Goal: Task Accomplishment & Management: Use online tool/utility

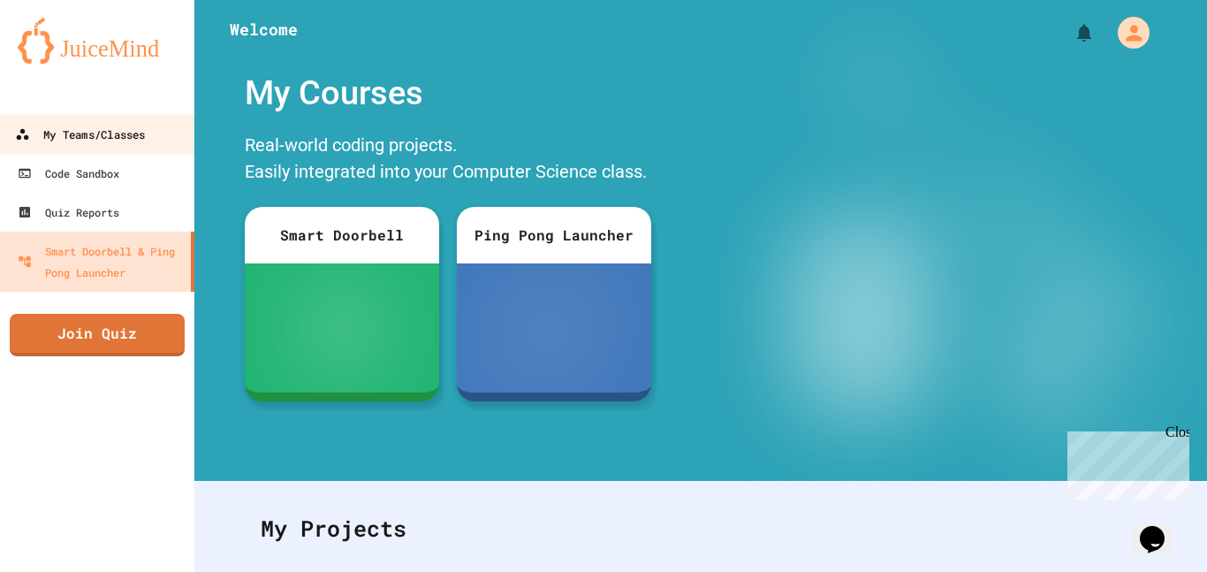
click at [124, 128] on div "My Teams/Classes" at bounding box center [80, 135] width 130 height 22
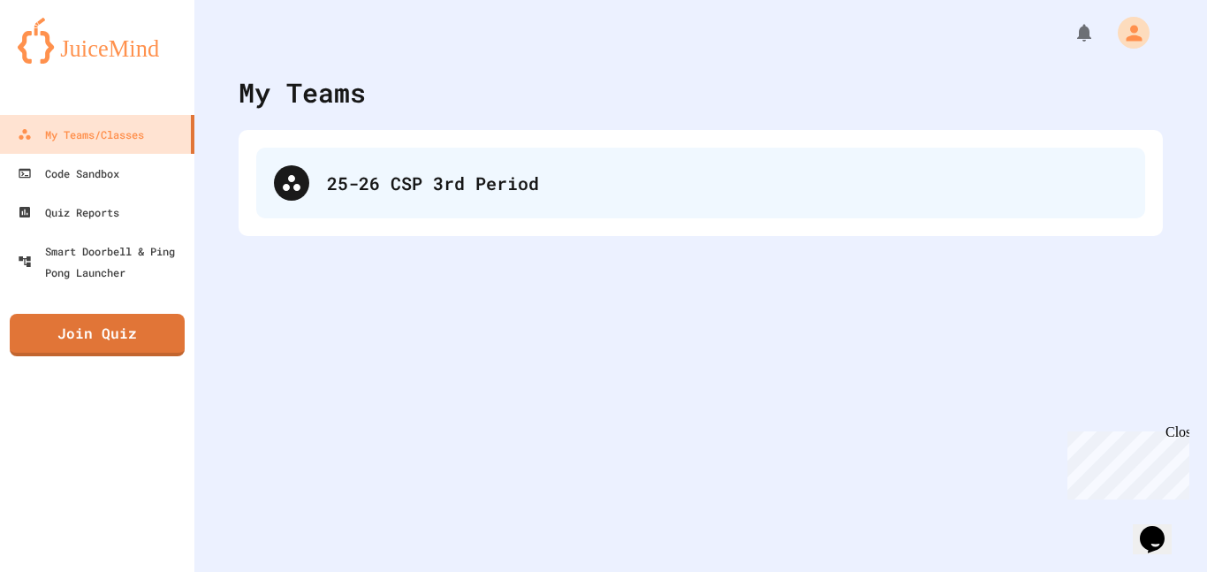
click at [536, 180] on div "25-26 CSP 3rd Period" at bounding box center [727, 183] width 800 height 27
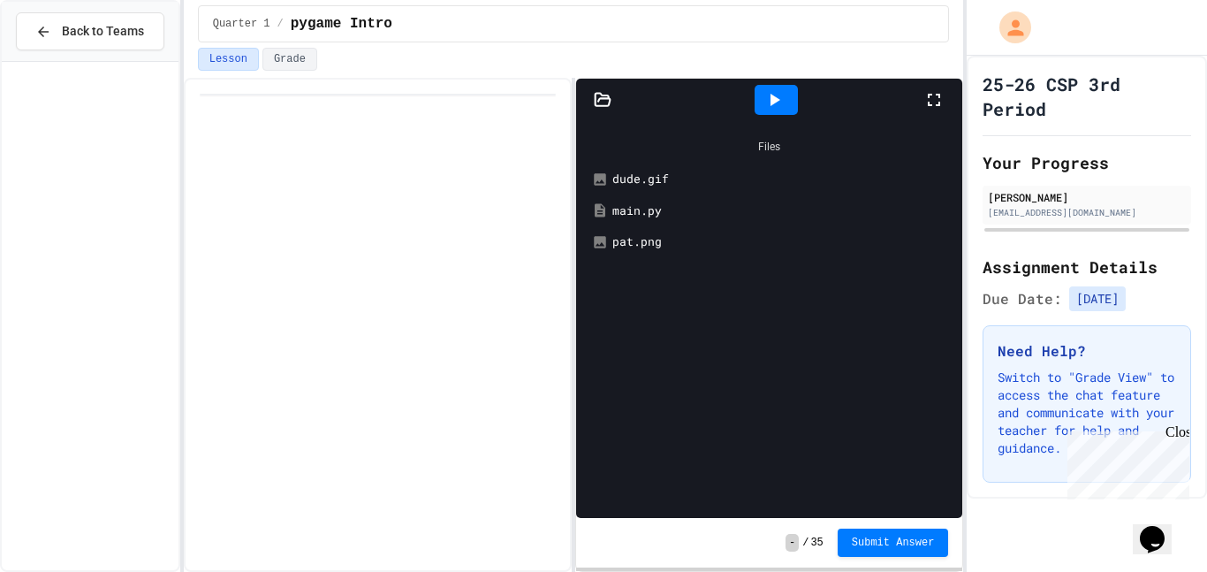
scroll to position [1870, 0]
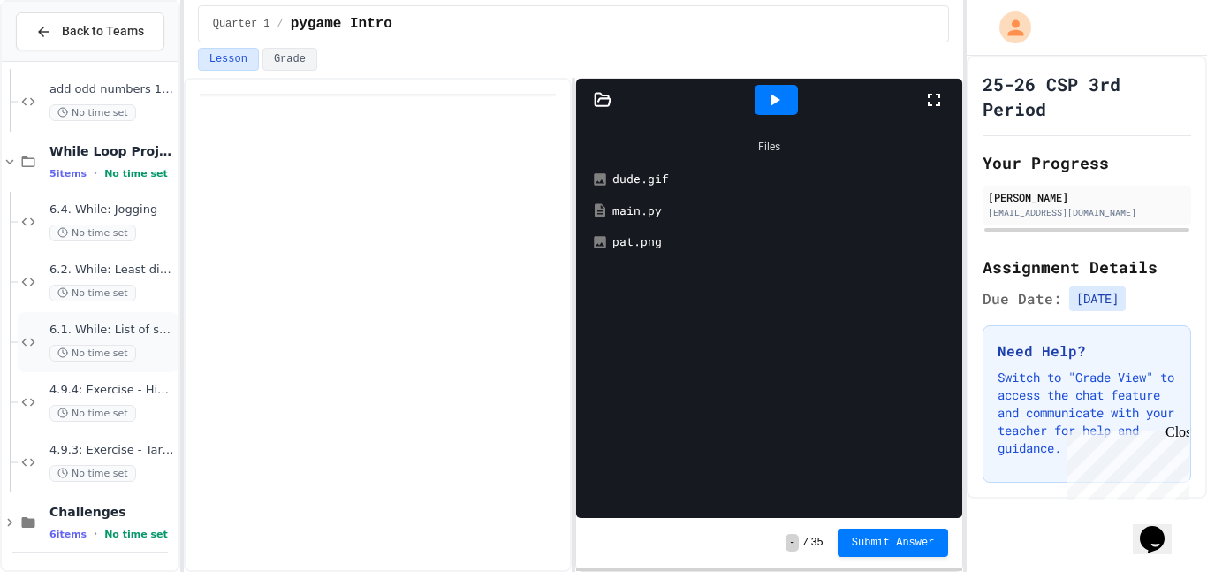
click at [117, 329] on span "6.1. While: List of squares" at bounding box center [111, 329] width 125 height 15
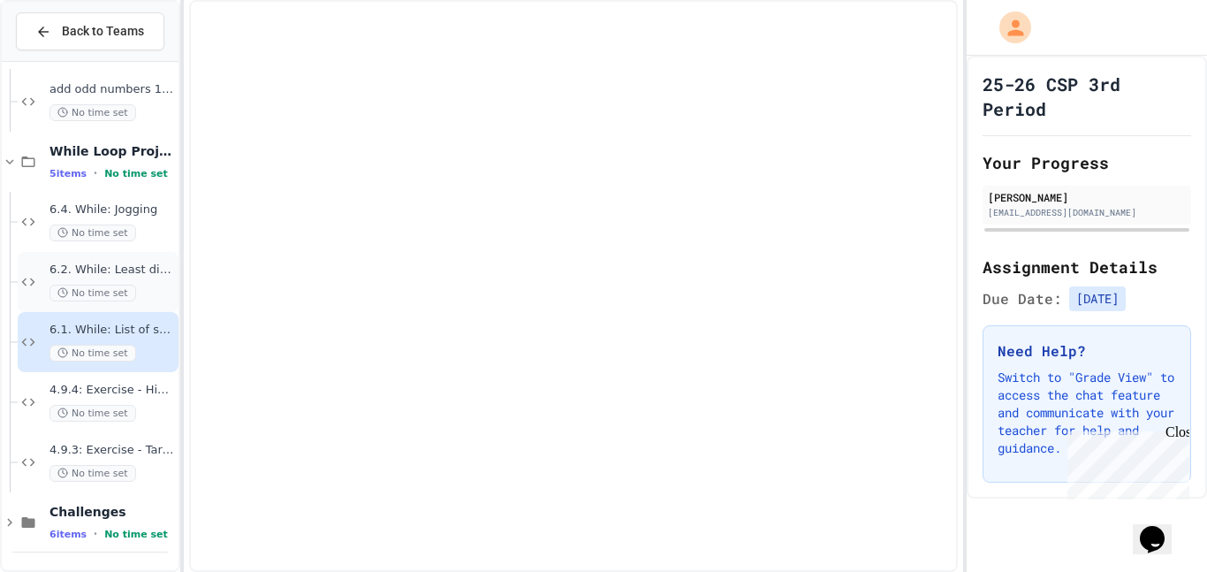
scroll to position [1849, 0]
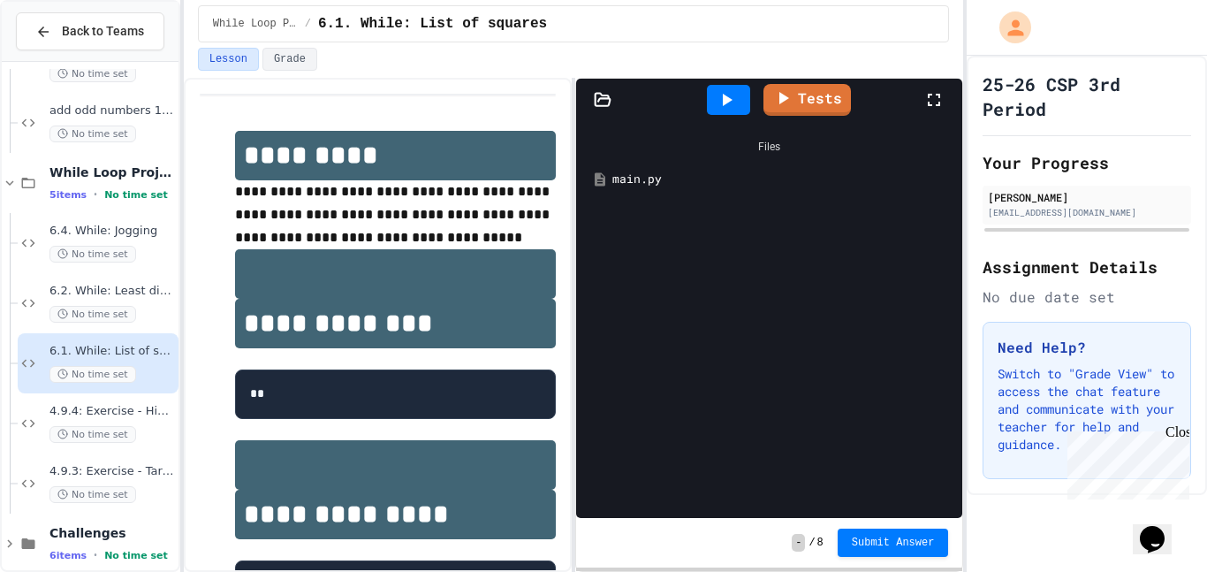
click at [636, 178] on div "main.py" at bounding box center [781, 179] width 339 height 18
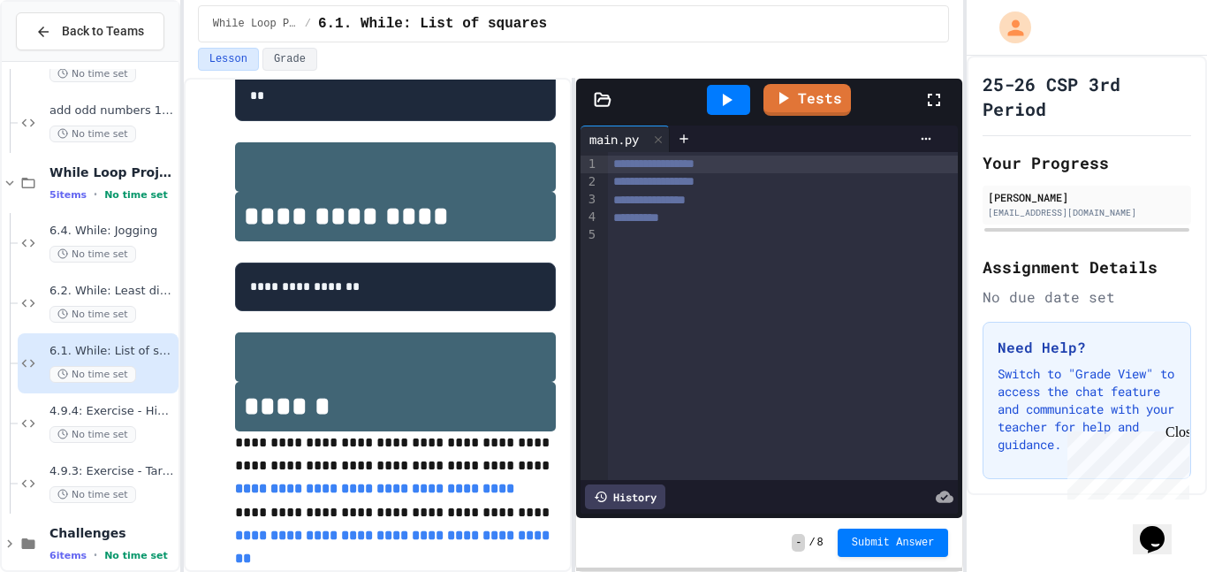
scroll to position [327, 0]
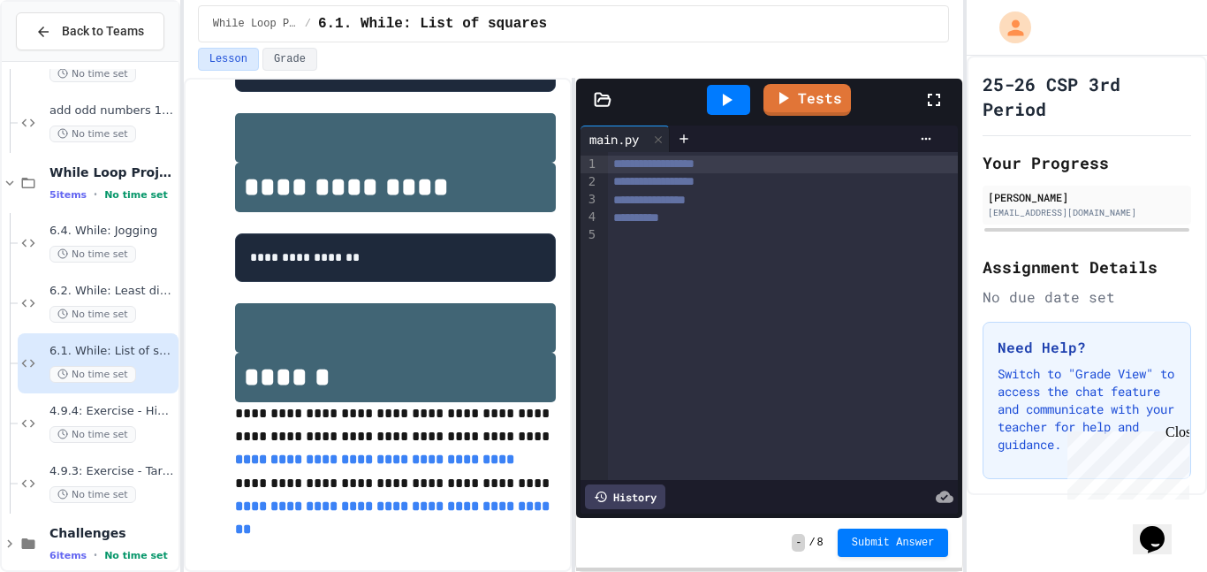
click at [753, 167] on div "**********" at bounding box center [783, 164] width 351 height 18
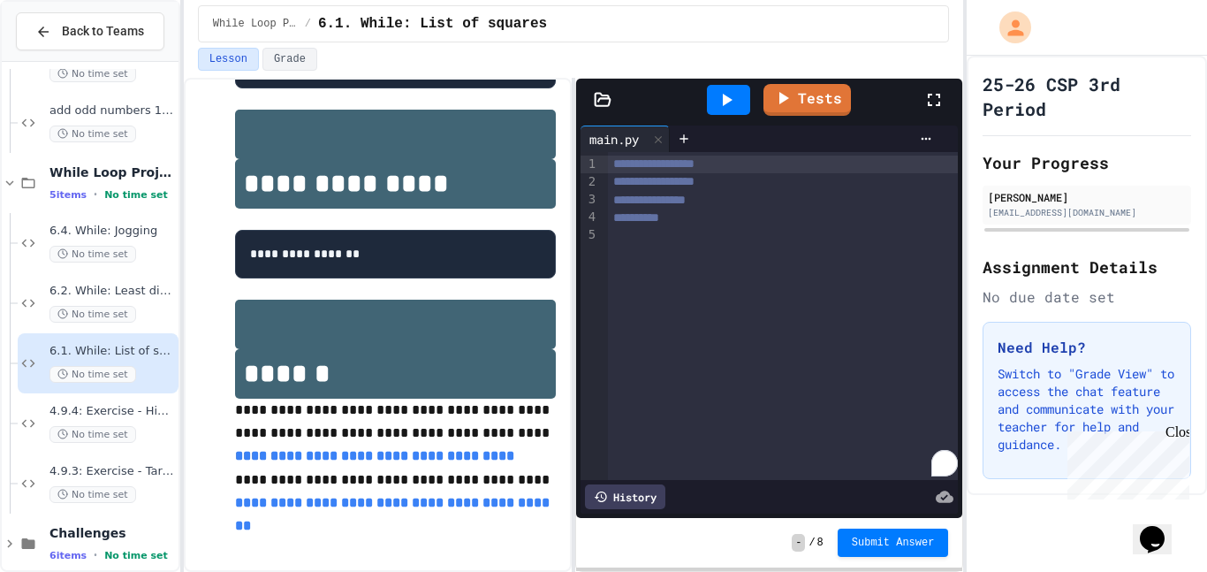
scroll to position [0, 0]
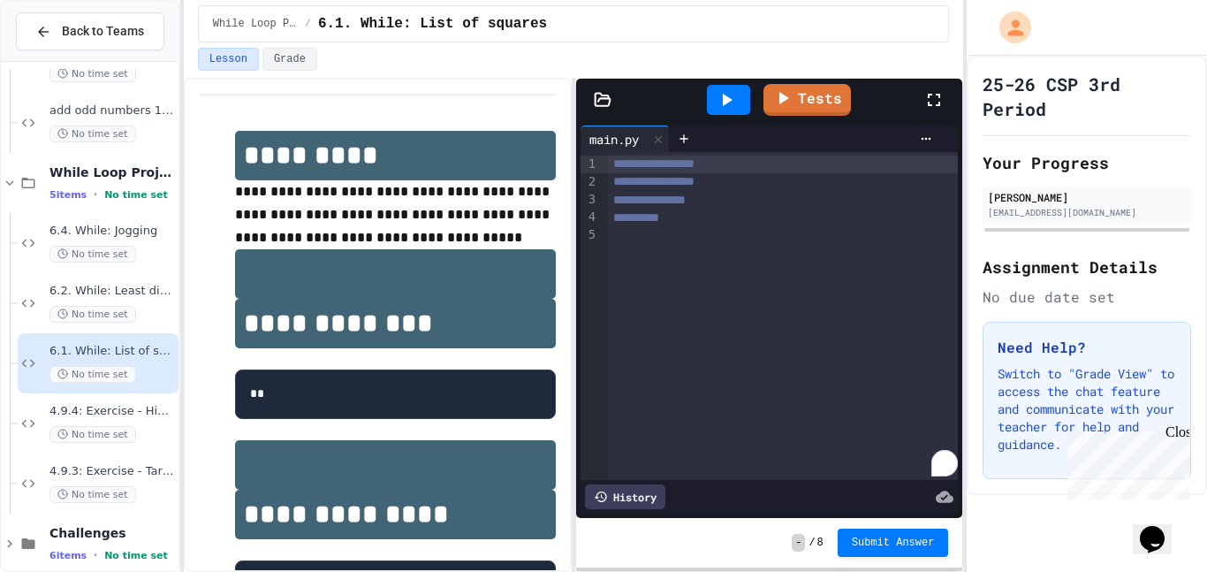
click at [752, 186] on div "**********" at bounding box center [783, 182] width 351 height 18
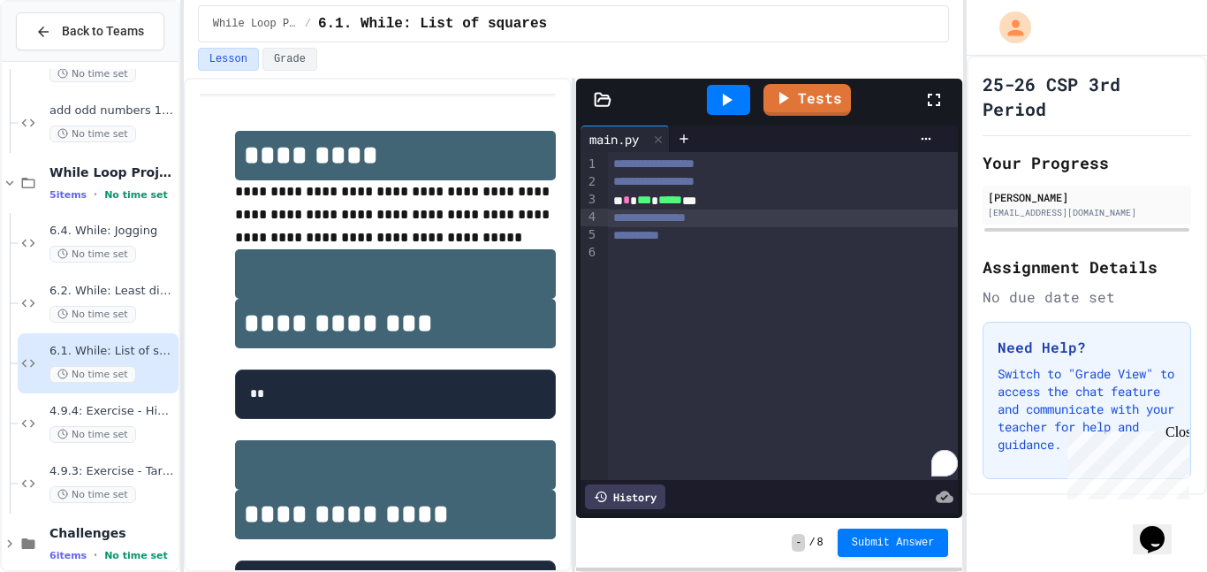
click at [773, 222] on div "**********" at bounding box center [783, 218] width 351 height 18
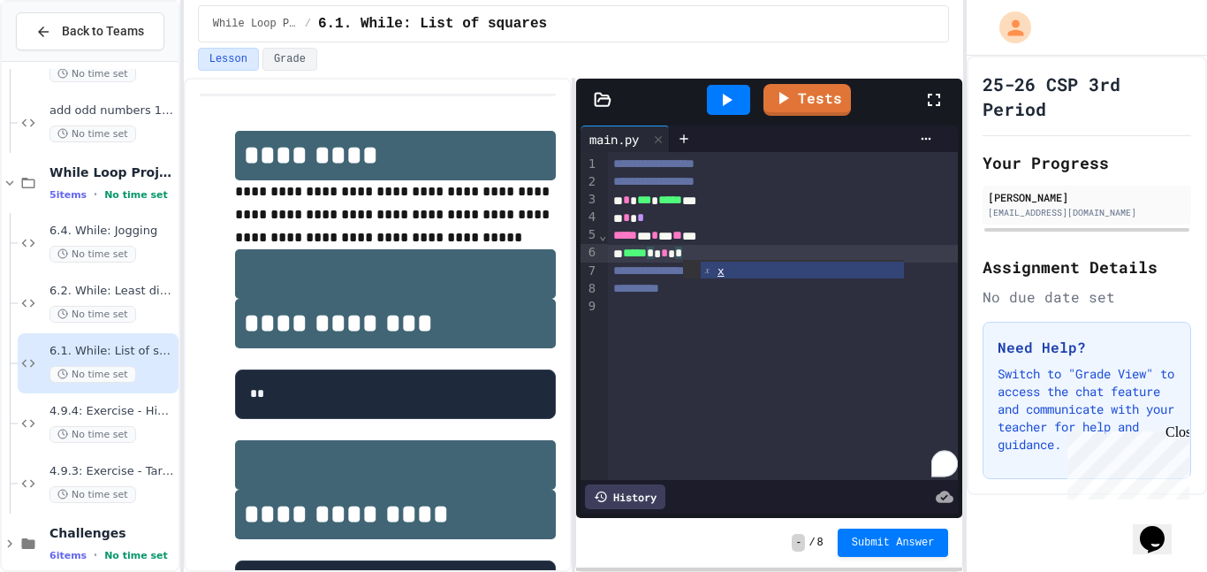
click at [716, 245] on div "***** * * * * *" at bounding box center [783, 254] width 351 height 18
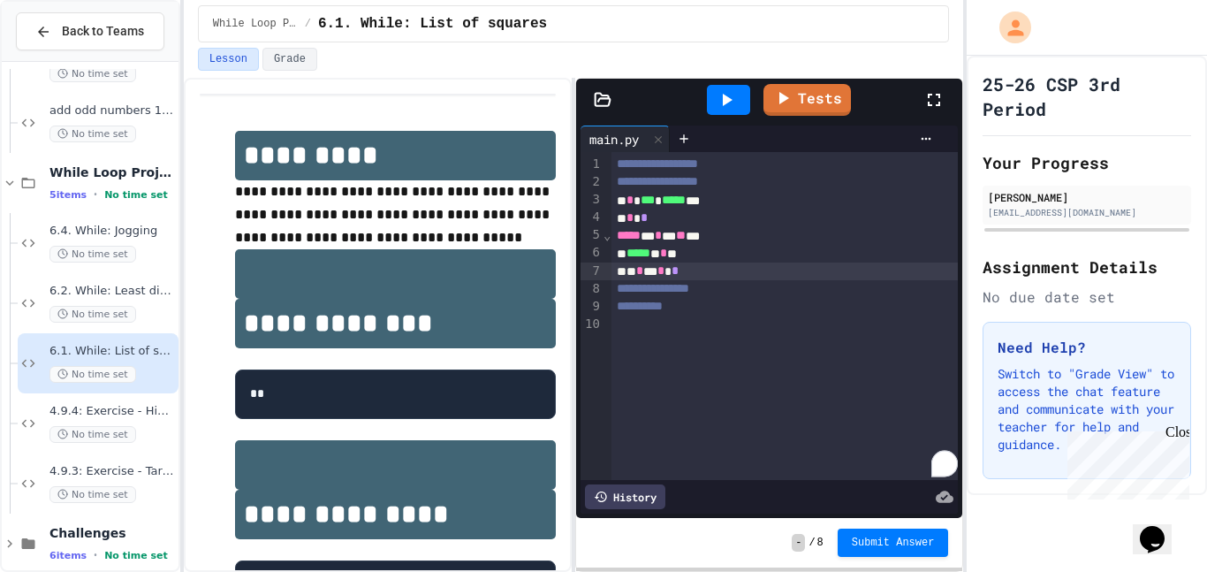
click at [685, 234] on span "**" at bounding box center [681, 235] width 10 height 12
click at [681, 241] on span "**" at bounding box center [676, 235] width 10 height 12
click at [772, 101] on icon at bounding box center [781, 97] width 21 height 22
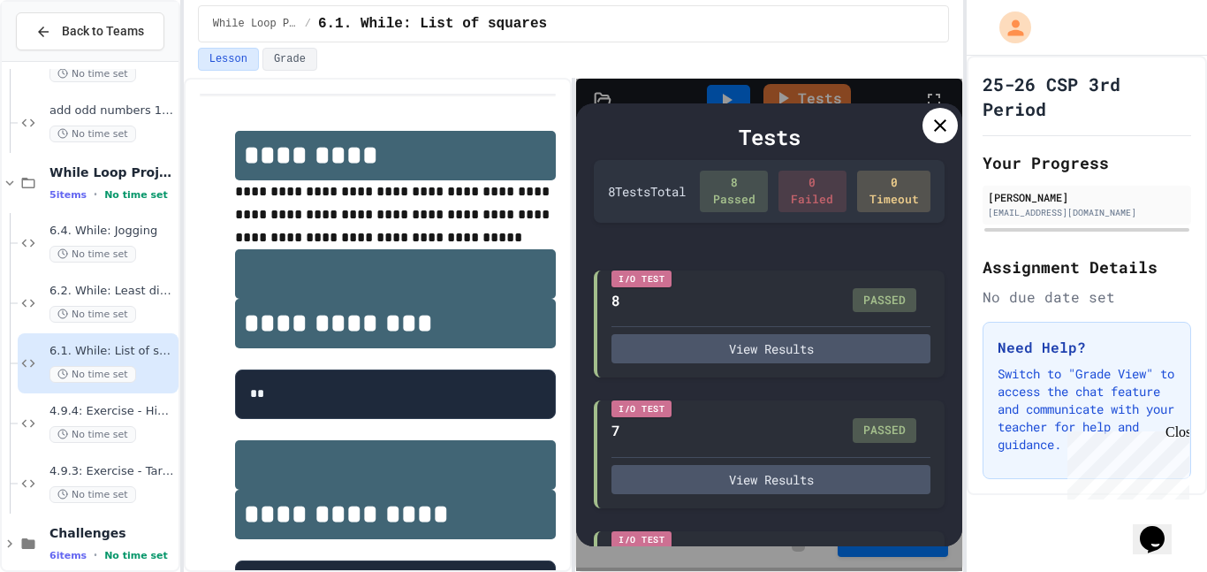
scroll to position [758, 0]
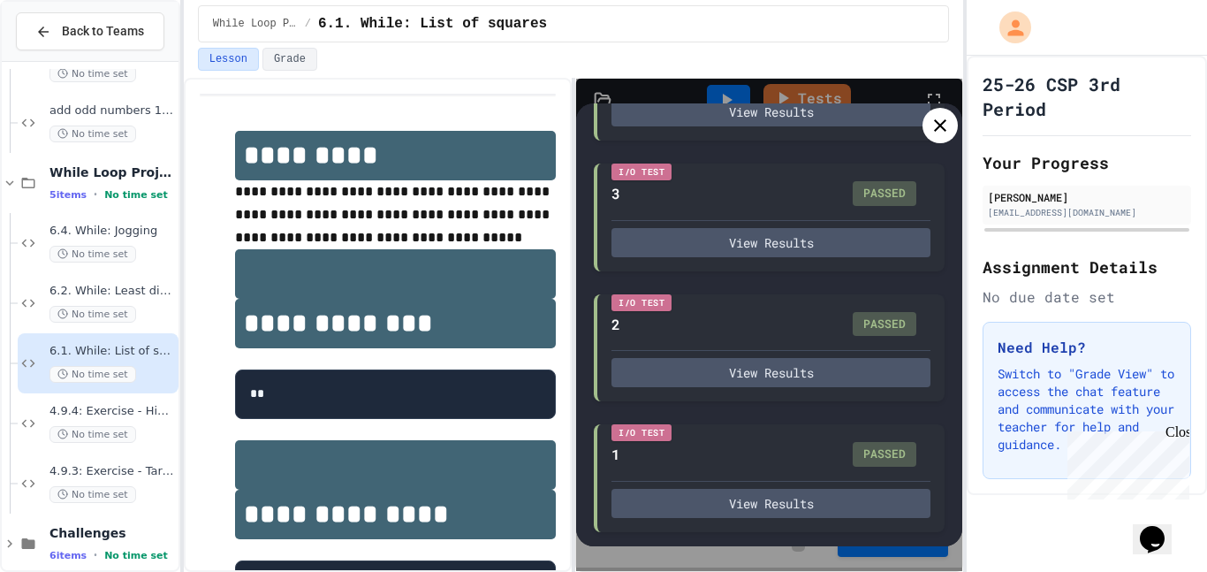
click at [936, 126] on icon at bounding box center [939, 125] width 21 height 21
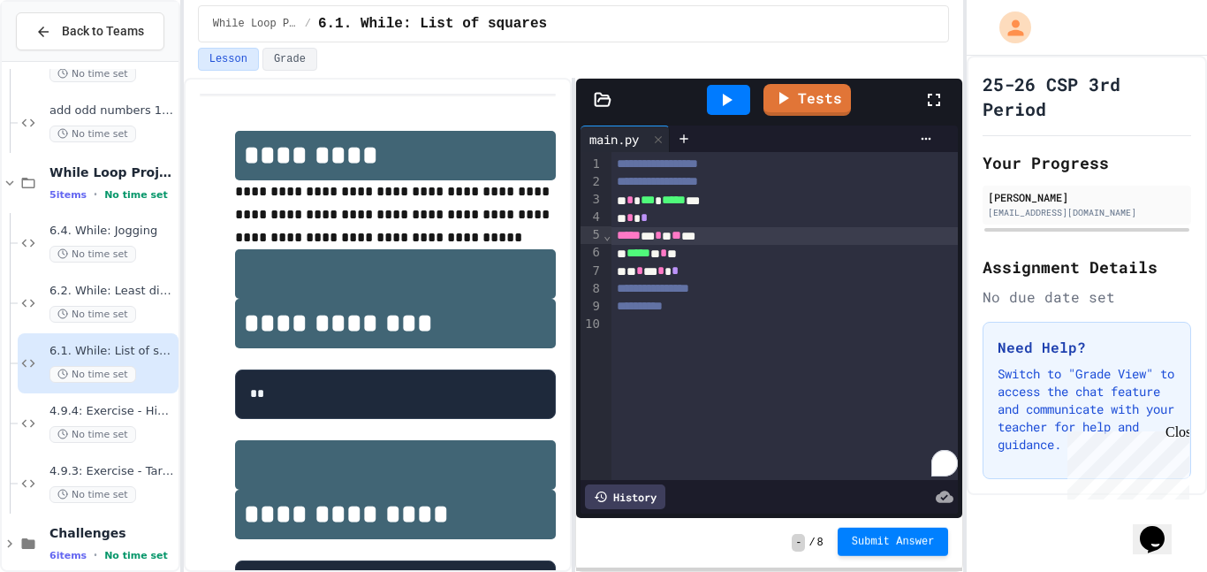
click at [877, 548] on button "Submit Answer" at bounding box center [892, 541] width 111 height 28
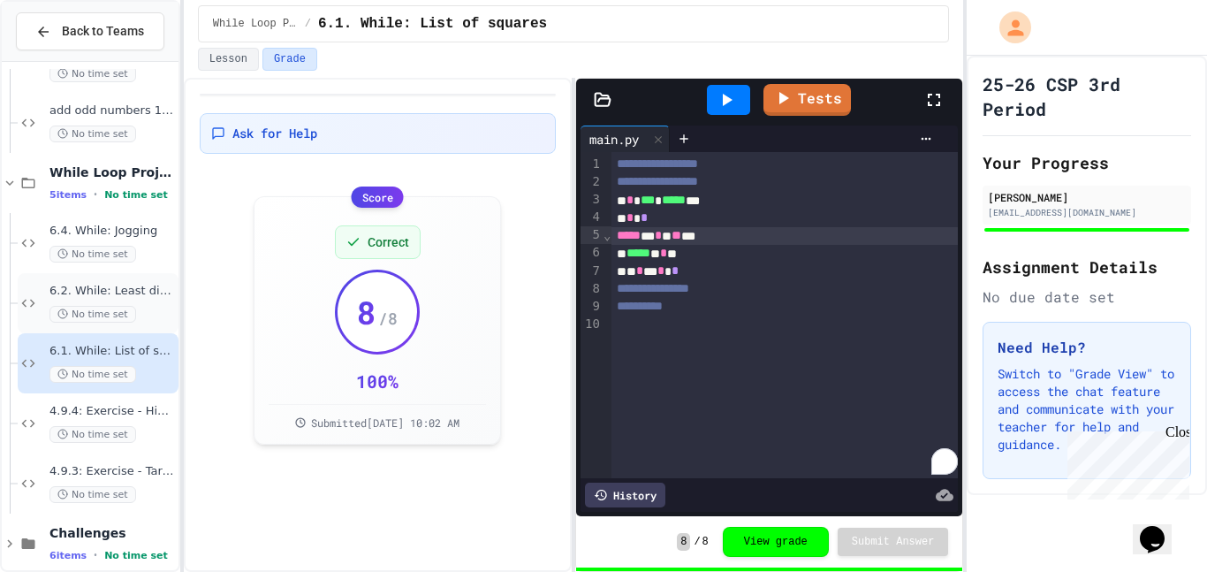
click at [83, 297] on span "6.2. While: Least divisor" at bounding box center [111, 291] width 125 height 15
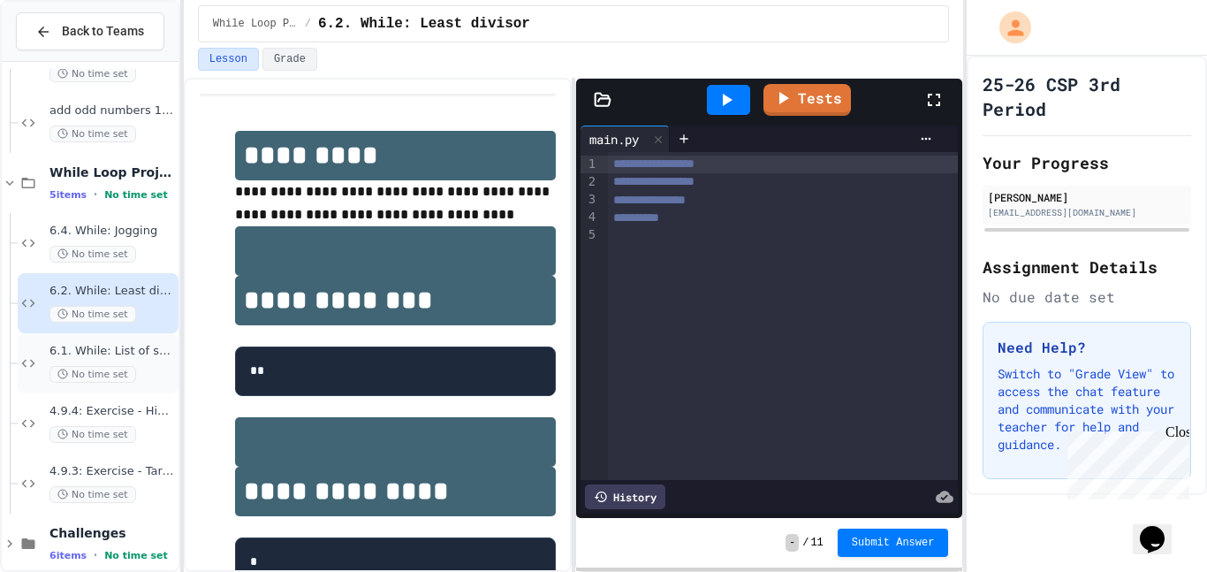
click at [163, 360] on div "6.1. While: List of squares No time set" at bounding box center [111, 363] width 125 height 39
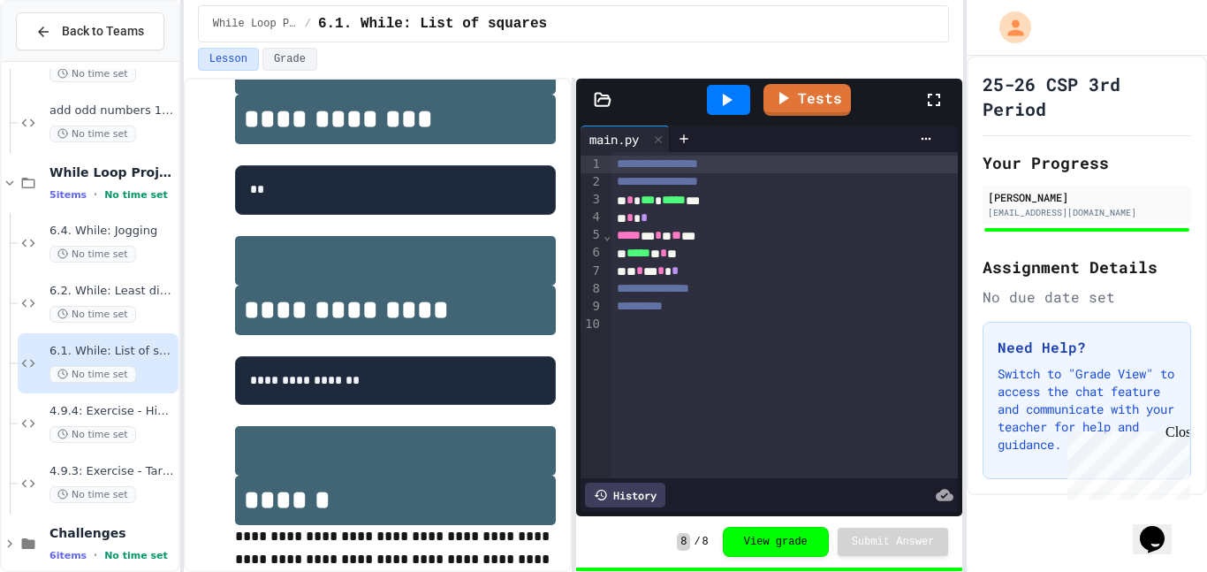
scroll to position [208, 0]
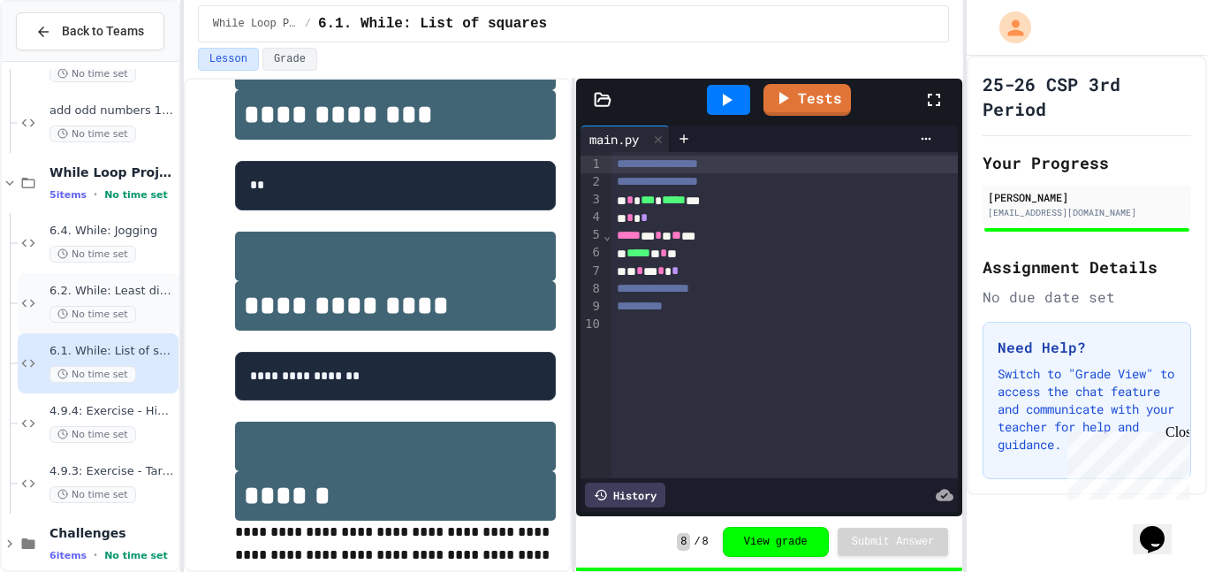
click at [93, 304] on div "6.2. While: Least divisor No time set" at bounding box center [111, 303] width 125 height 39
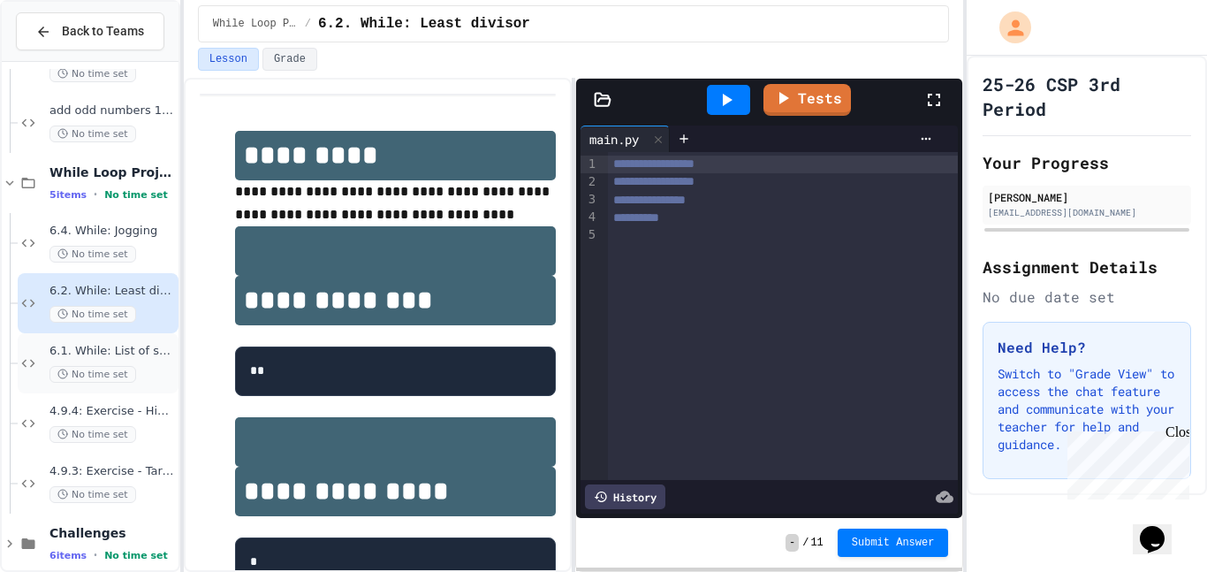
click at [102, 372] on span "No time set" at bounding box center [92, 374] width 87 height 17
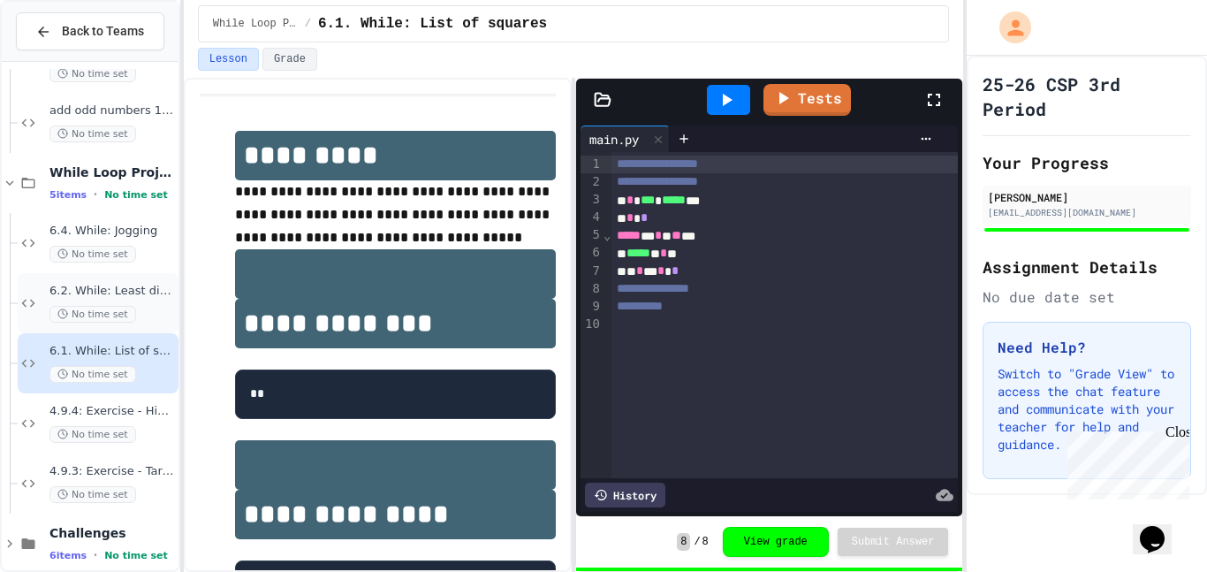
click at [117, 314] on span "No time set" at bounding box center [92, 314] width 87 height 17
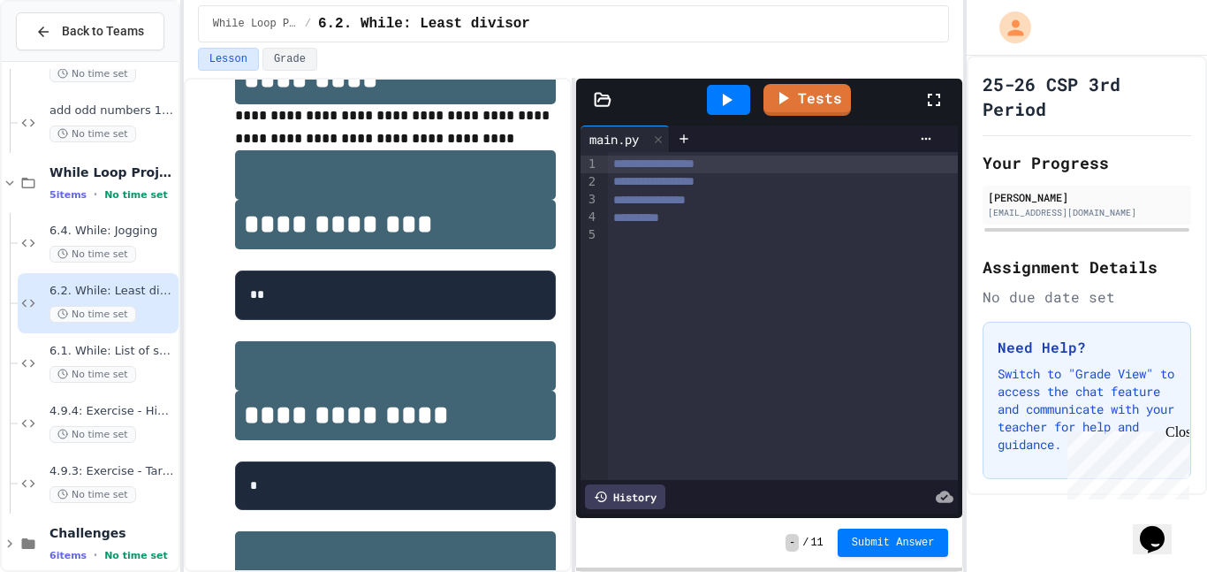
scroll to position [75, 0]
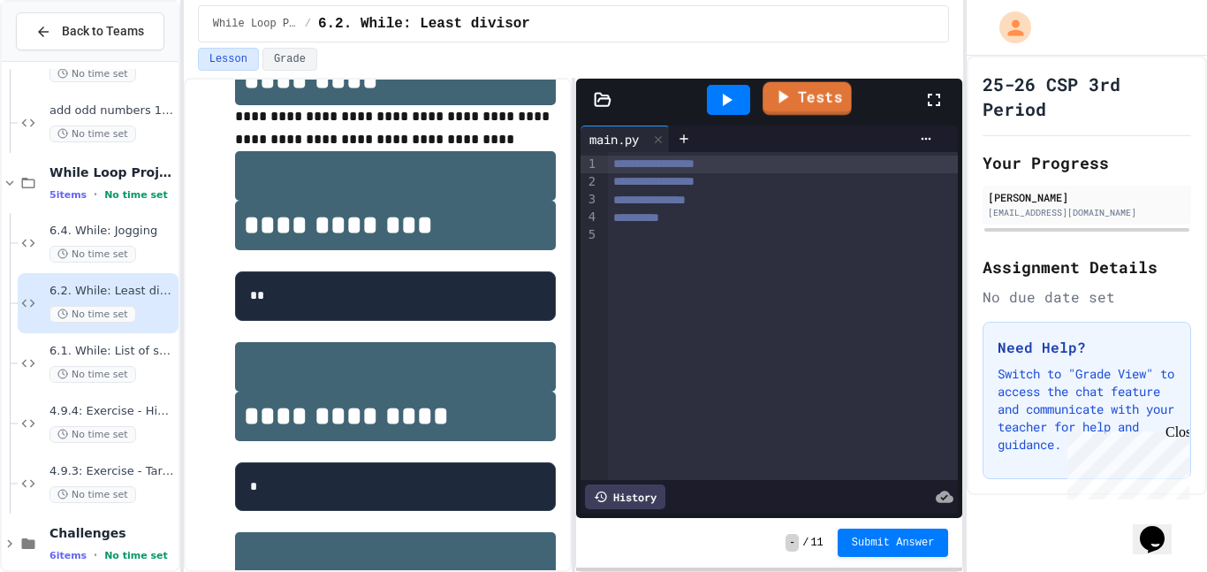
click at [804, 99] on link "Tests" at bounding box center [806, 99] width 89 height 34
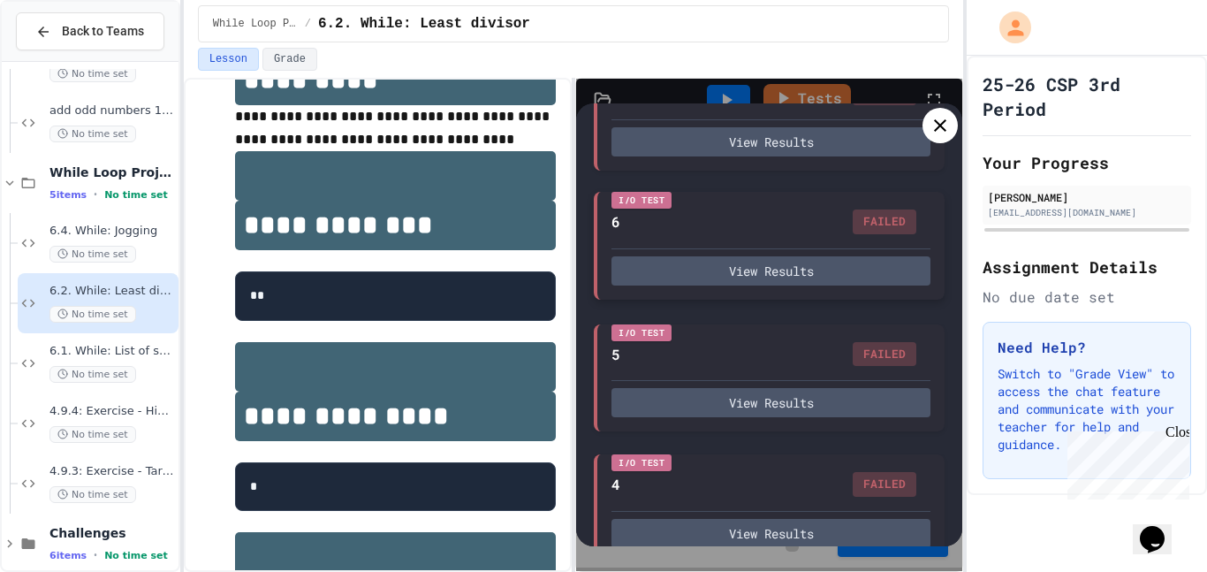
scroll to position [740, 0]
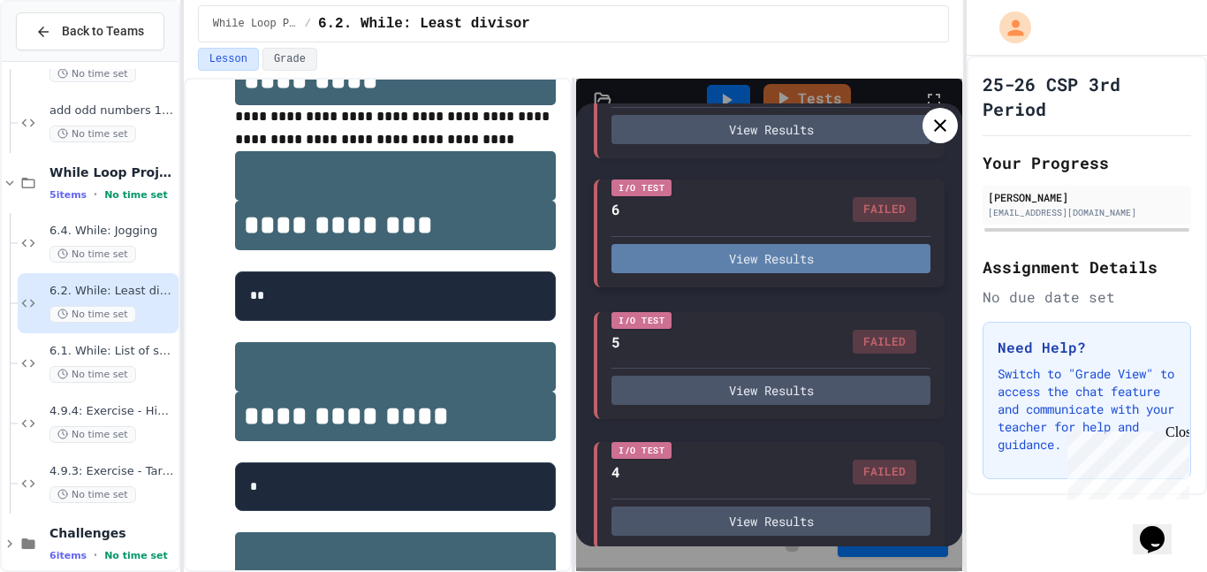
click at [757, 249] on button "View Results" at bounding box center [770, 258] width 319 height 29
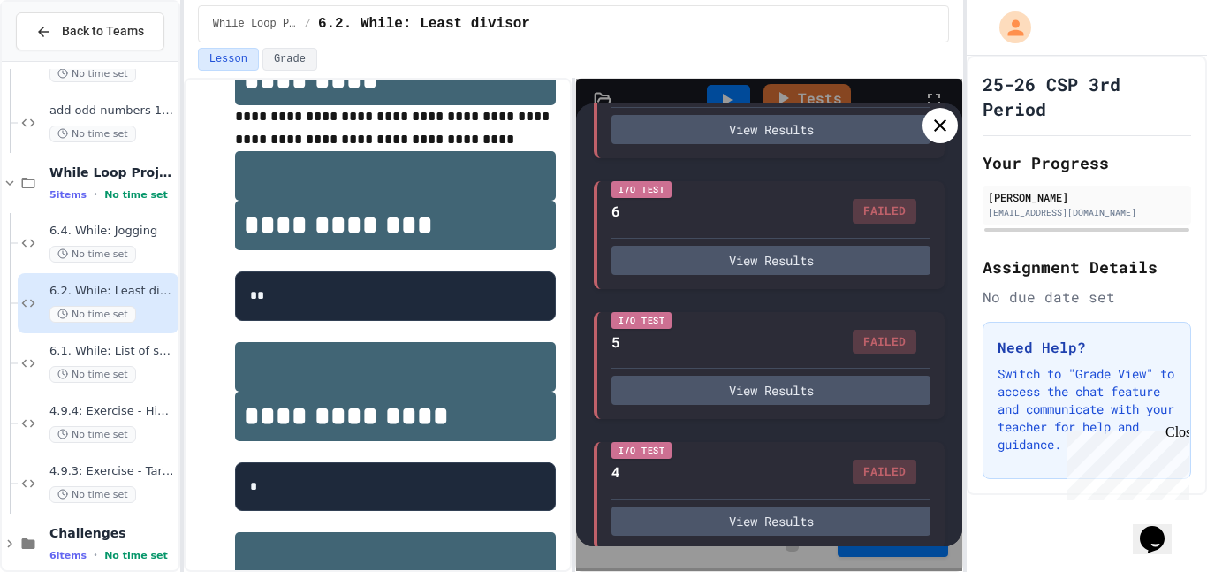
click at [939, 140] on div at bounding box center [939, 125] width 35 height 35
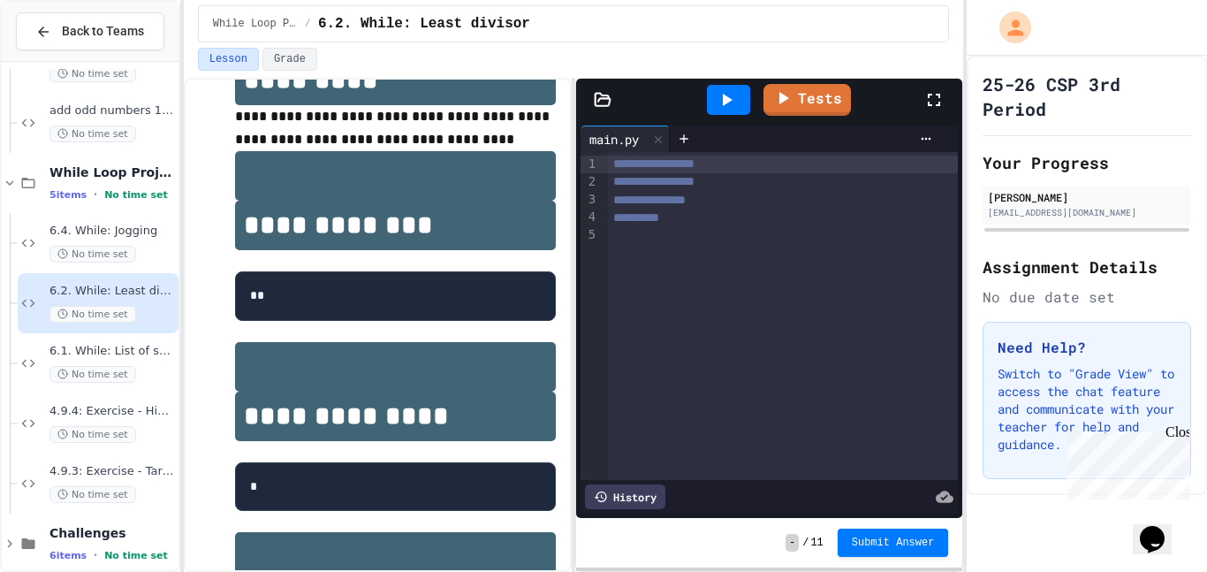
click at [778, 180] on div "**********" at bounding box center [783, 182] width 351 height 18
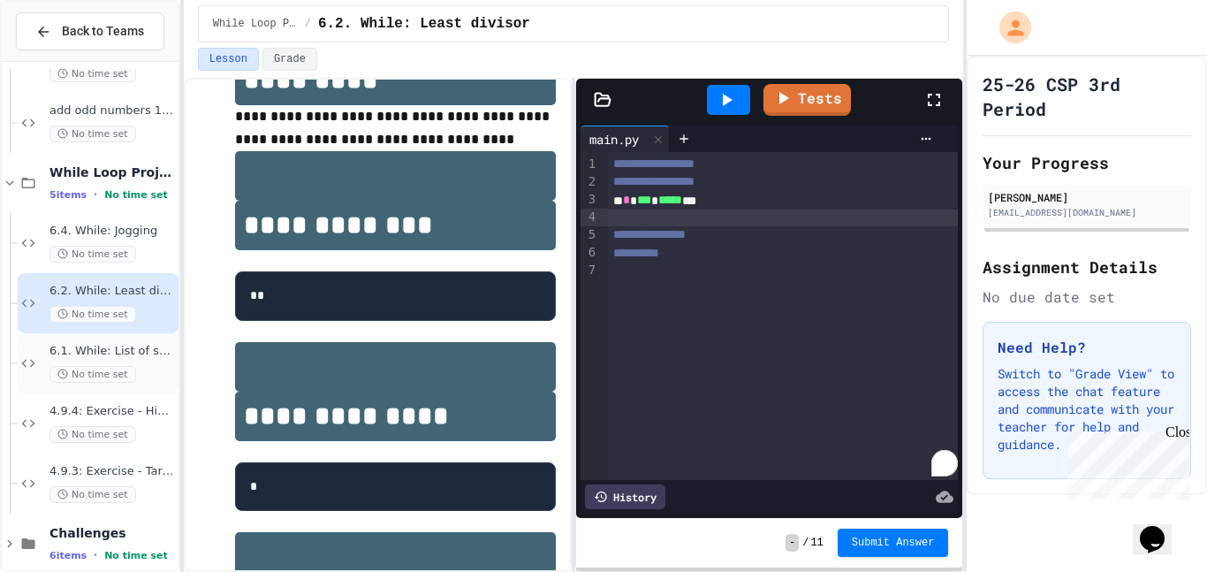
click at [71, 353] on span "6.1. While: List of squares" at bounding box center [111, 351] width 125 height 15
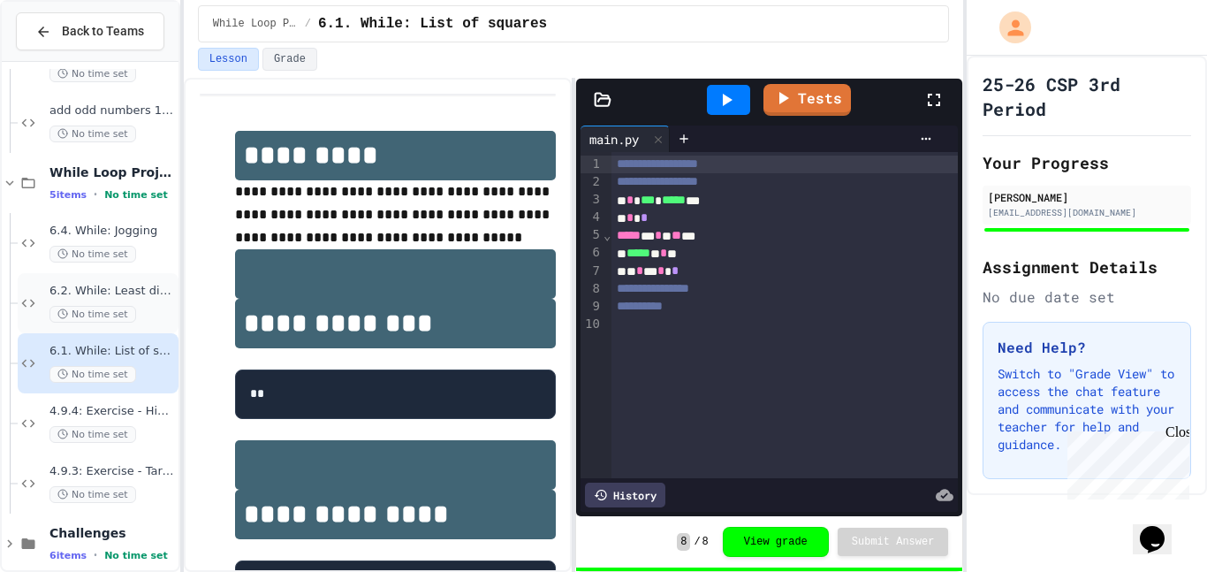
click at [95, 302] on div "6.2. While: Least divisor No time set" at bounding box center [111, 303] width 125 height 39
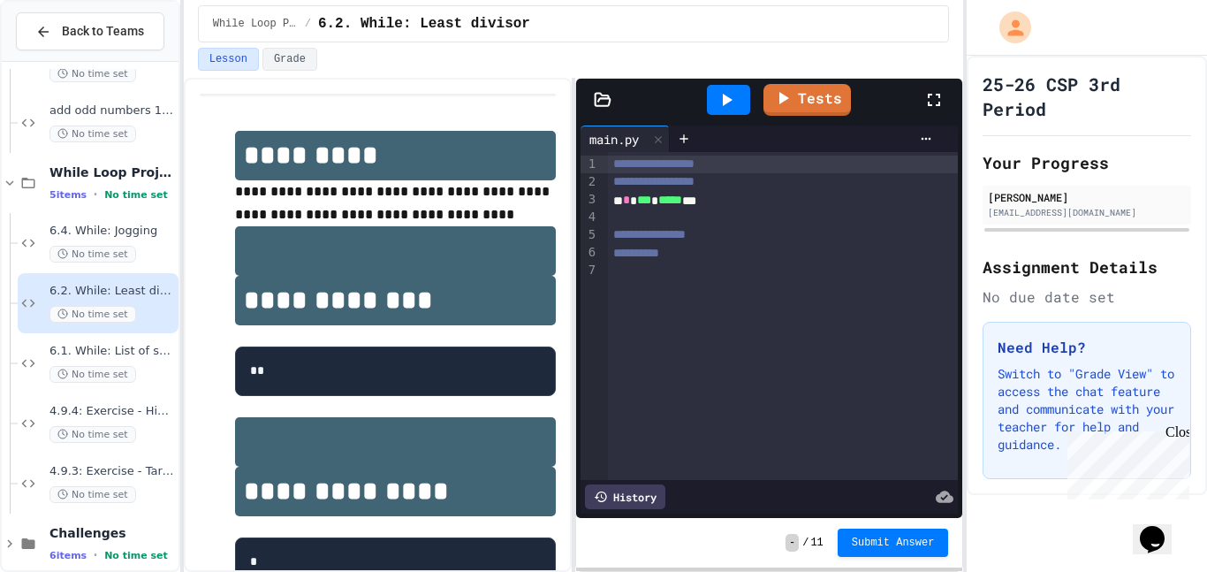
click at [739, 203] on div "* * *** * ***** ***" at bounding box center [783, 201] width 351 height 18
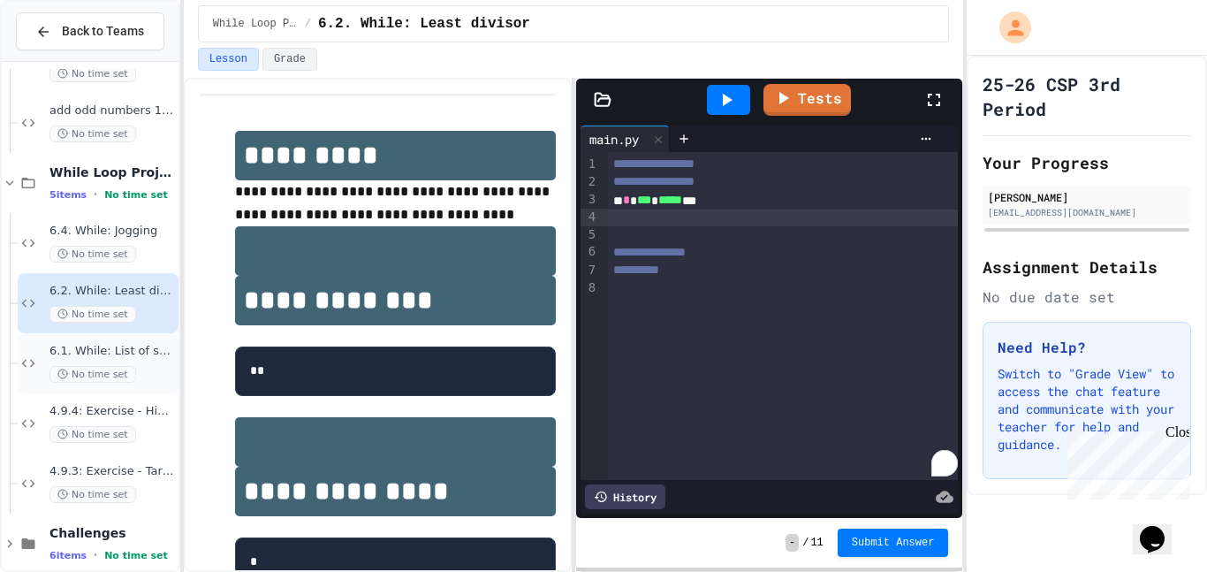
click at [94, 353] on span "6.1. While: List of squares" at bounding box center [111, 351] width 125 height 15
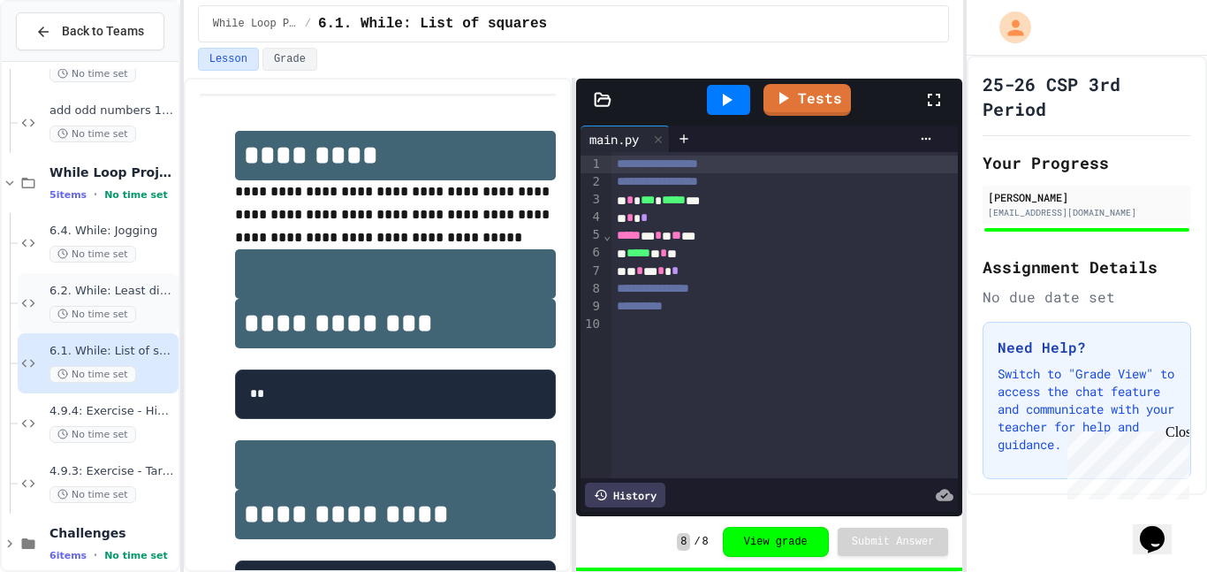
click at [148, 303] on div "6.2. While: Least divisor No time set" at bounding box center [111, 303] width 125 height 39
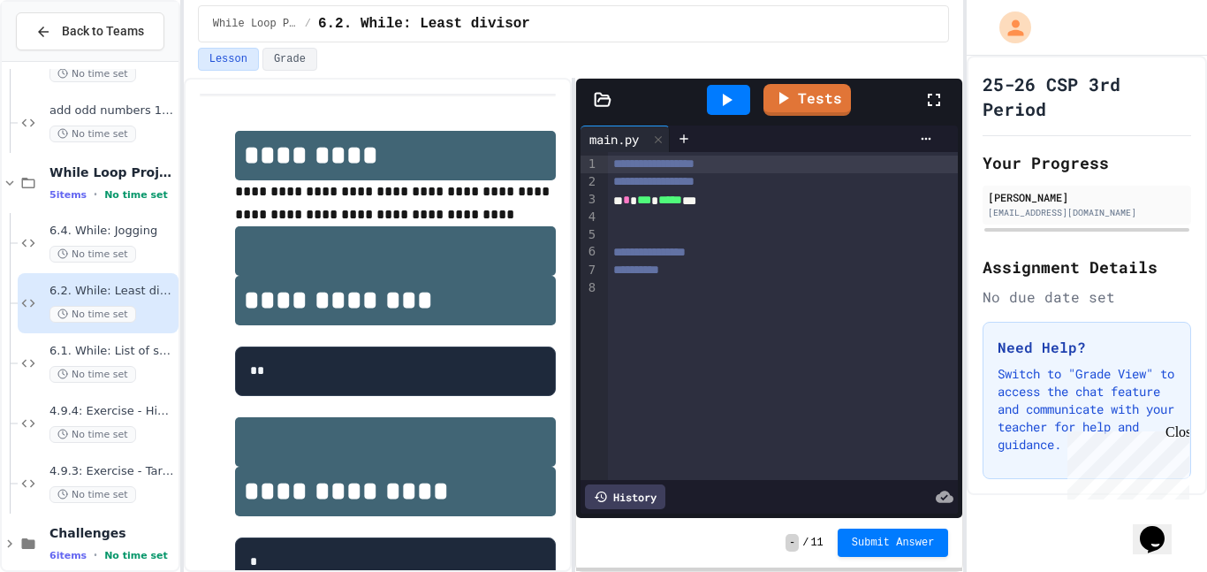
click at [727, 218] on div at bounding box center [783, 218] width 351 height 18
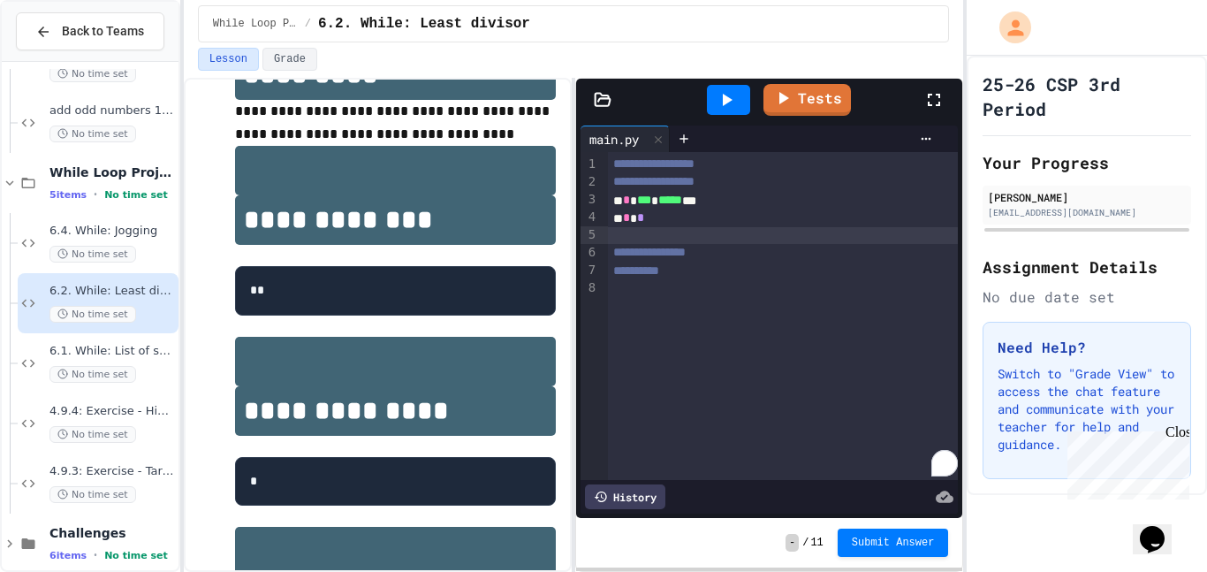
scroll to position [9, 0]
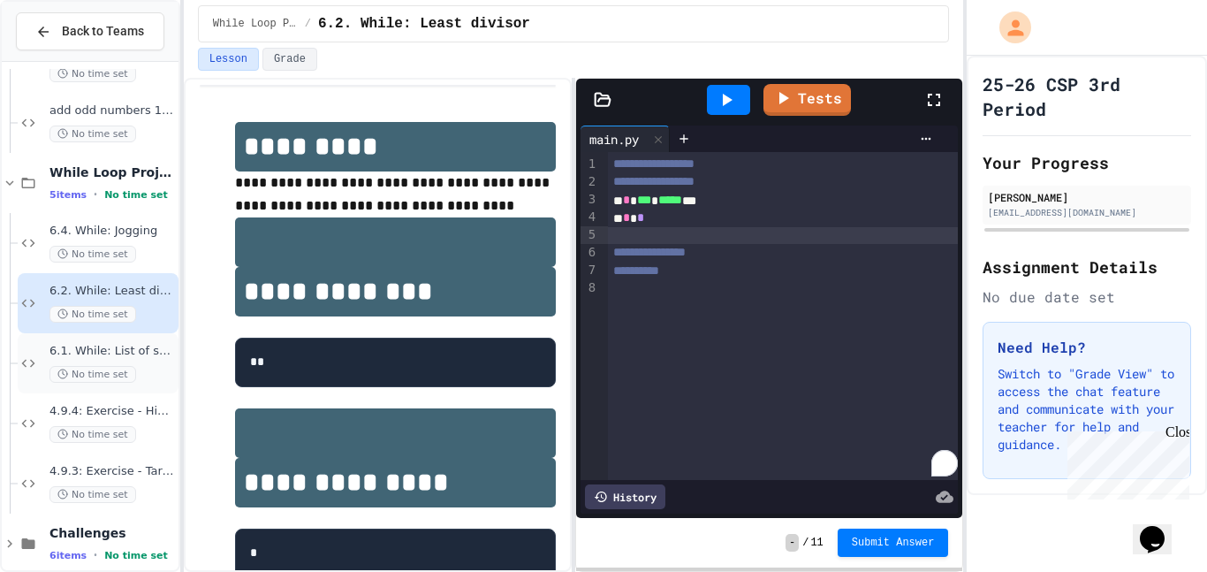
click at [122, 367] on span "No time set" at bounding box center [92, 374] width 87 height 17
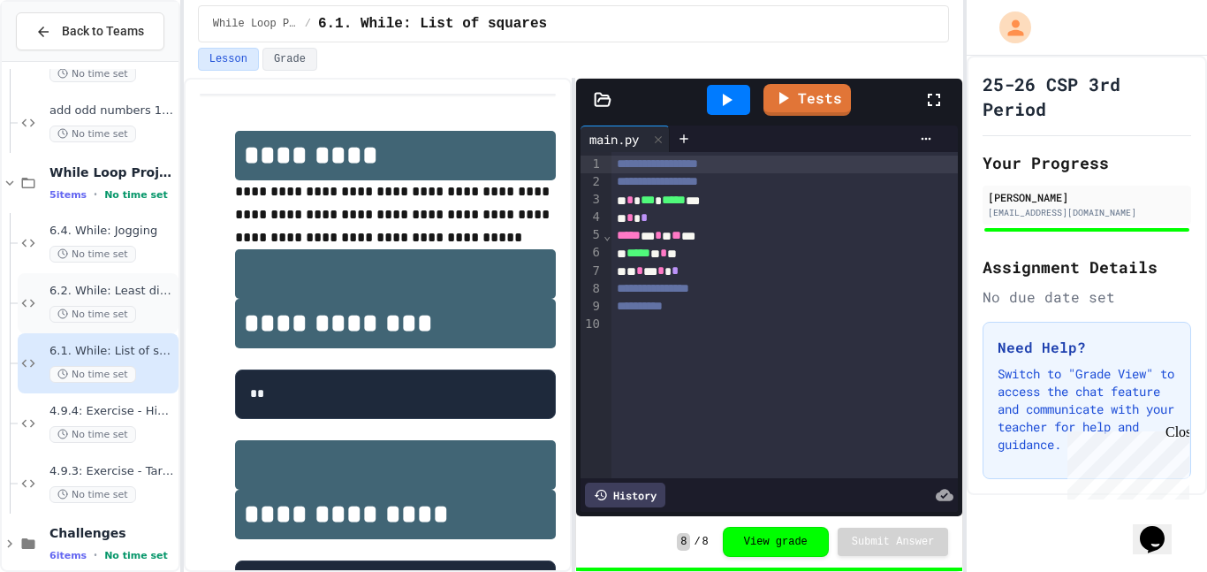
click at [133, 290] on span "6.2. While: Least divisor" at bounding box center [111, 291] width 125 height 15
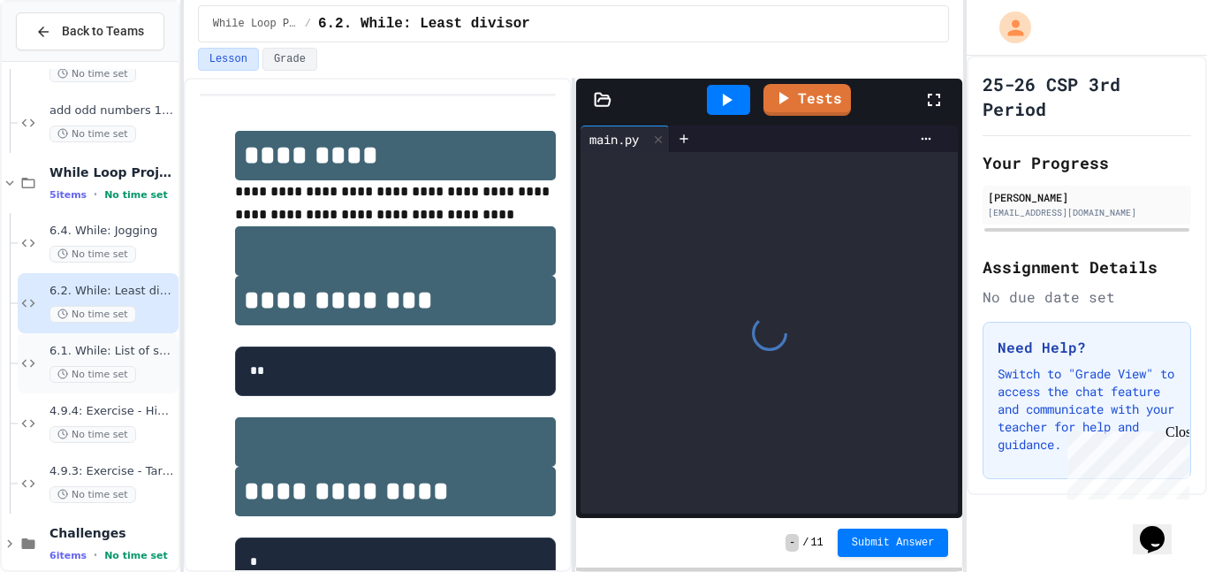
click at [129, 355] on span "6.1. While: List of squares" at bounding box center [111, 351] width 125 height 15
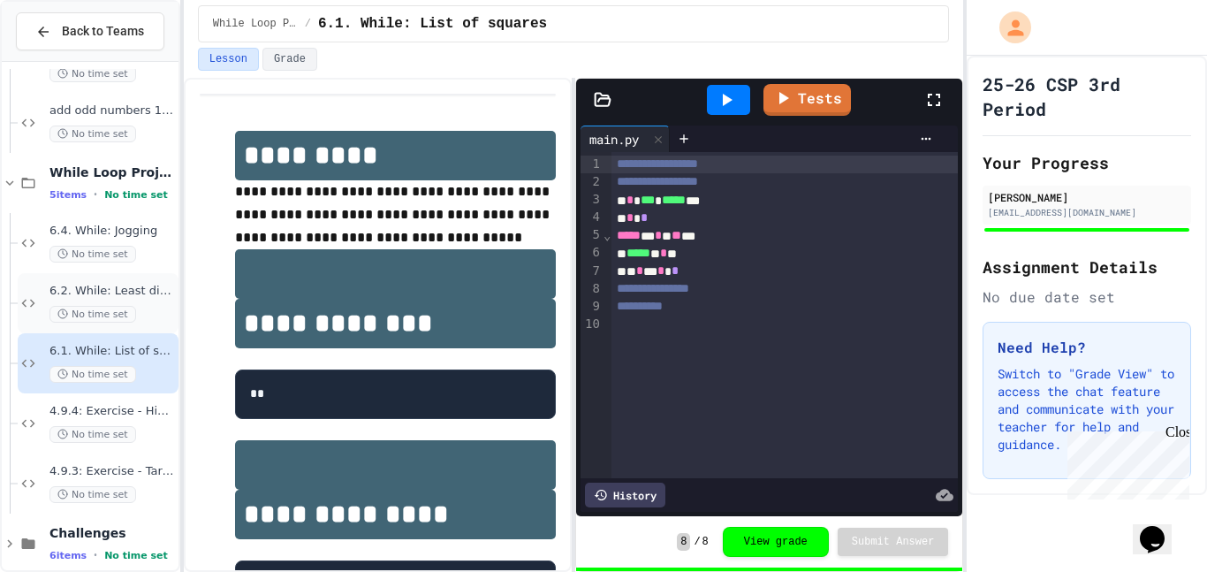
click at [134, 312] on div "No time set" at bounding box center [111, 314] width 125 height 17
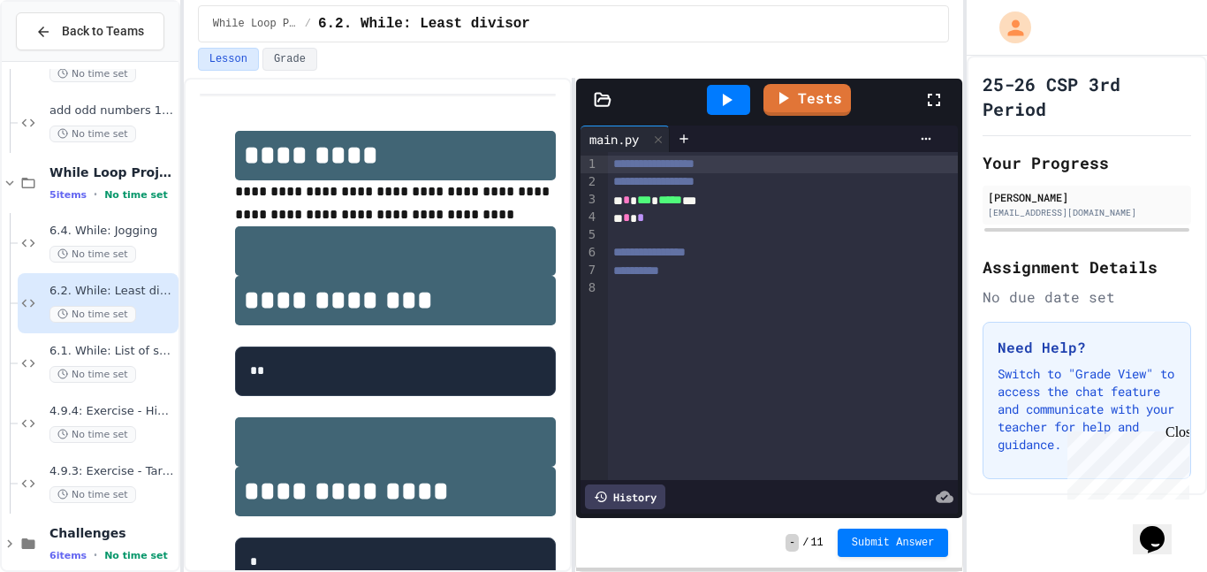
click at [660, 232] on div at bounding box center [783, 236] width 351 height 18
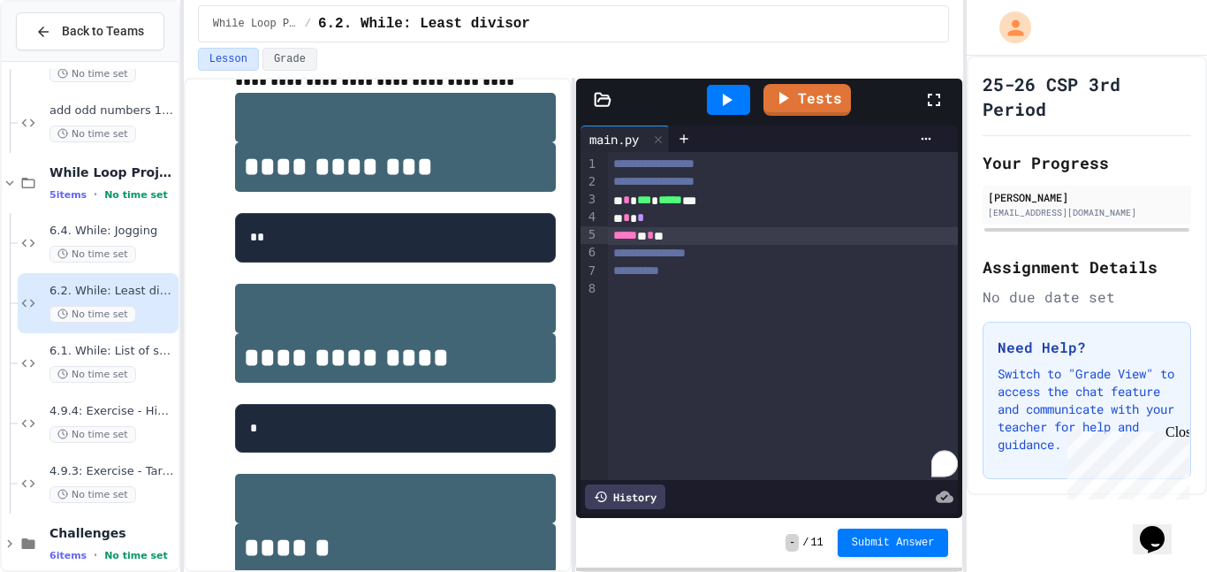
scroll to position [132, 0]
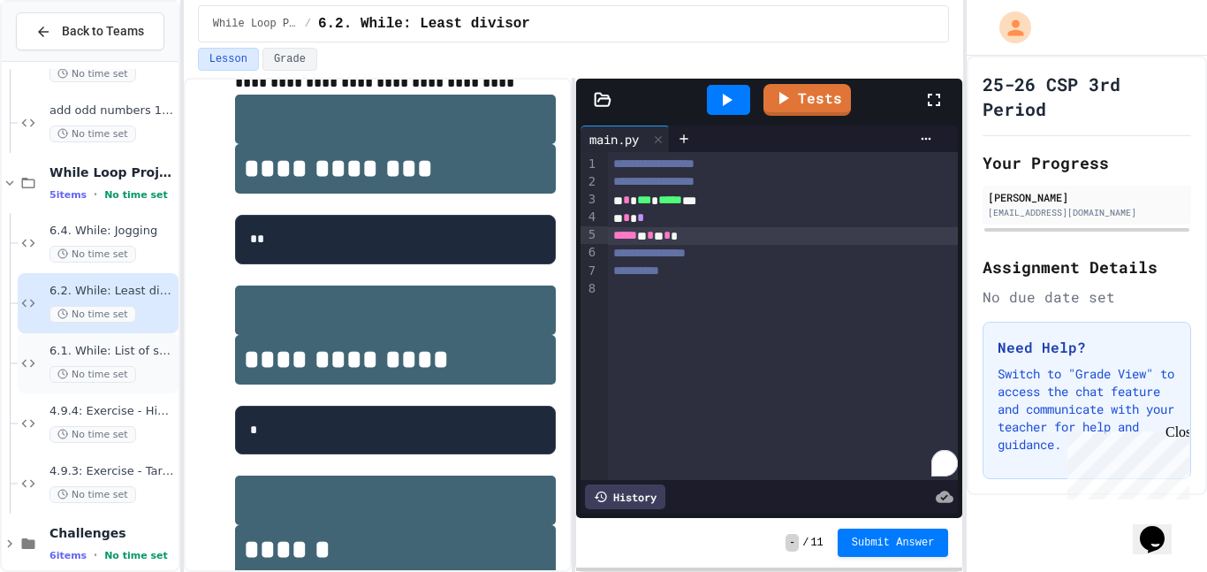
click at [117, 352] on span "6.1. While: List of squares" at bounding box center [111, 351] width 125 height 15
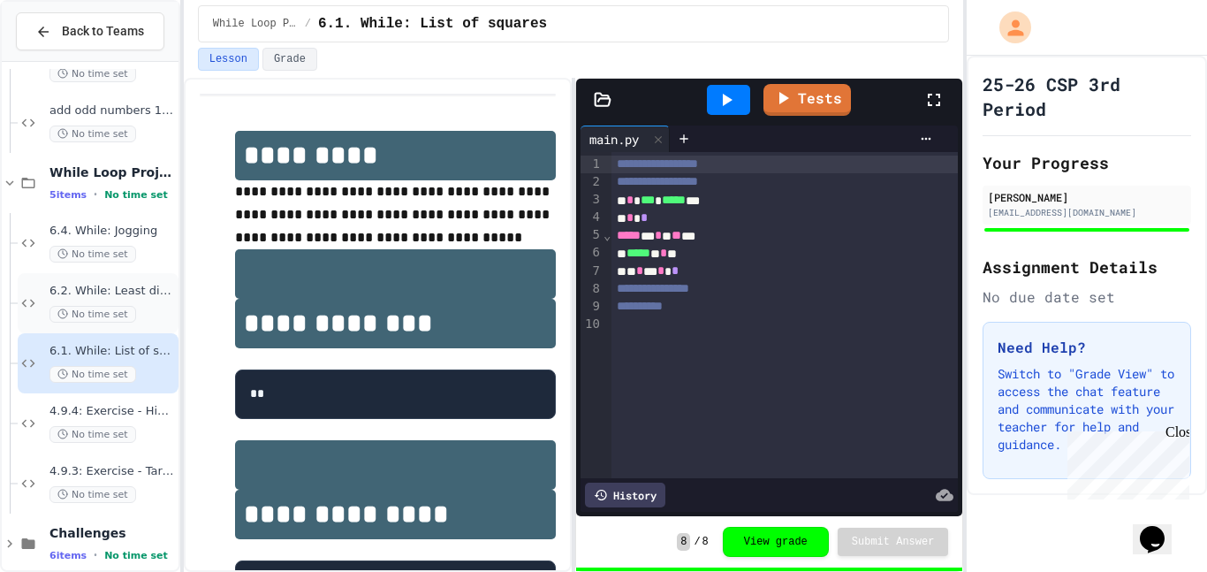
click at [144, 294] on span "6.2. While: Least divisor" at bounding box center [111, 291] width 125 height 15
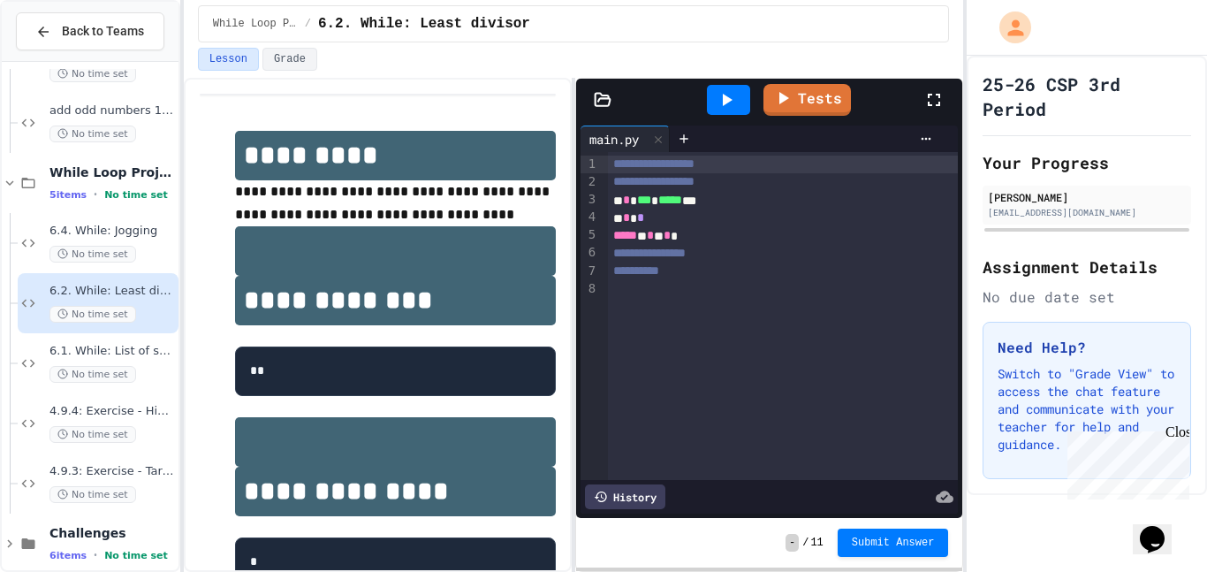
click at [716, 233] on div "***** * * * *" at bounding box center [783, 236] width 351 height 18
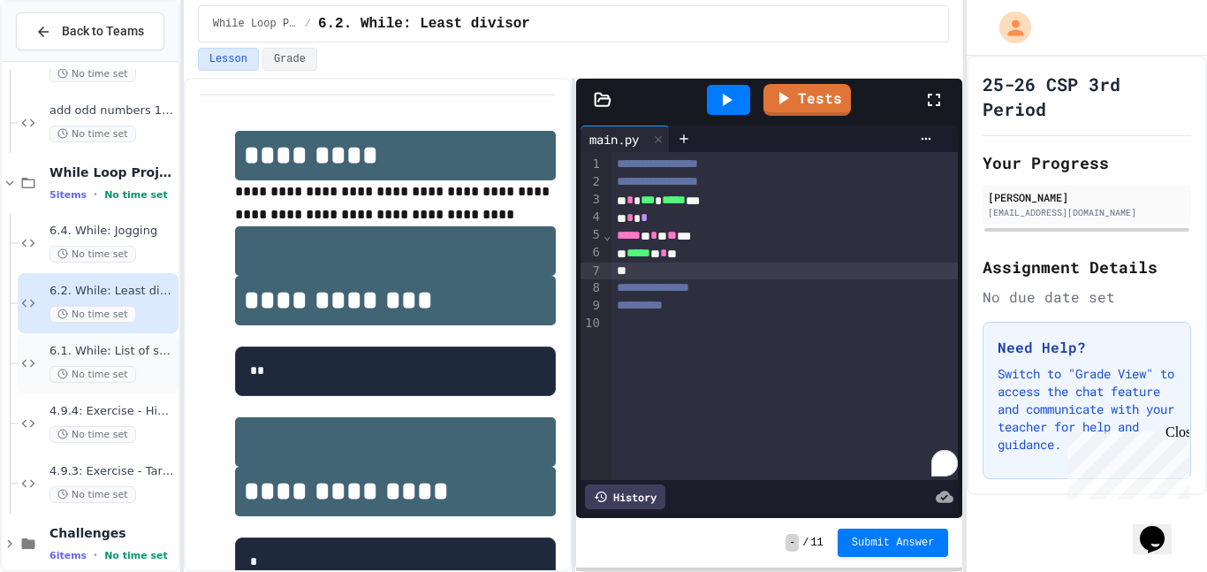
click at [130, 373] on span "No time set" at bounding box center [92, 374] width 87 height 17
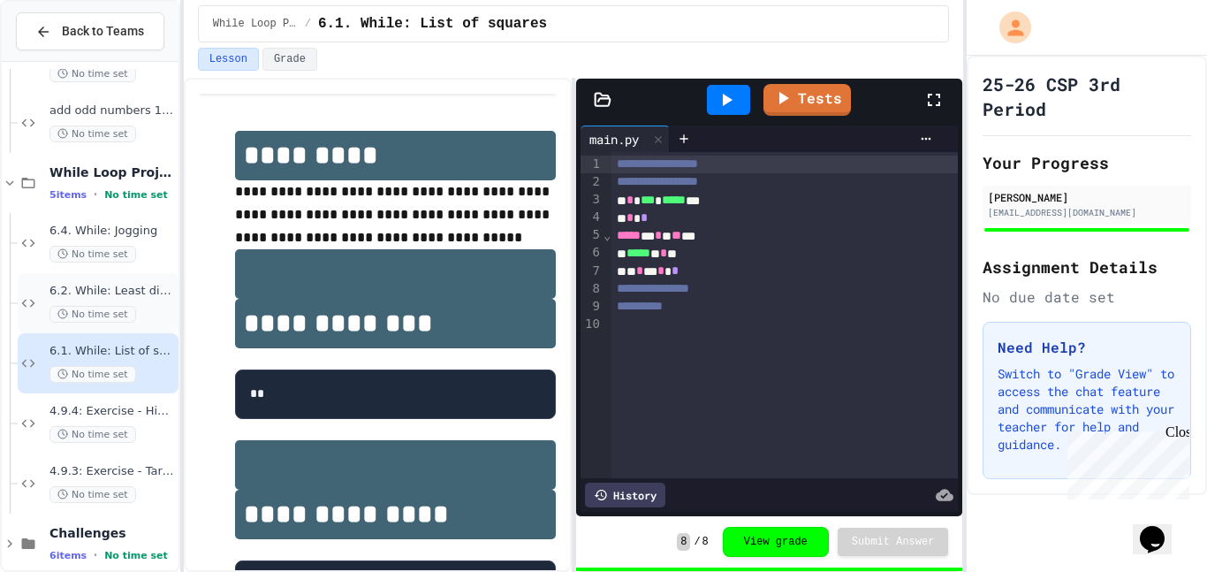
click at [148, 302] on div "6.2. While: Least divisor No time set" at bounding box center [111, 303] width 125 height 39
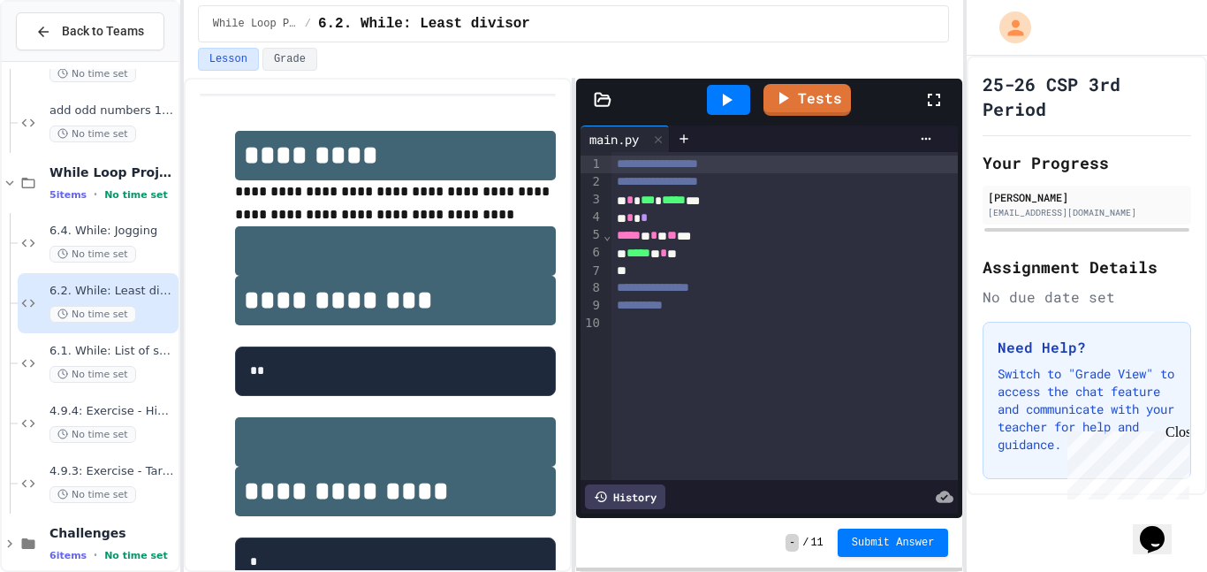
click at [663, 271] on div at bounding box center [784, 271] width 347 height 18
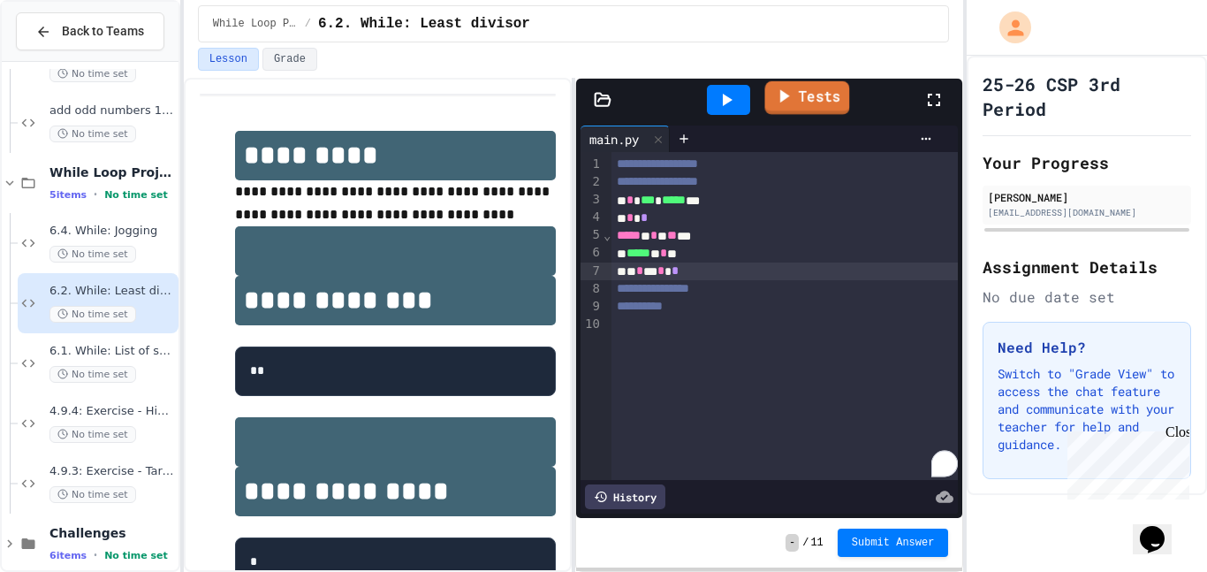
click at [788, 98] on icon at bounding box center [783, 96] width 20 height 22
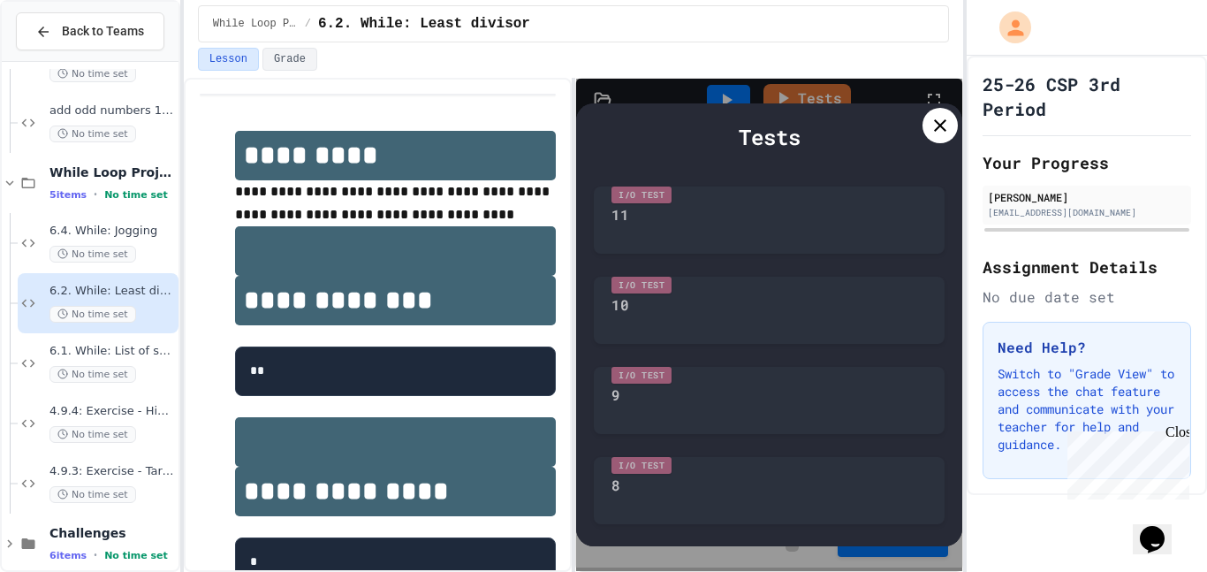
click at [943, 133] on icon at bounding box center [939, 125] width 21 height 21
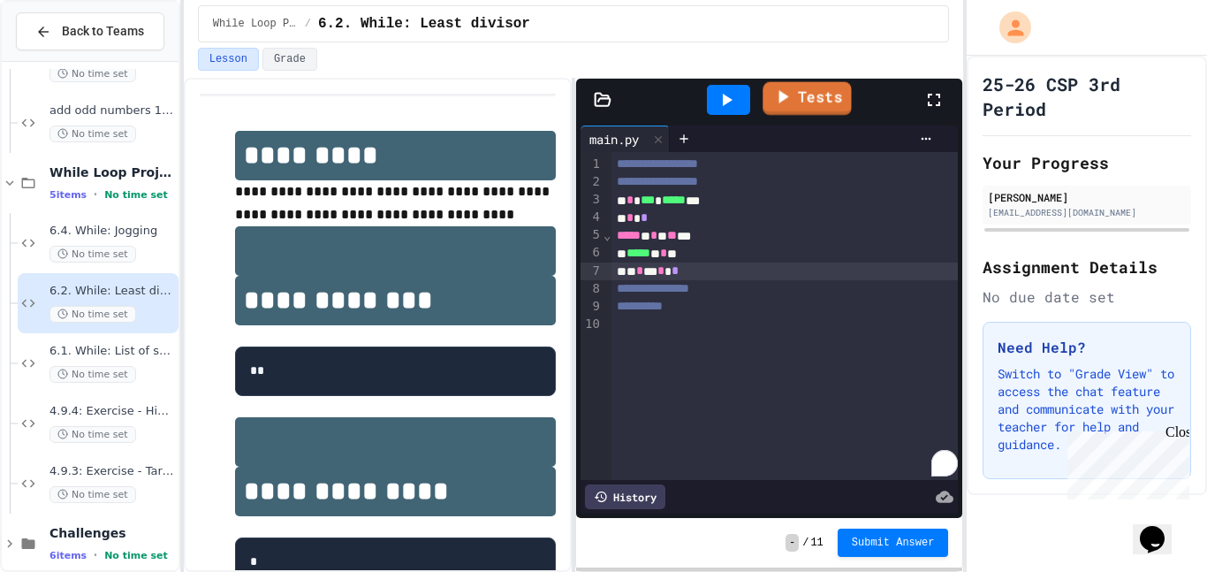
click at [810, 107] on link "Tests" at bounding box center [806, 99] width 88 height 34
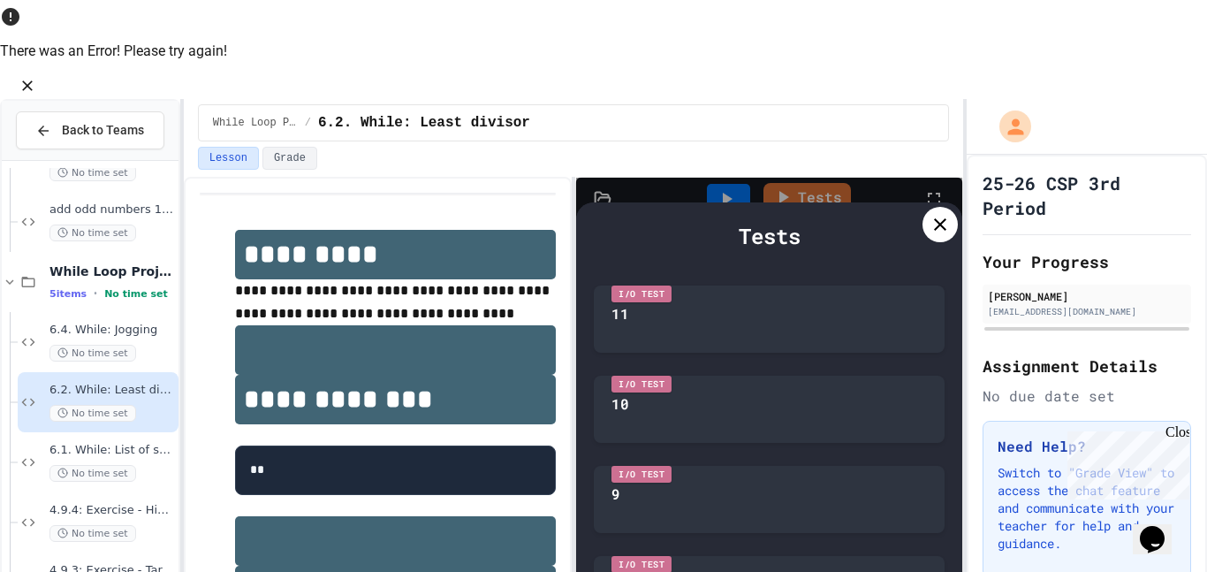
click at [931, 214] on icon at bounding box center [939, 224] width 21 height 21
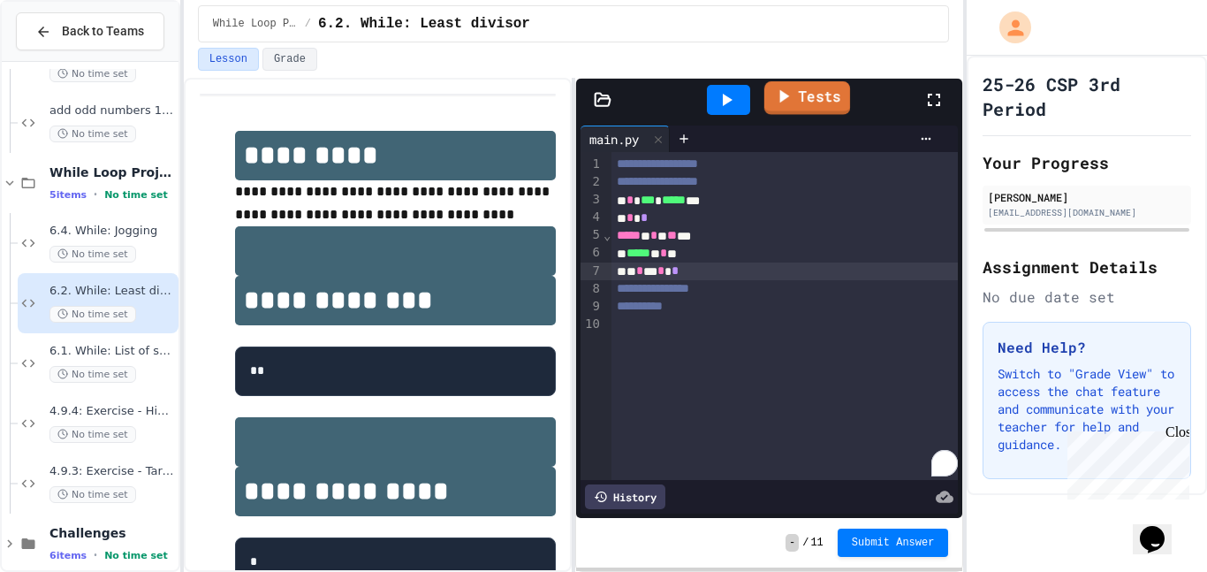
click at [816, 99] on link "Tests" at bounding box center [807, 98] width 86 height 34
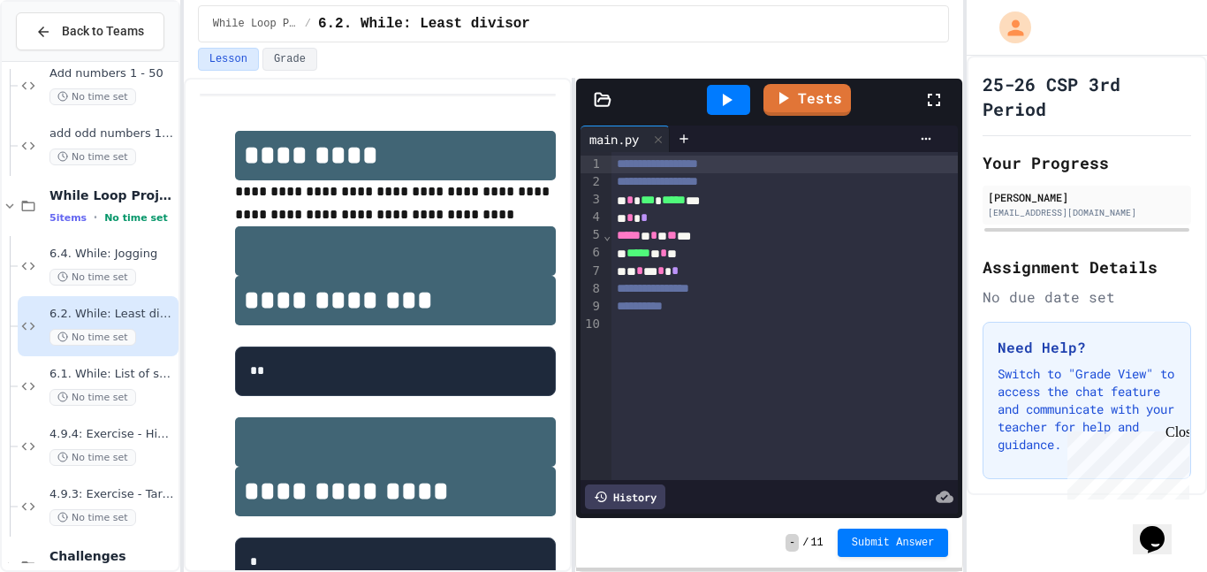
scroll to position [1827, 0]
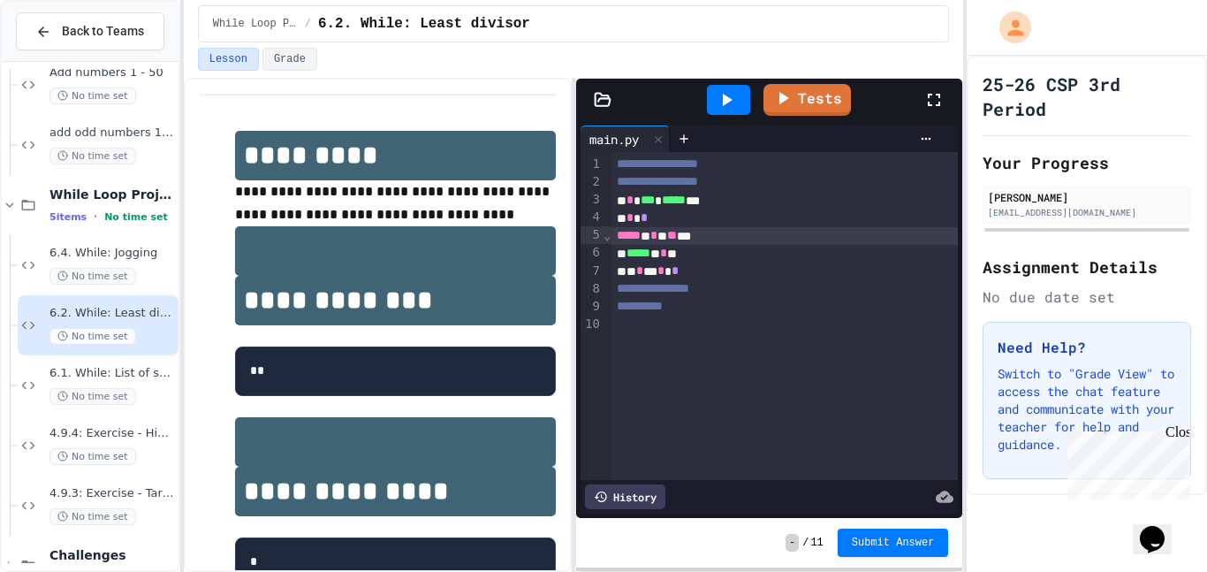
click at [657, 235] on span "*" at bounding box center [653, 235] width 7 height 12
click at [791, 108] on link "Tests" at bounding box center [806, 98] width 83 height 34
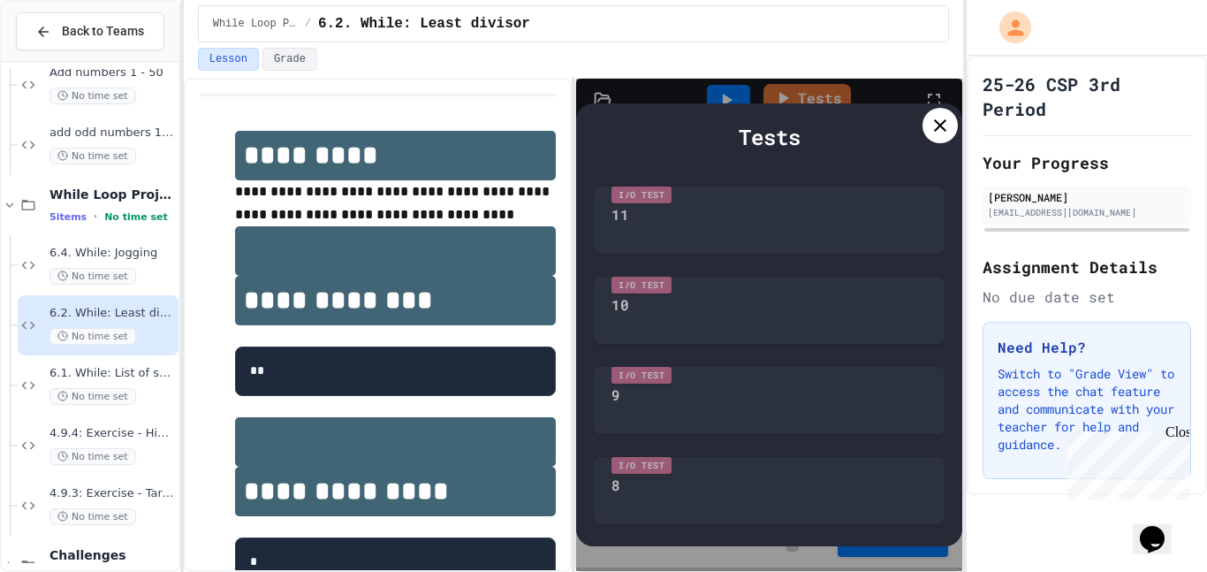
click at [941, 128] on icon at bounding box center [939, 125] width 21 height 21
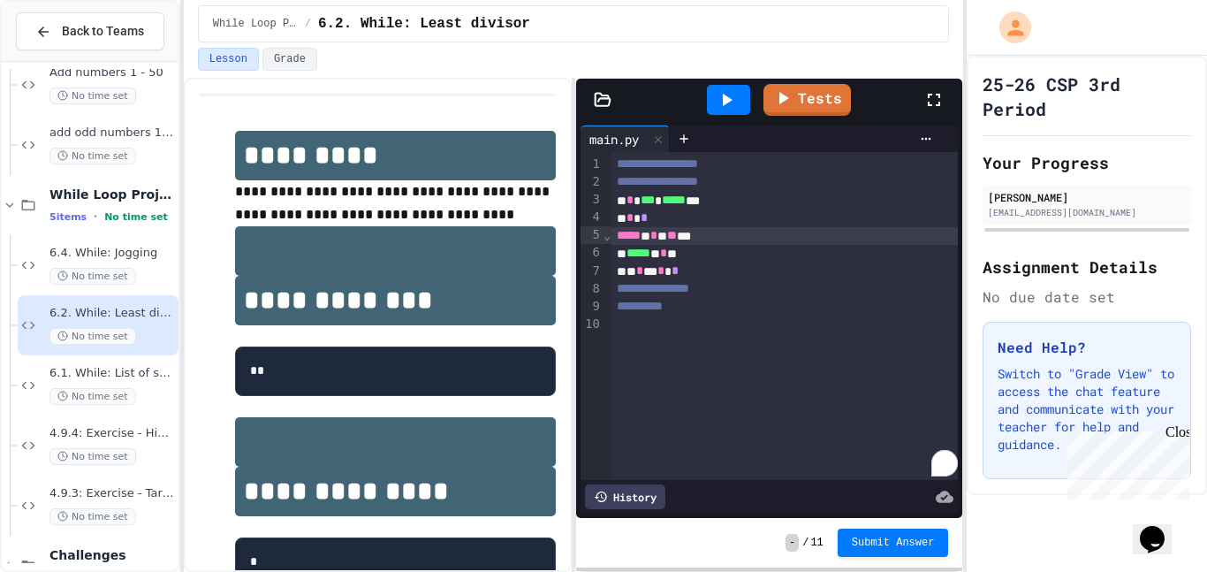
click at [740, 270] on div "* * * * *" at bounding box center [784, 271] width 347 height 18
click at [734, 259] on div "***** ** * **" at bounding box center [784, 254] width 347 height 18
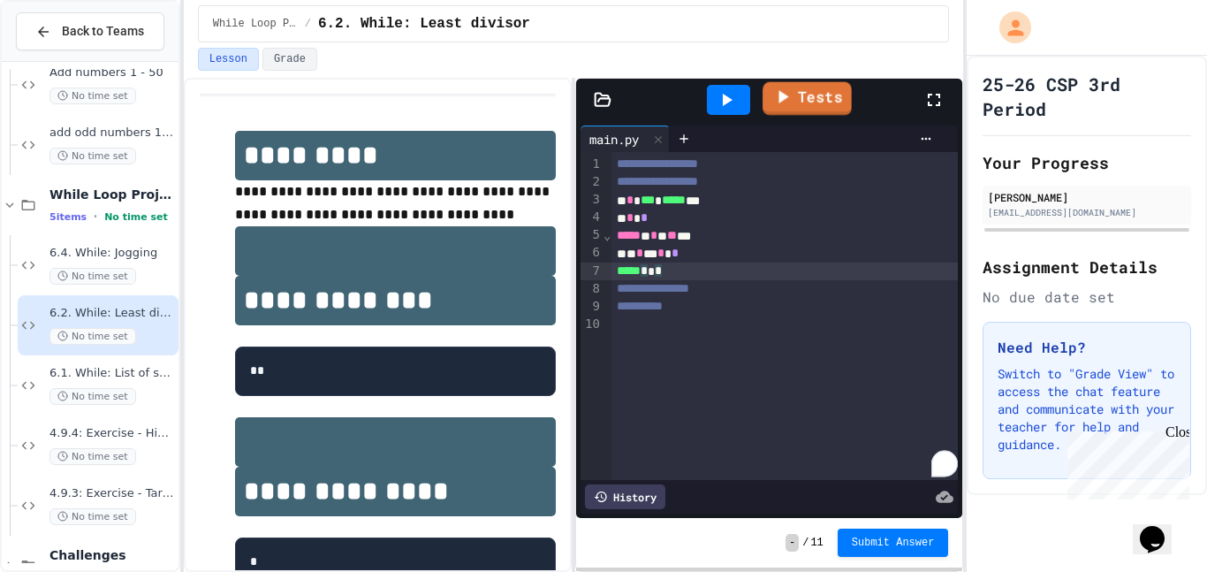
click at [788, 102] on icon at bounding box center [781, 97] width 21 height 22
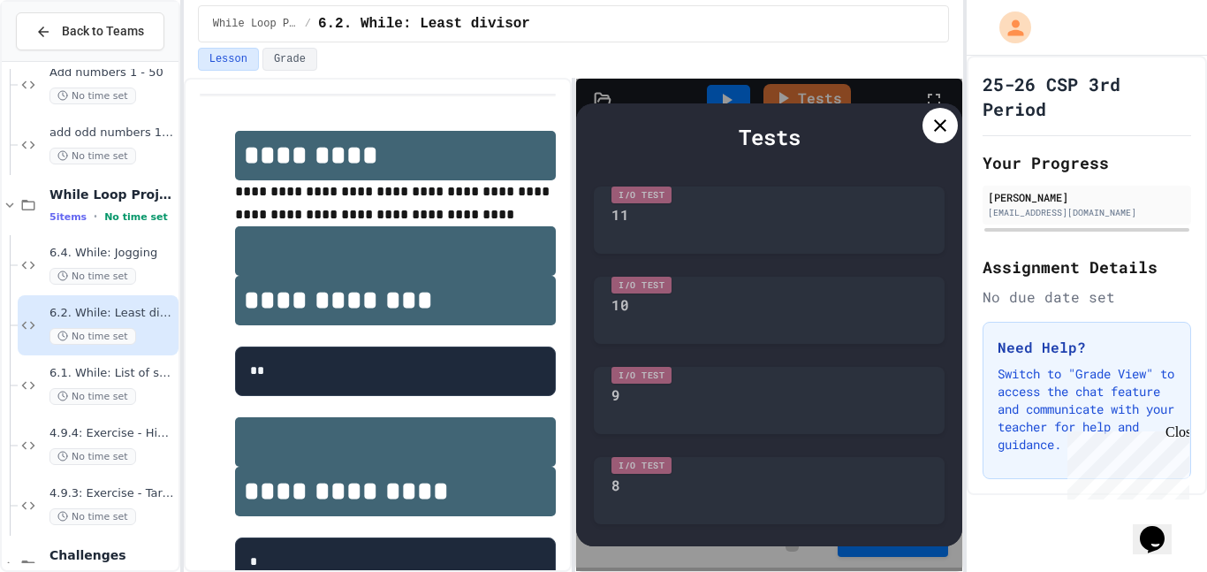
click at [942, 124] on icon at bounding box center [940, 125] width 12 height 12
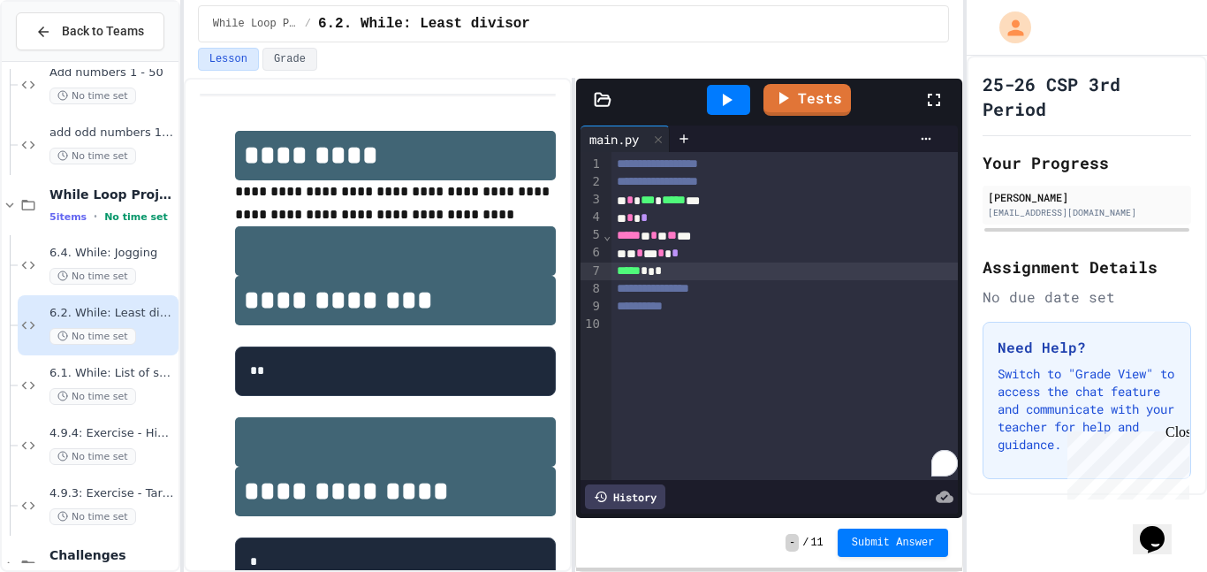
click at [732, 103] on icon at bounding box center [726, 99] width 21 height 21
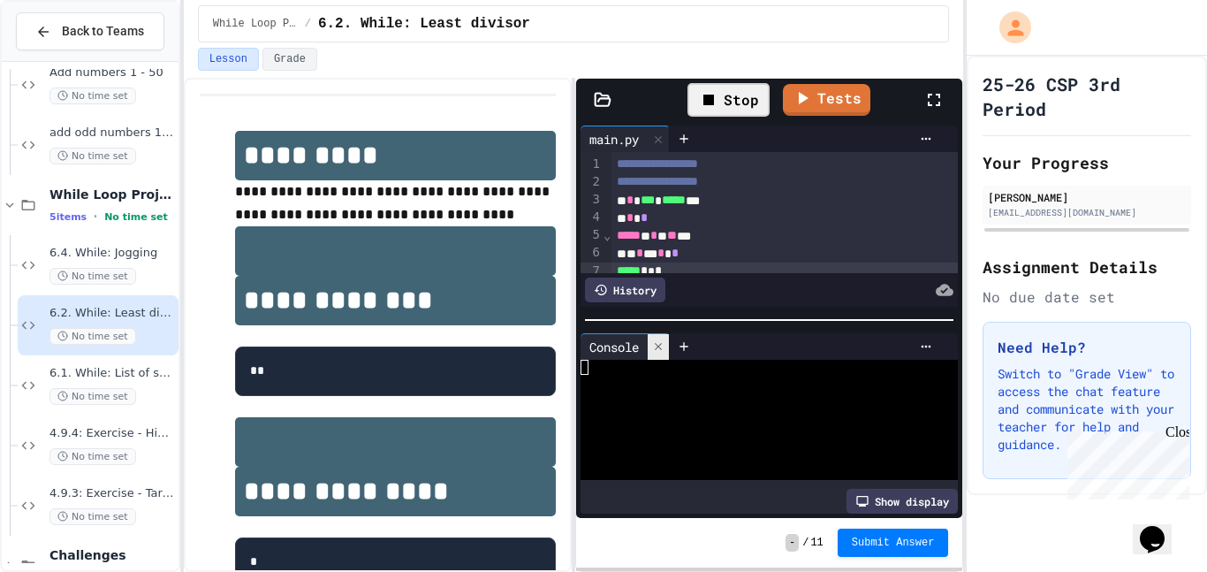
click at [657, 345] on icon at bounding box center [658, 346] width 12 height 12
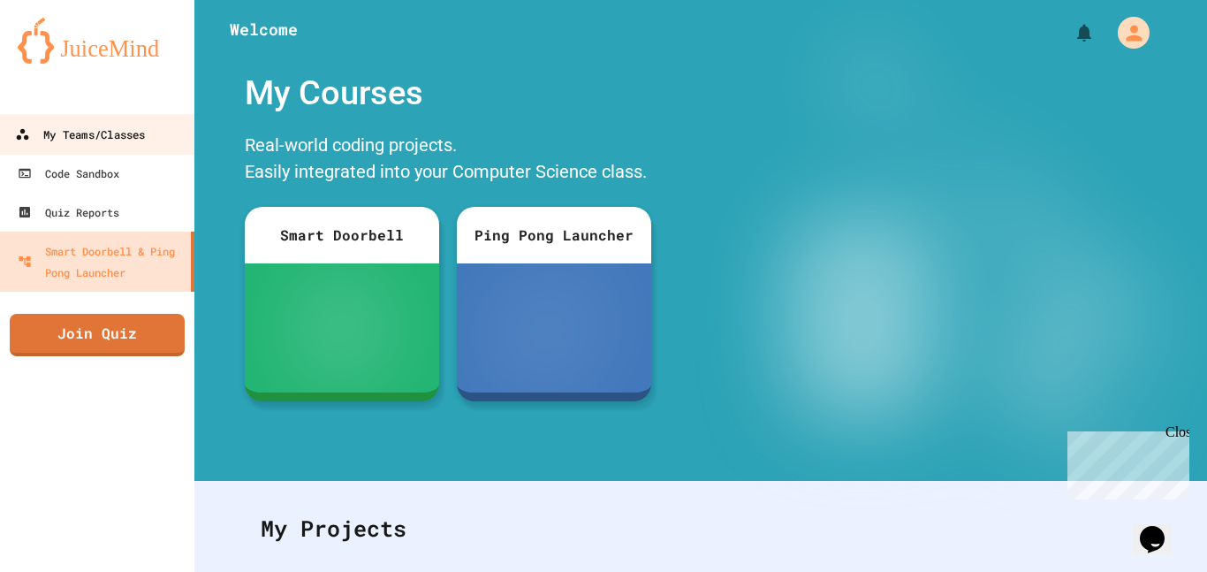
click at [143, 131] on div "My Teams/Classes" at bounding box center [80, 135] width 130 height 22
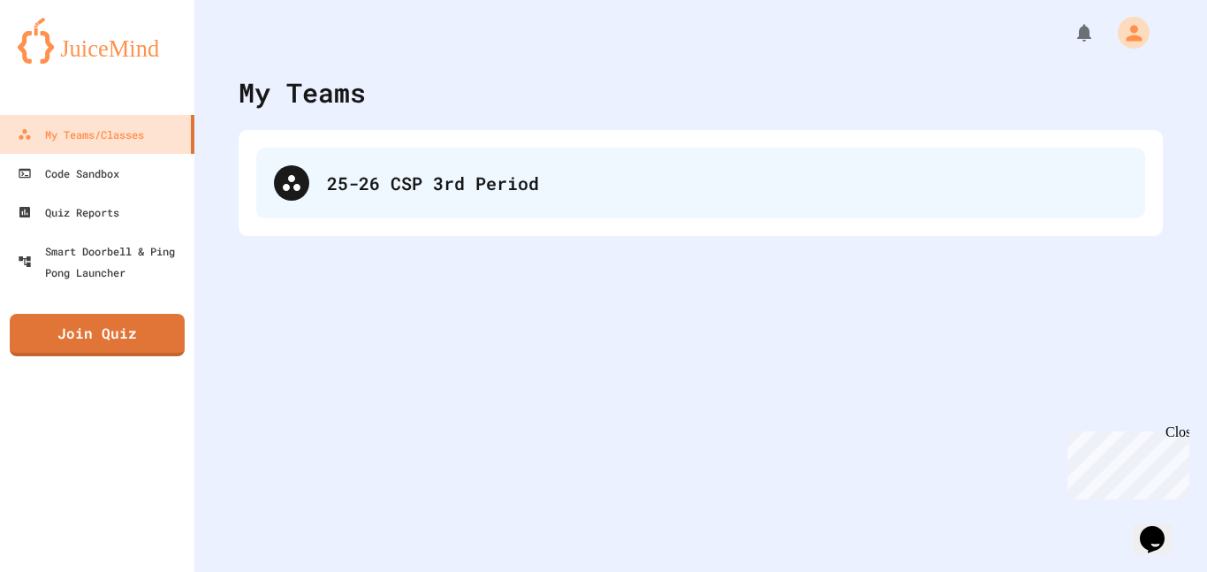
click at [293, 177] on icon at bounding box center [292, 183] width 18 height 16
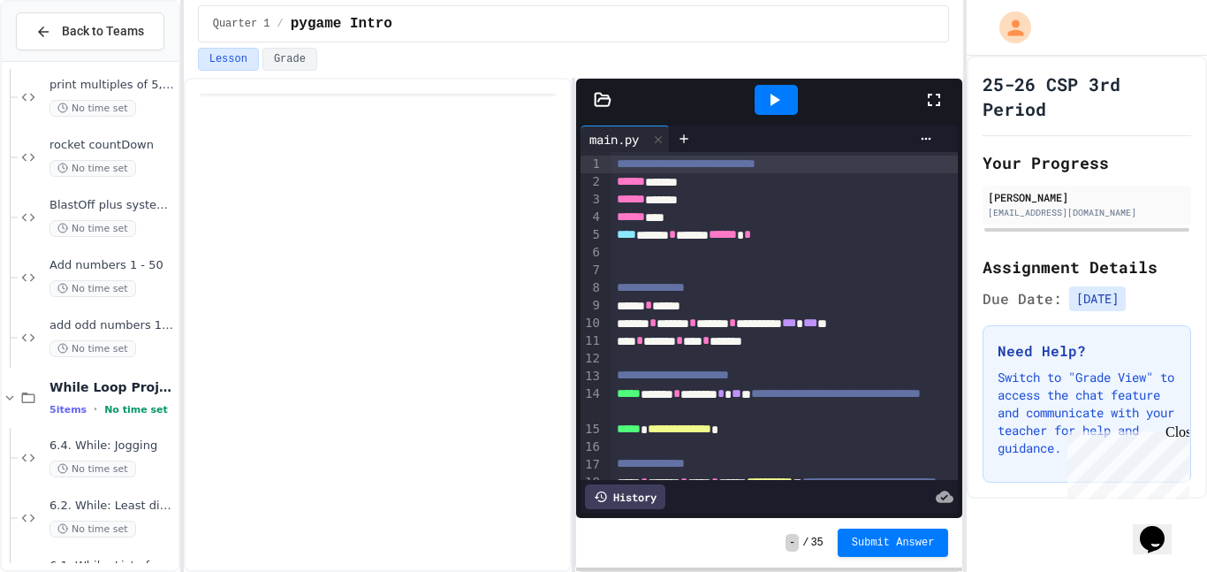
scroll to position [1870, 0]
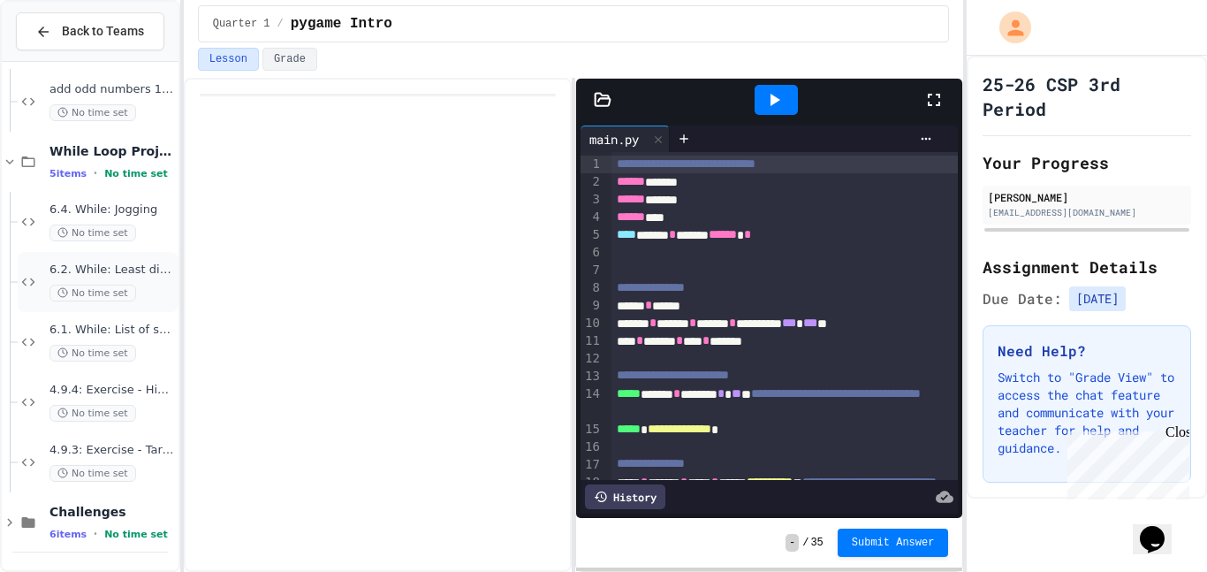
click at [110, 285] on span "No time set" at bounding box center [92, 292] width 87 height 17
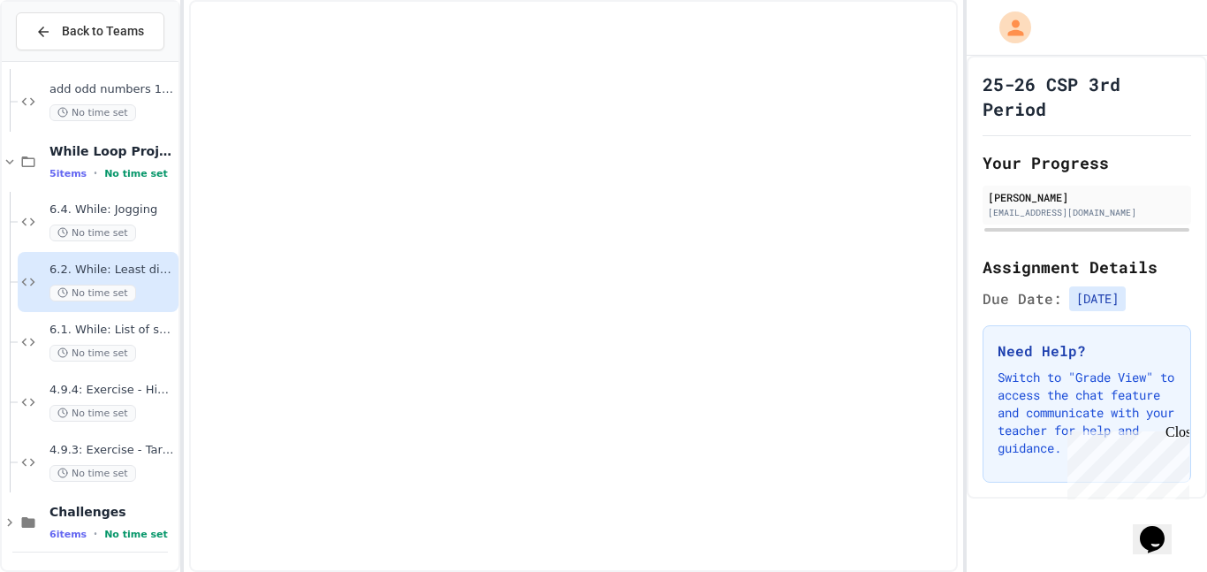
scroll to position [1849, 0]
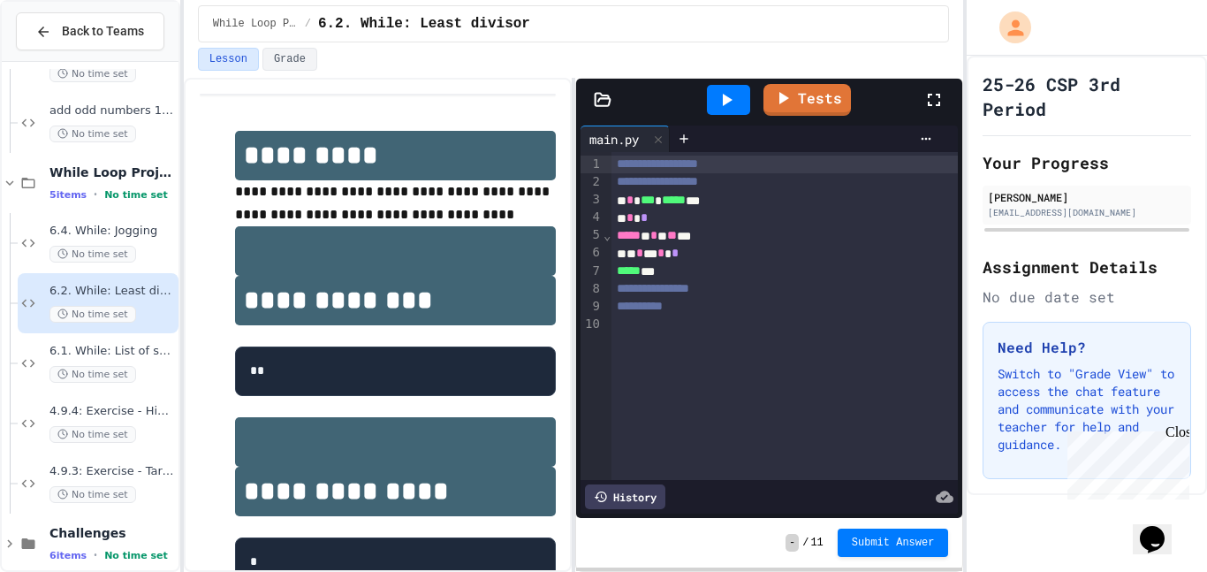
click at [662, 235] on div "***** * * * ** **" at bounding box center [784, 236] width 347 height 18
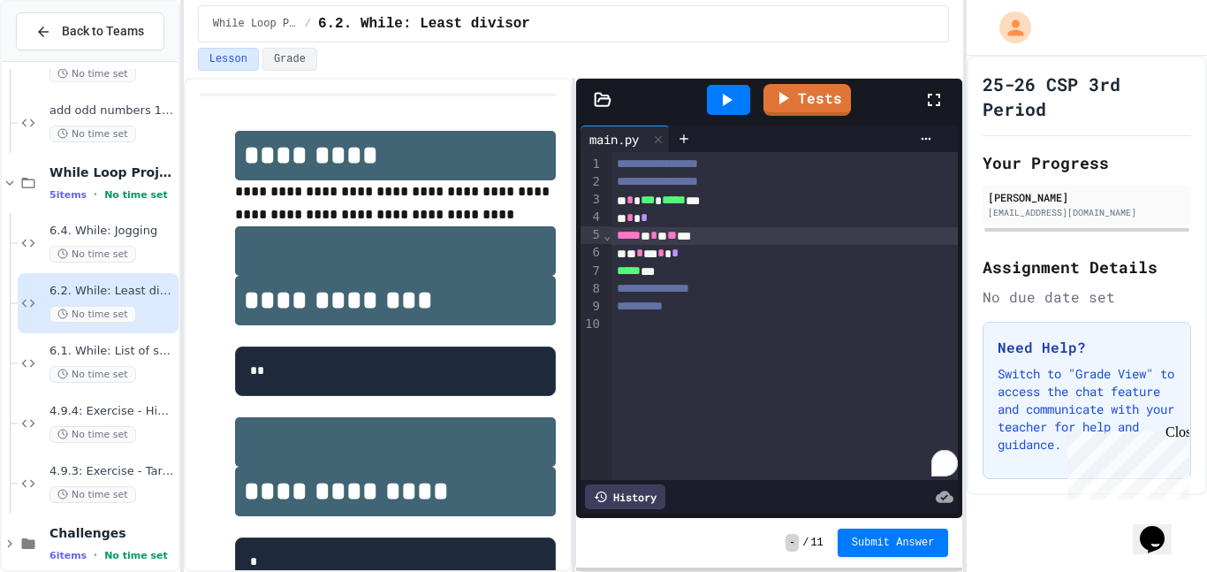
click at [663, 239] on div "***** * * * ** **" at bounding box center [784, 236] width 347 height 18
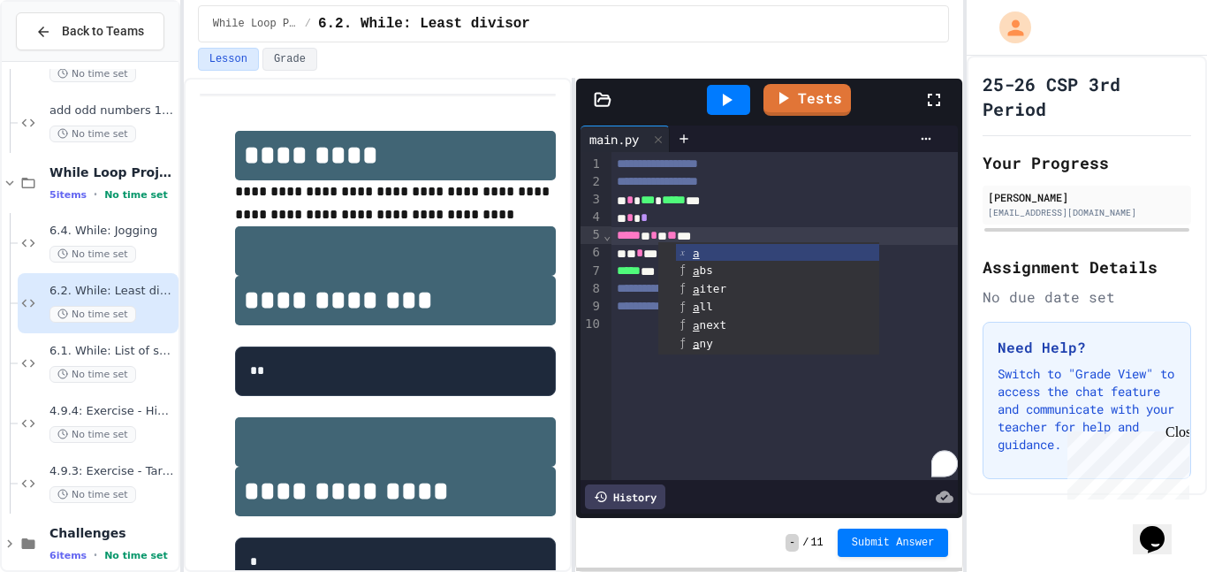
click at [716, 236] on div "***** * * * ** **" at bounding box center [784, 236] width 347 height 18
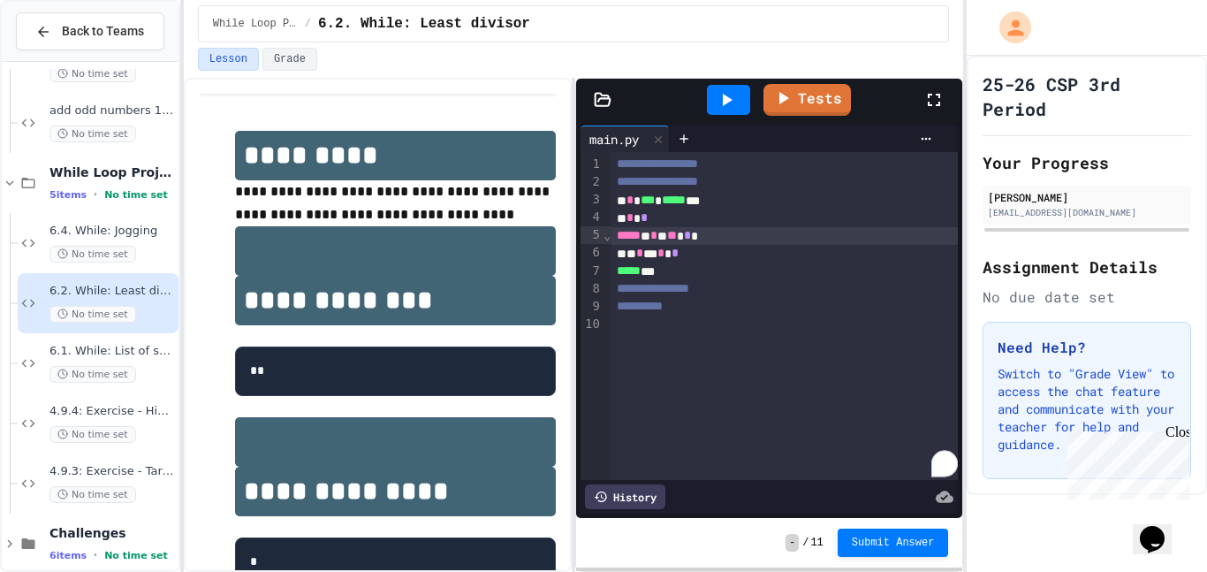
click at [736, 238] on div "***** * * * ** * *" at bounding box center [784, 236] width 347 height 18
click at [683, 216] on div "* * *" at bounding box center [784, 218] width 347 height 18
click at [678, 256] on span "*" at bounding box center [674, 252] width 7 height 12
click at [677, 235] on span "**" at bounding box center [672, 235] width 10 height 12
click at [707, 255] on div "* * * * *" at bounding box center [784, 254] width 347 height 18
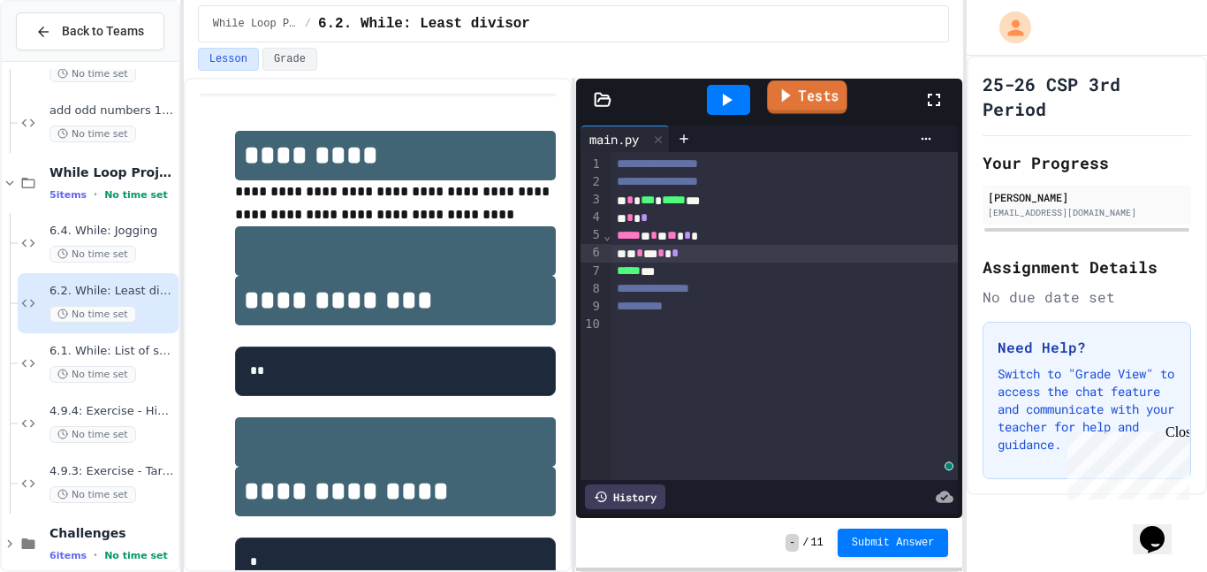
click at [822, 84] on link "Tests" at bounding box center [807, 97] width 80 height 34
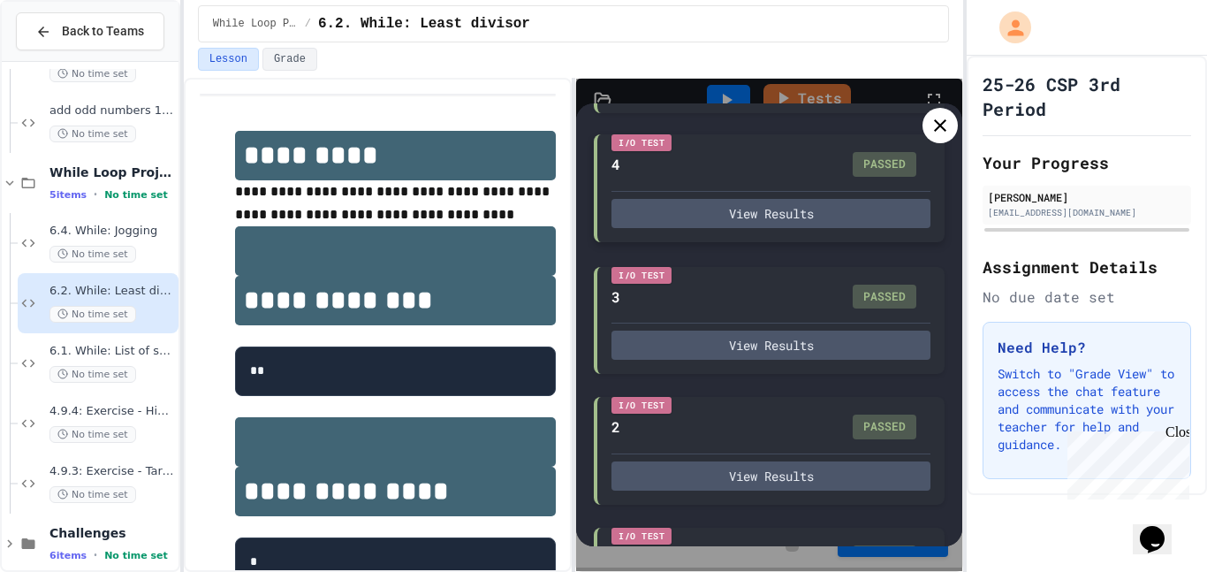
scroll to position [1082, 0]
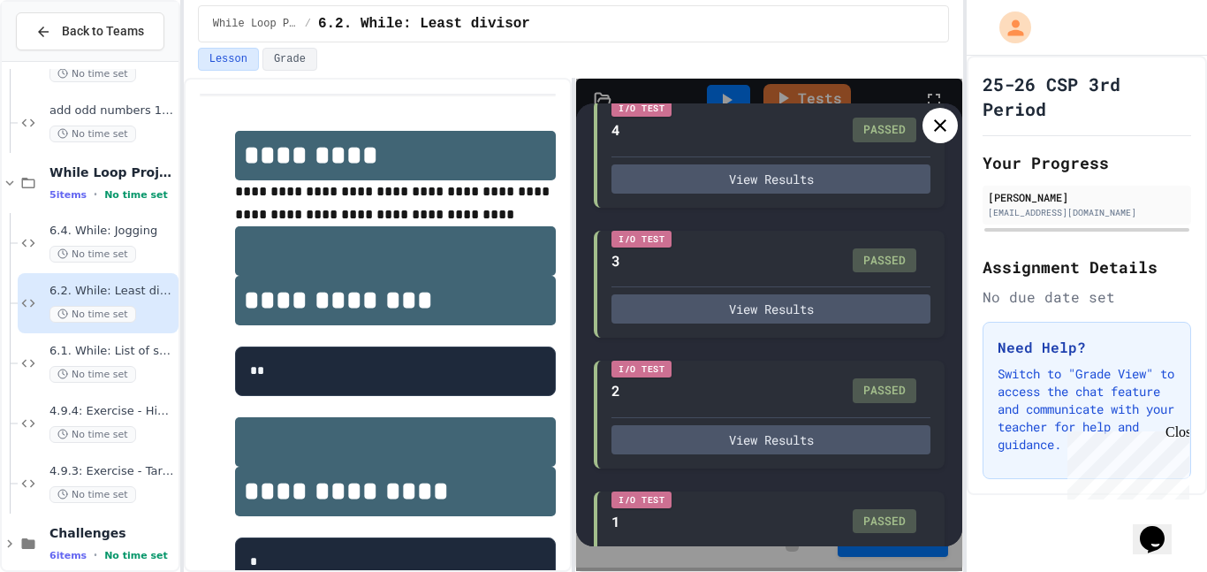
click at [939, 133] on icon at bounding box center [939, 125] width 21 height 21
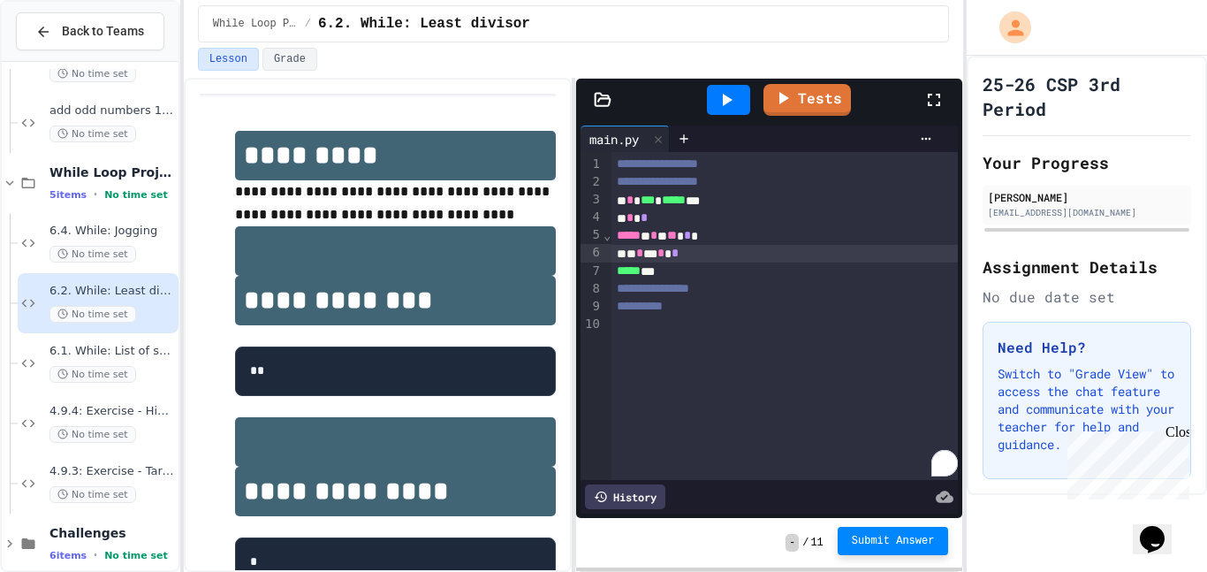
click at [877, 542] on span "Submit Answer" at bounding box center [893, 541] width 83 height 14
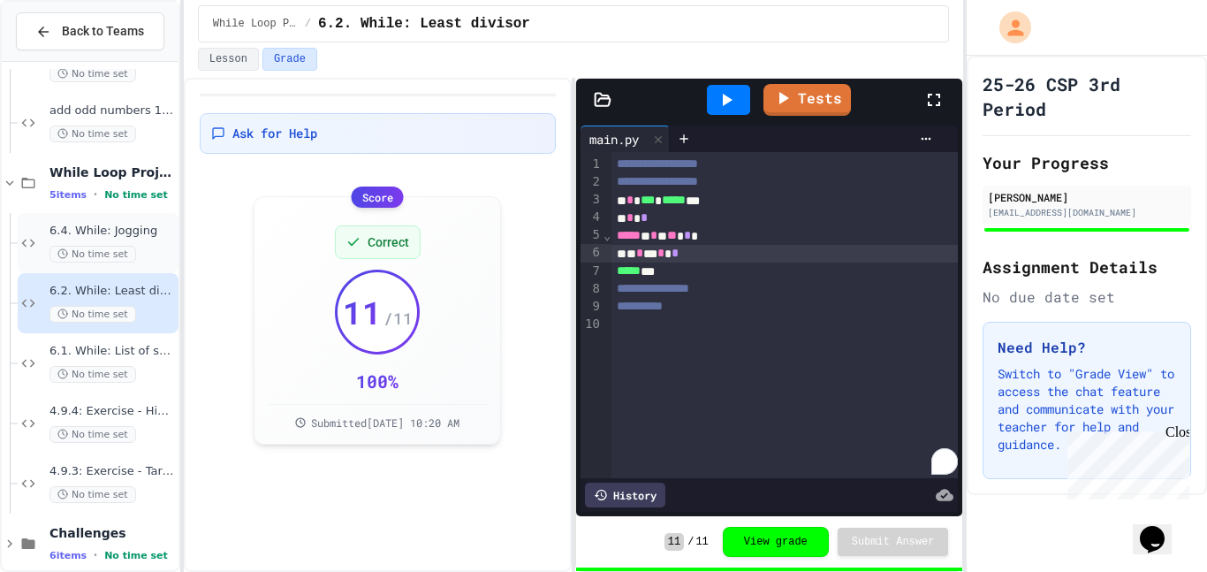
click at [87, 248] on span "No time set" at bounding box center [92, 254] width 87 height 17
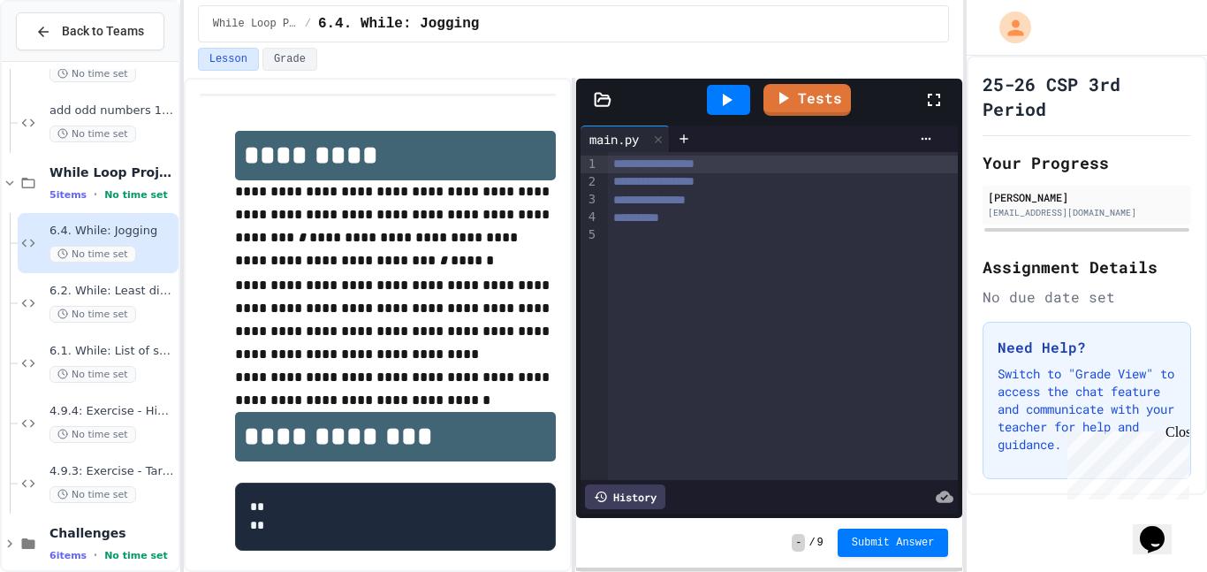
click at [741, 183] on div "**********" at bounding box center [783, 182] width 351 height 18
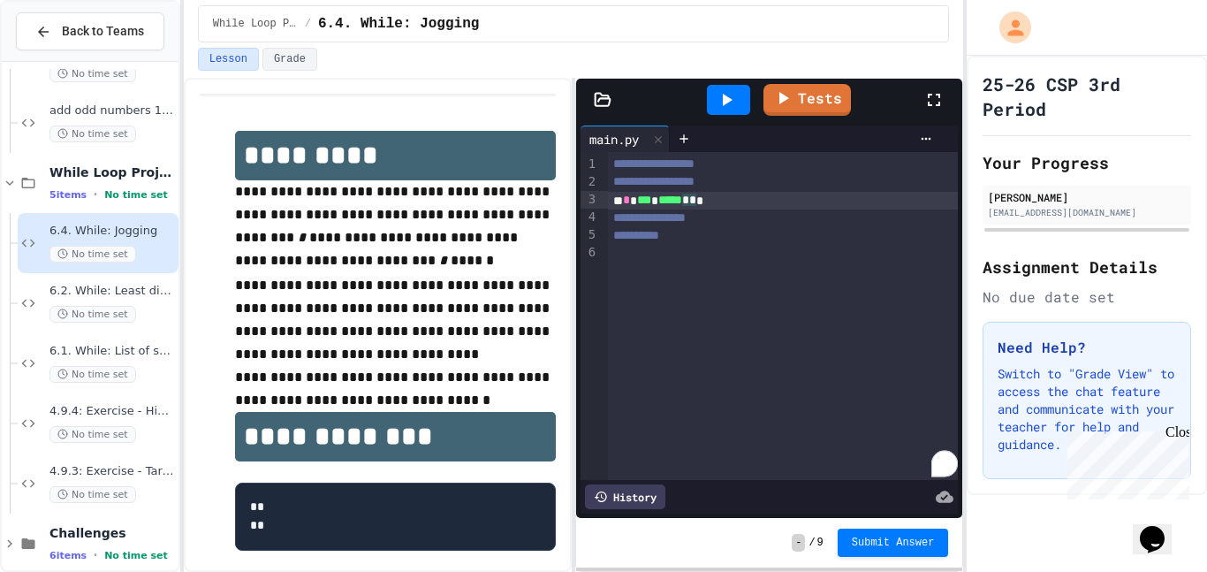
click at [773, 206] on div "* * *** * ***** * * *" at bounding box center [783, 201] width 351 height 18
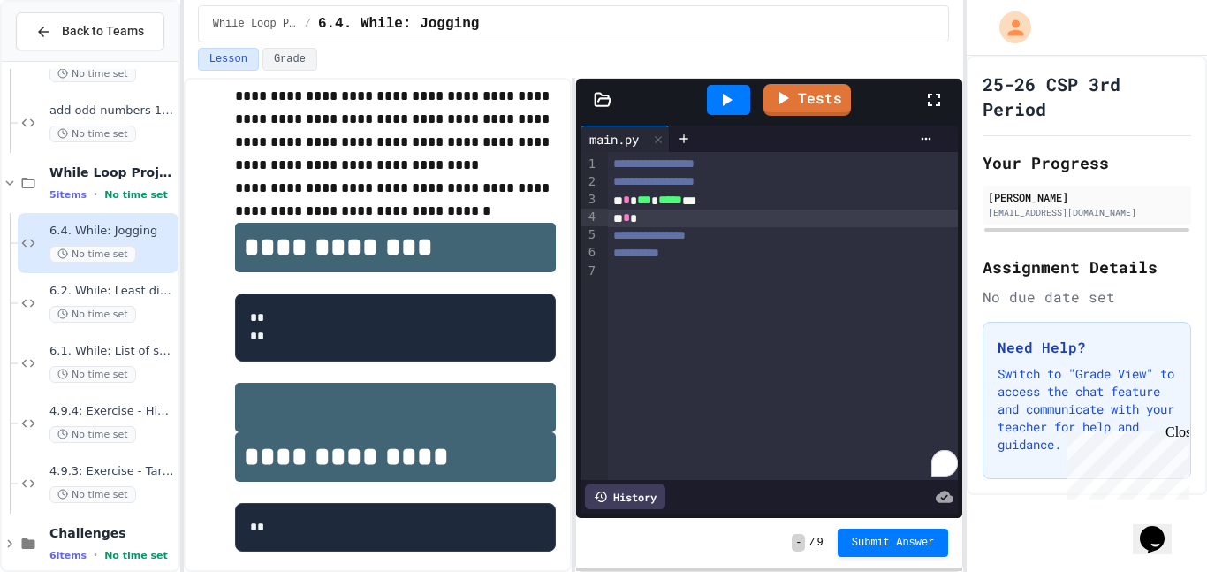
scroll to position [191, 0]
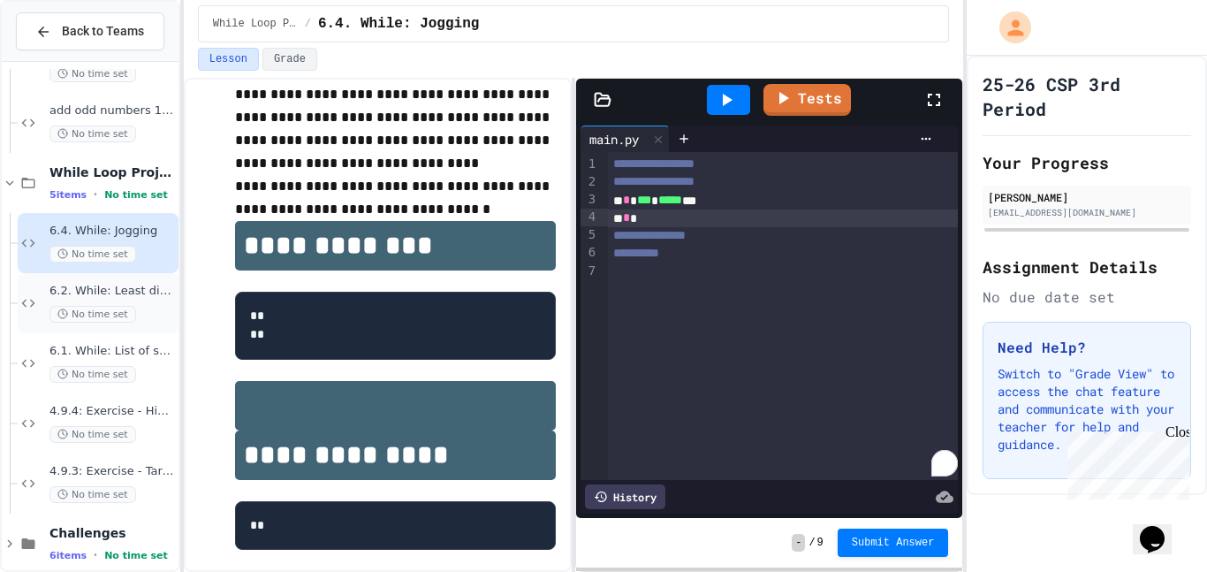
click at [125, 292] on span "6.2. While: Least divisor" at bounding box center [111, 291] width 125 height 15
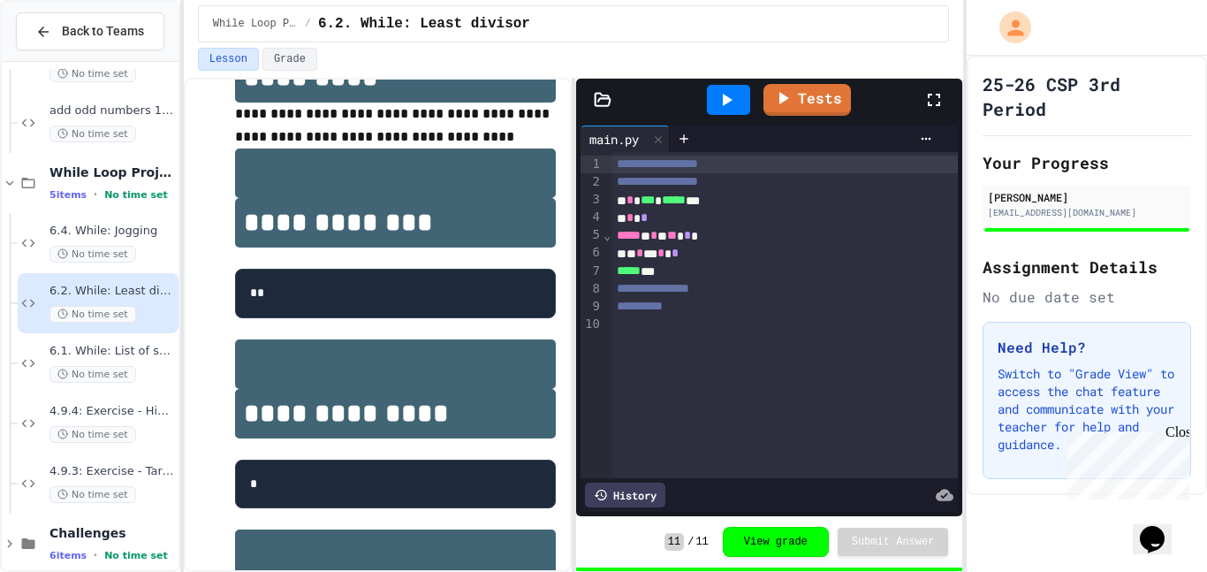
scroll to position [80, 0]
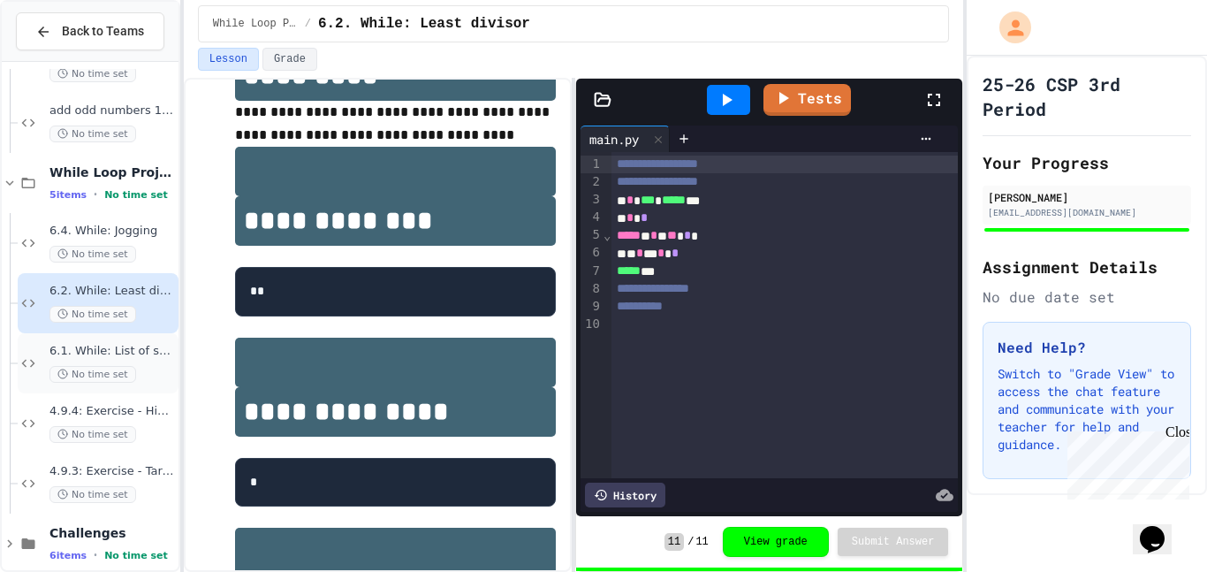
click at [113, 361] on div "6.1. While: List of squares No time set" at bounding box center [111, 363] width 125 height 39
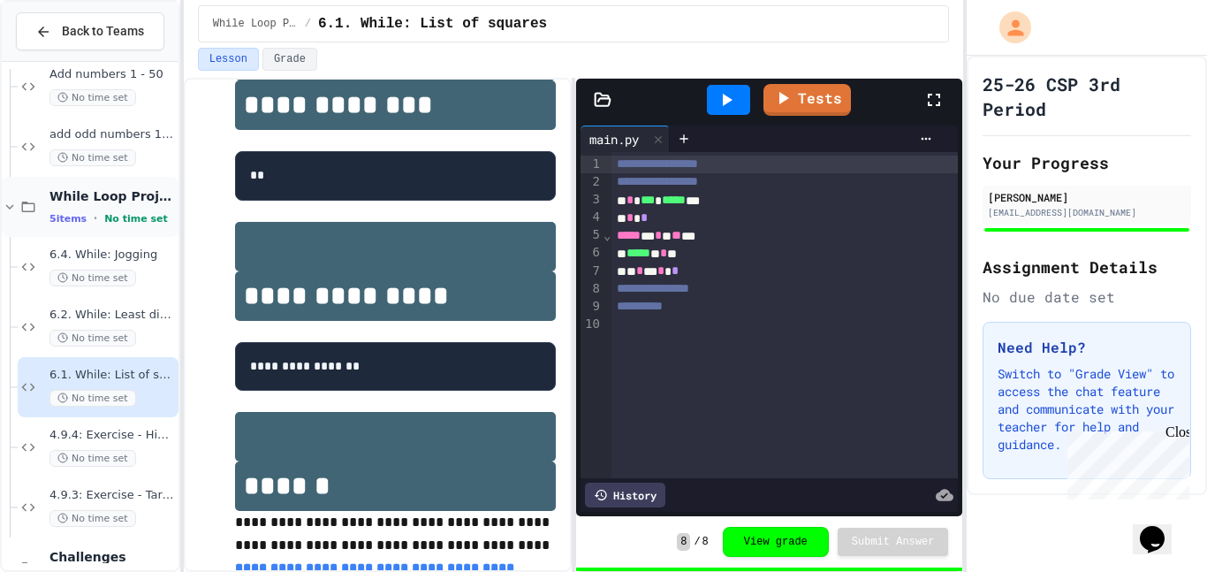
scroll to position [1829, 0]
click at [134, 266] on div "No time set" at bounding box center [111, 274] width 125 height 17
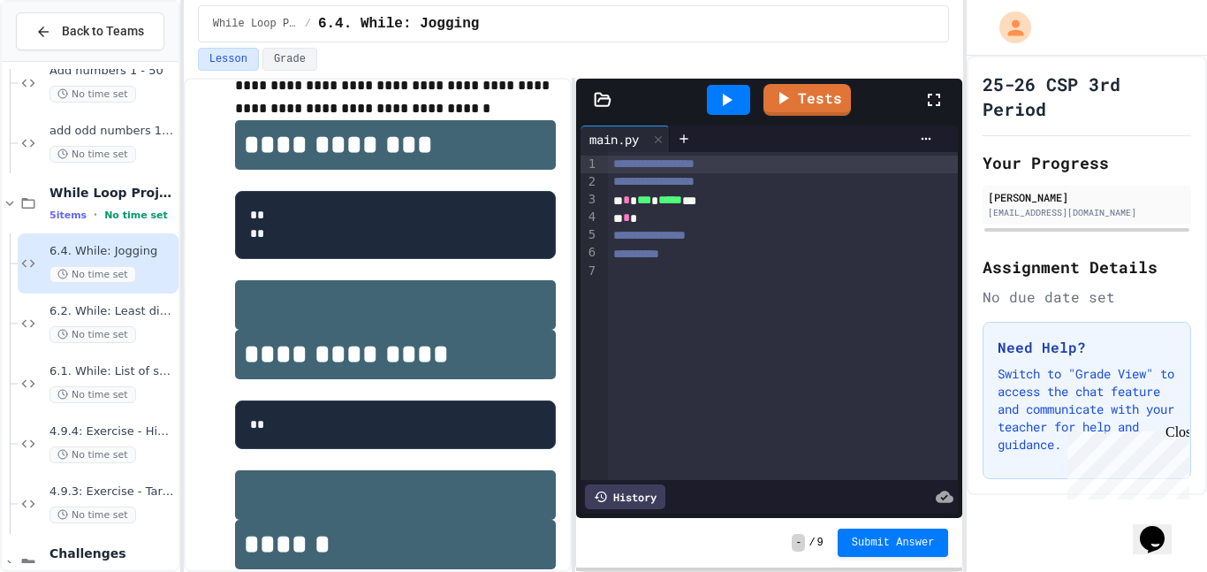
scroll to position [309, 0]
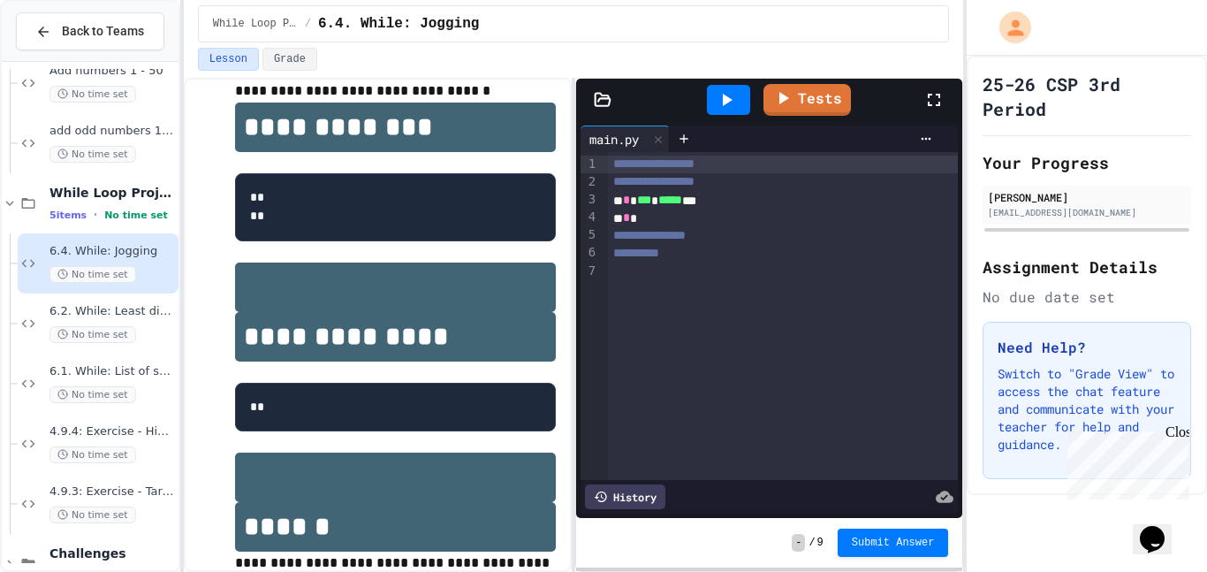
click at [656, 220] on div "* *" at bounding box center [783, 218] width 351 height 18
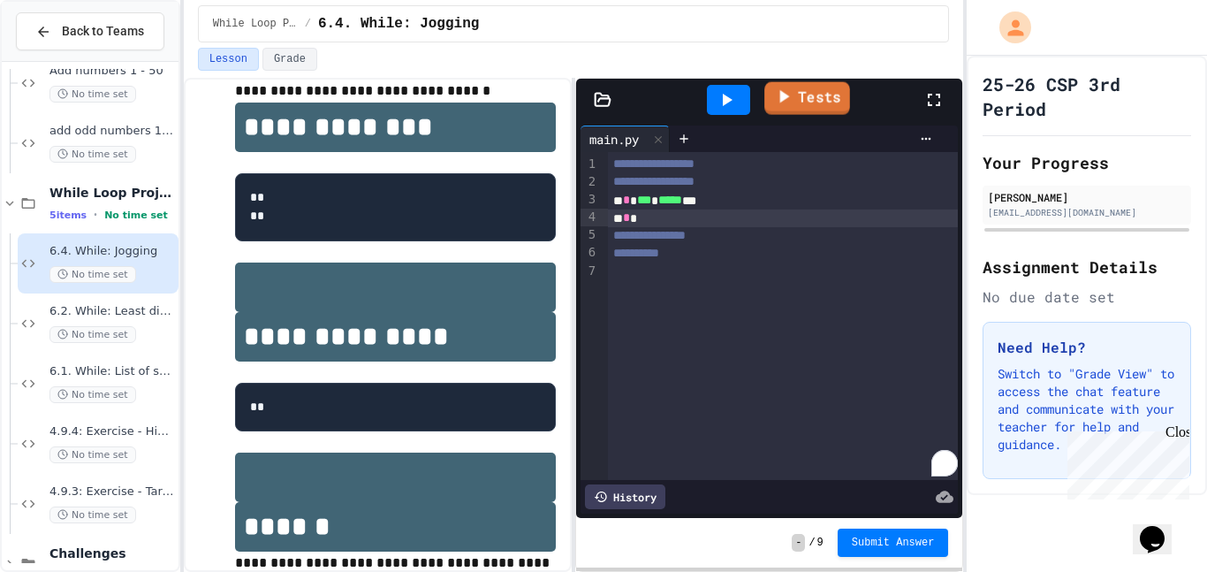
click at [847, 100] on div "Tests" at bounding box center [776, 100] width 294 height 48
click at [833, 102] on link "Tests" at bounding box center [806, 98] width 87 height 34
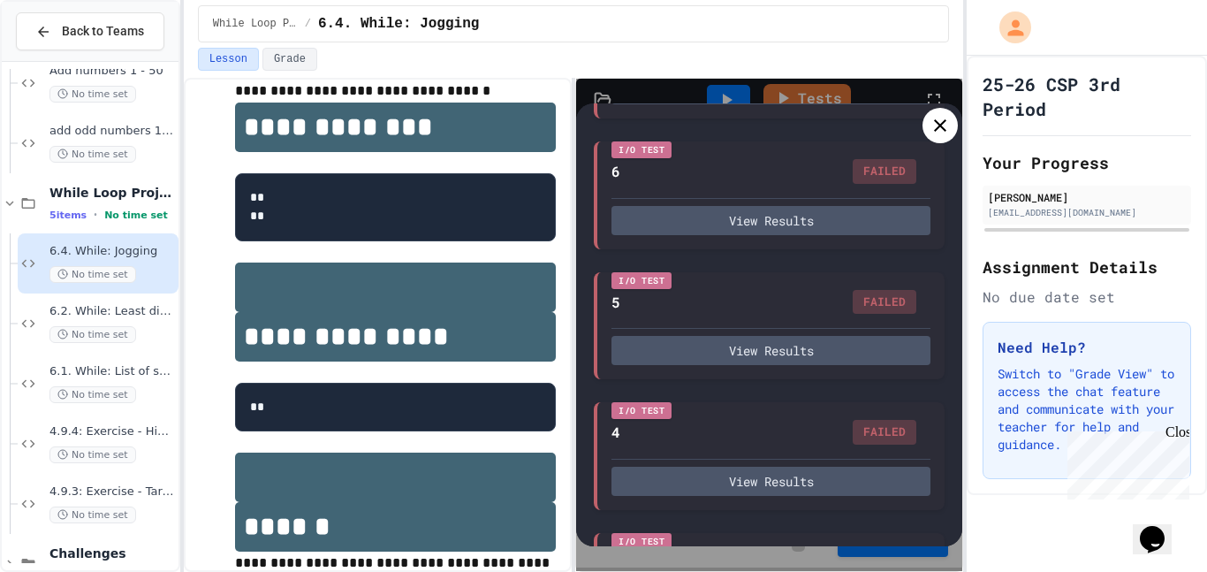
scroll to position [888, 0]
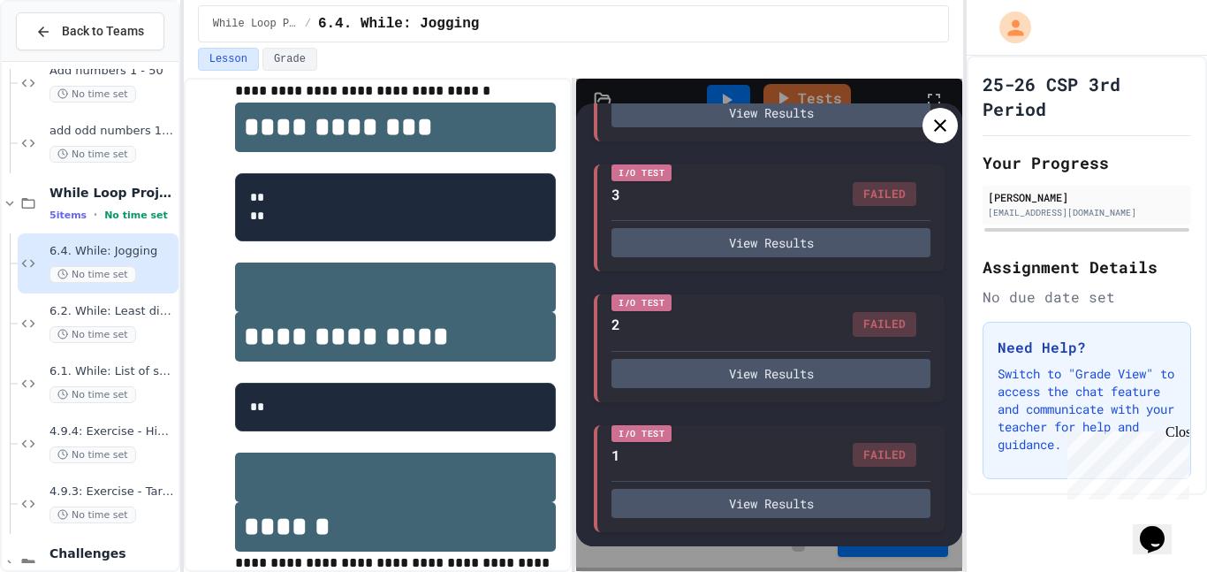
click at [941, 133] on icon at bounding box center [939, 125] width 21 height 21
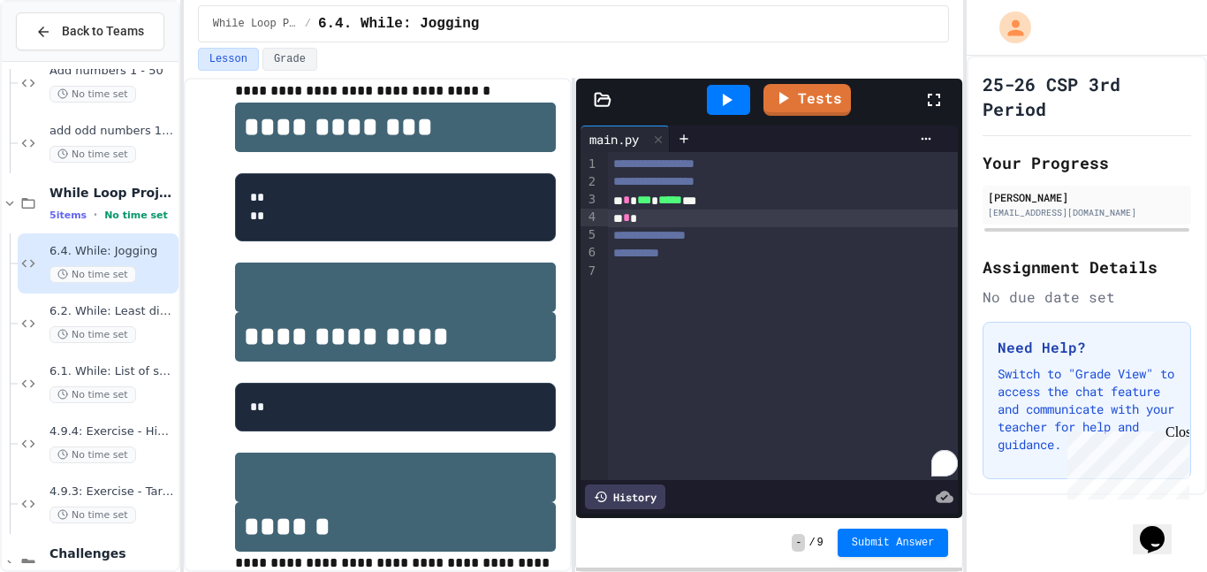
click at [785, 219] on div "* *" at bounding box center [783, 218] width 351 height 18
click at [732, 201] on div "* * *** * ***** ** *" at bounding box center [783, 201] width 351 height 18
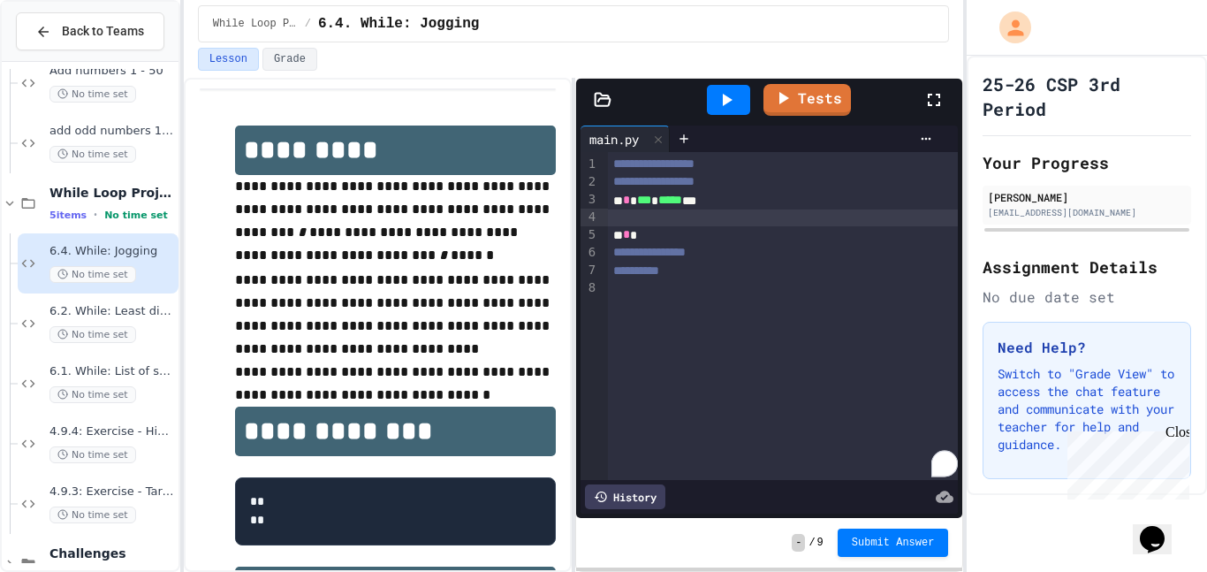
scroll to position [0, 0]
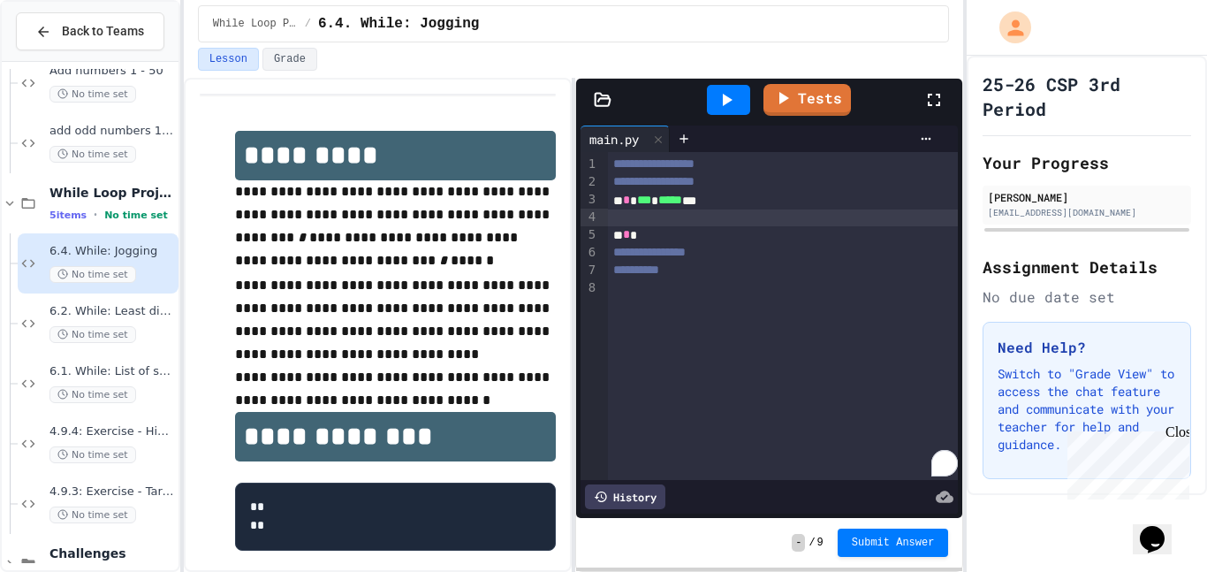
click at [618, 199] on div "* * *** * ***** ***" at bounding box center [783, 201] width 351 height 18
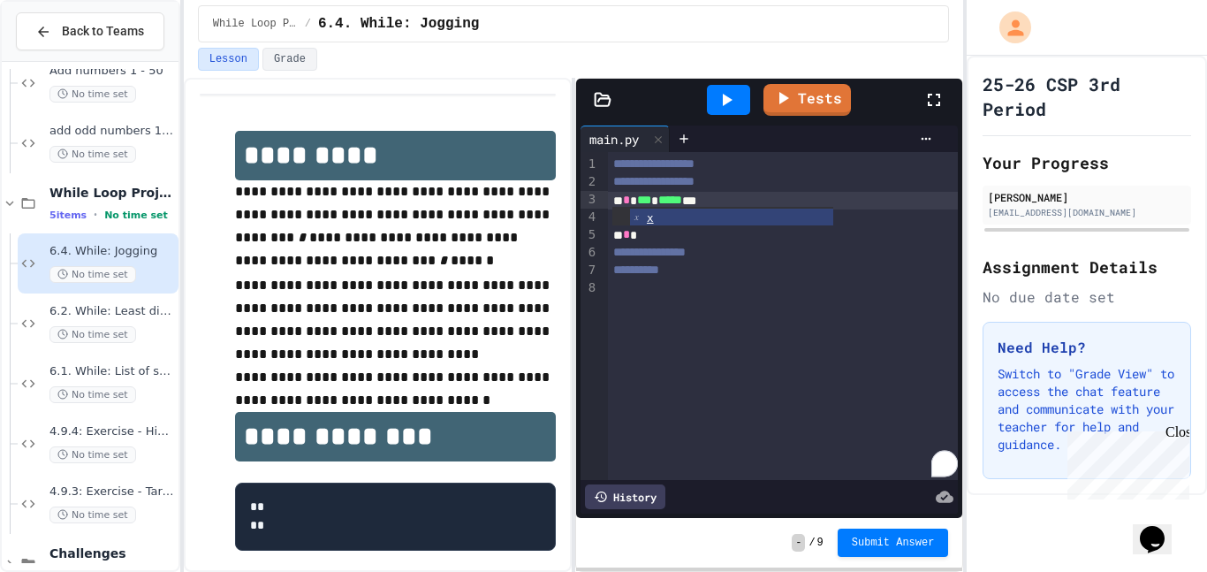
click at [616, 214] on ul "x" at bounding box center [722, 216] width 221 height 19
click at [622, 222] on ul "x" at bounding box center [722, 216] width 221 height 19
click at [619, 219] on ul "x" at bounding box center [722, 216] width 221 height 19
click at [618, 219] on ul "x" at bounding box center [722, 216] width 221 height 19
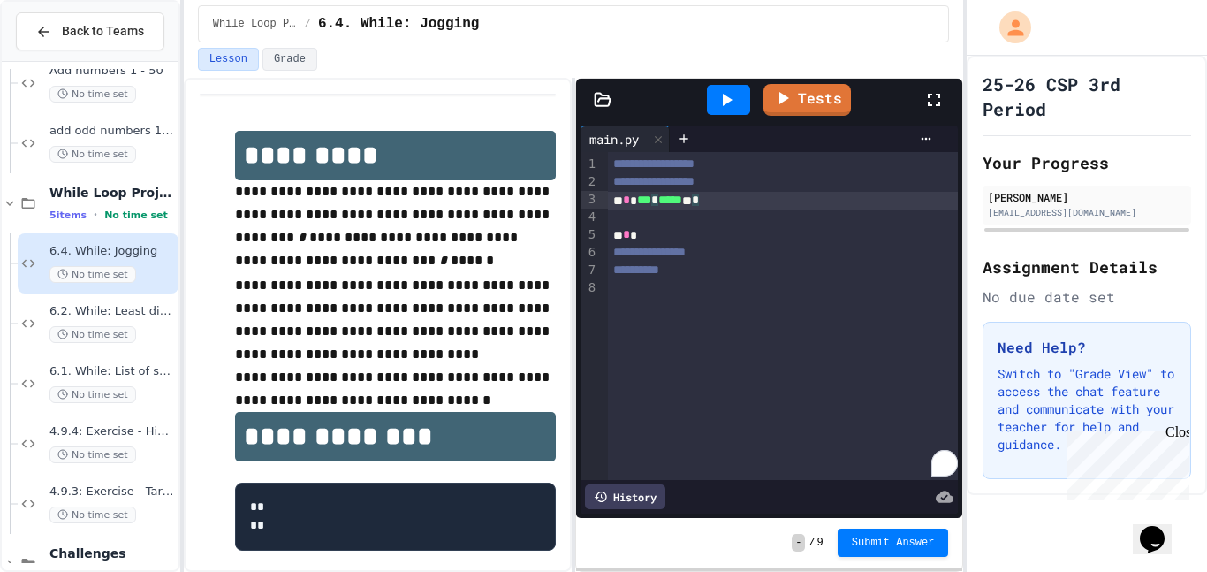
click at [736, 201] on div "* * *** * ***** ** *" at bounding box center [783, 201] width 351 height 18
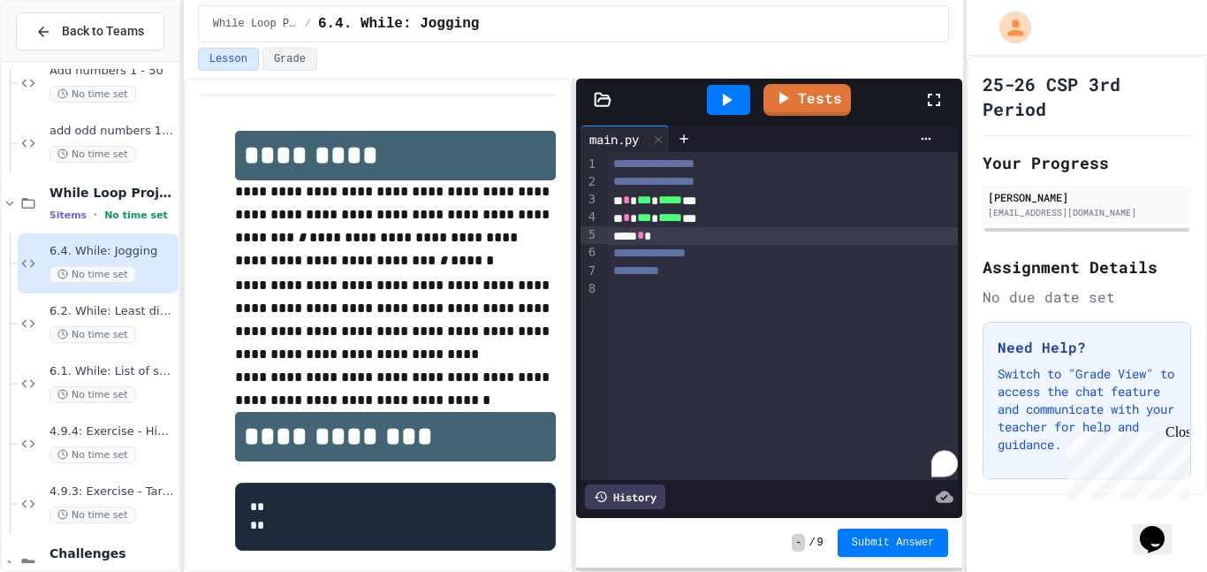
click at [685, 235] on div "**** *" at bounding box center [783, 236] width 351 height 18
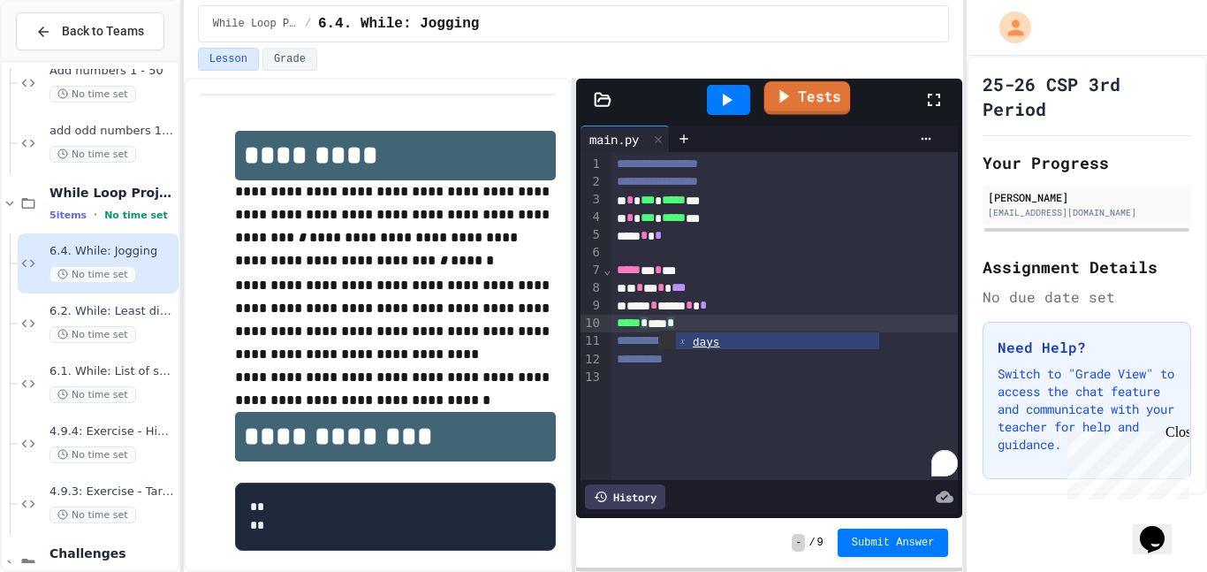
click at [807, 114] on link "Tests" at bounding box center [806, 98] width 87 height 34
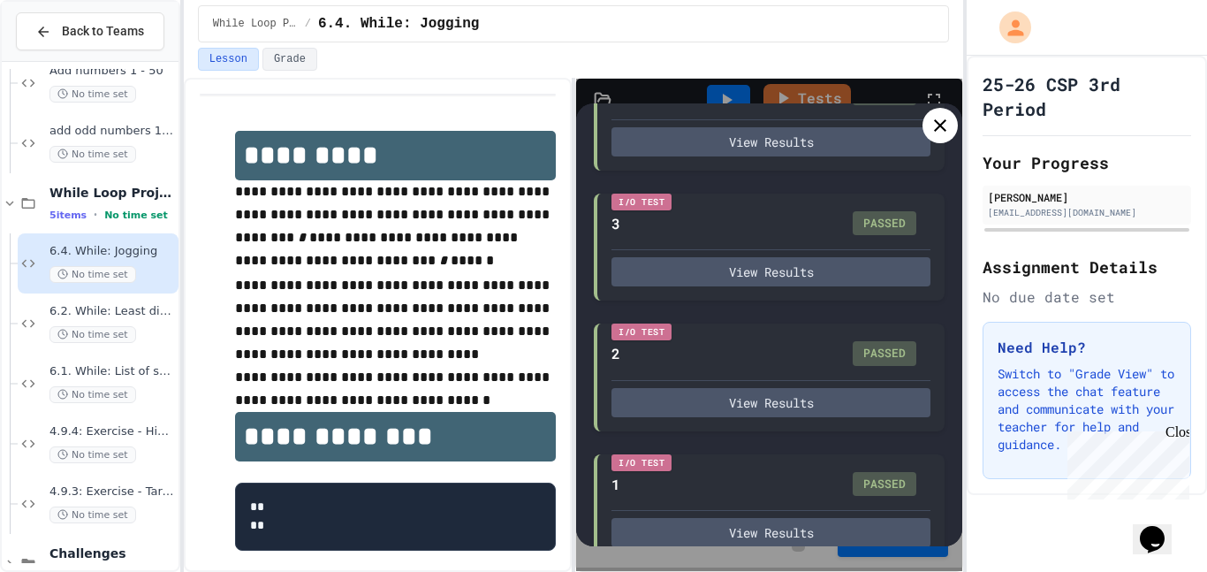
scroll to position [888, 0]
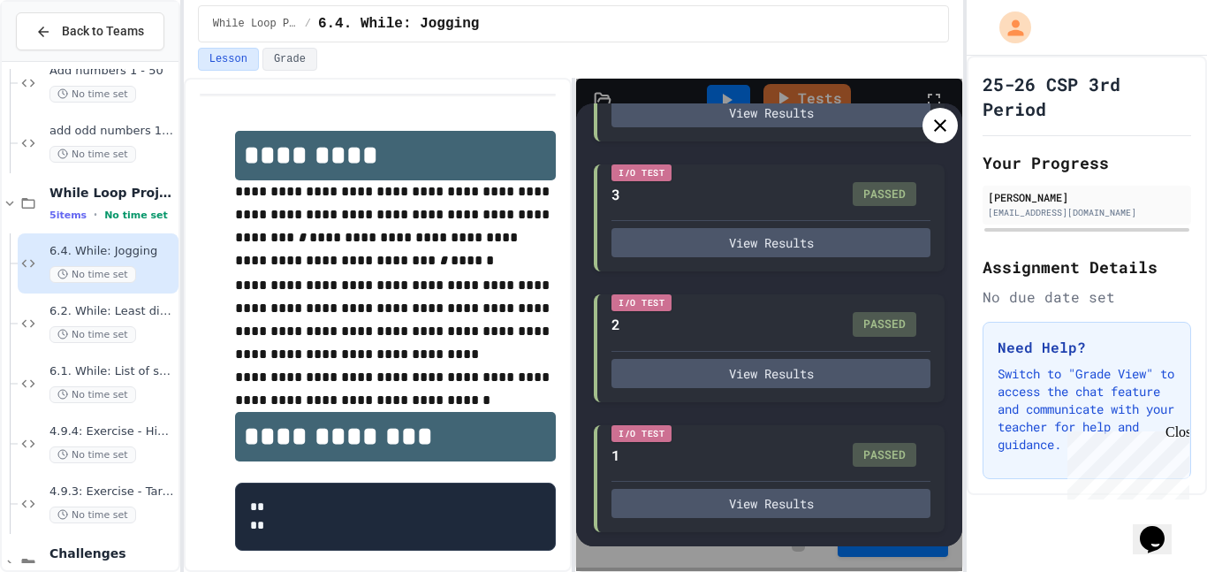
click at [943, 122] on icon at bounding box center [940, 125] width 12 height 12
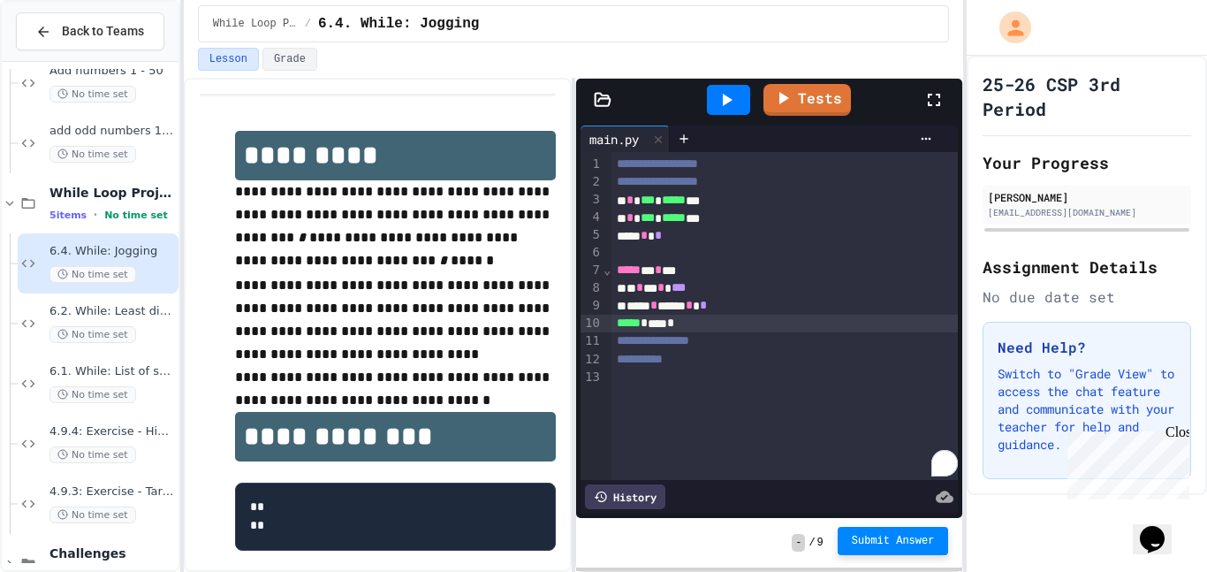
click at [869, 538] on span "Submit Answer" at bounding box center [893, 541] width 83 height 14
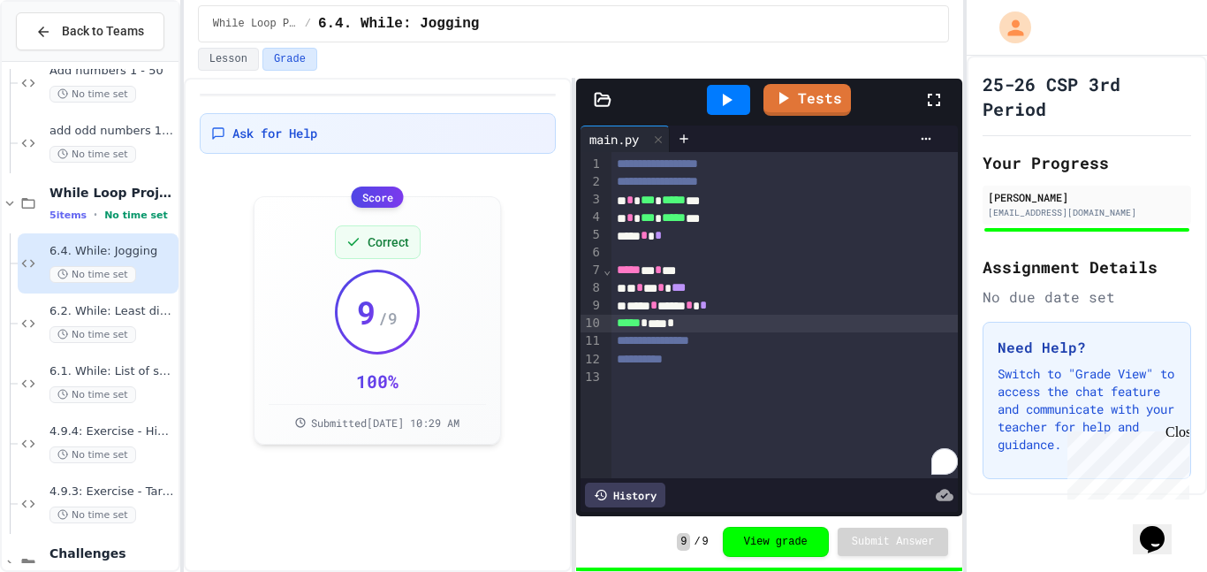
scroll to position [1870, 0]
